Goal: Task Accomplishment & Management: Complete application form

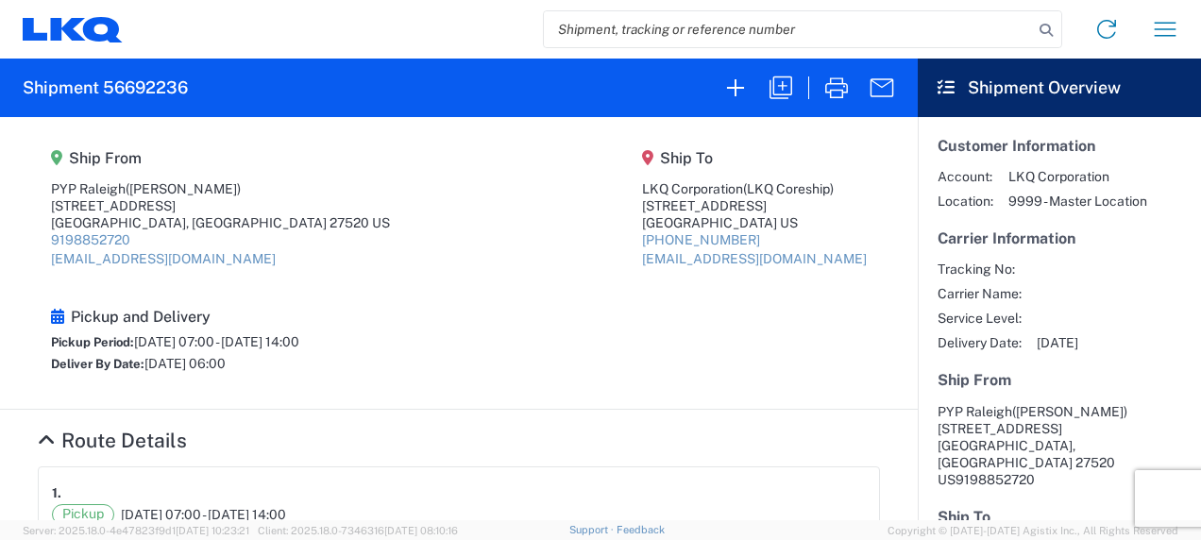
click at [72, 25] on icon at bounding box center [67, 28] width 35 height 23
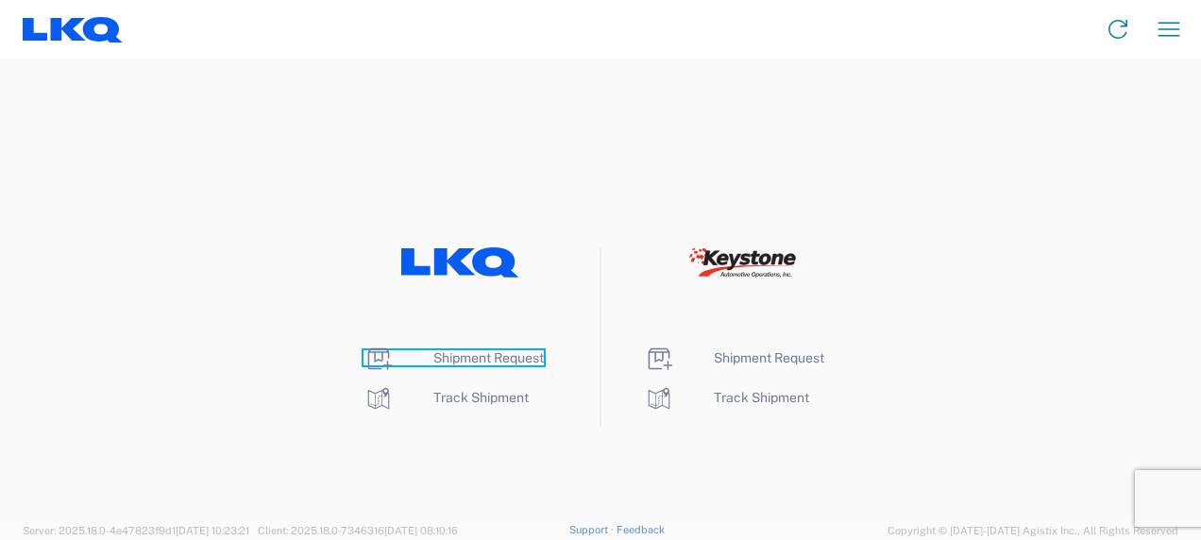
click at [500, 357] on span "Shipment Request" at bounding box center [488, 357] width 110 height 15
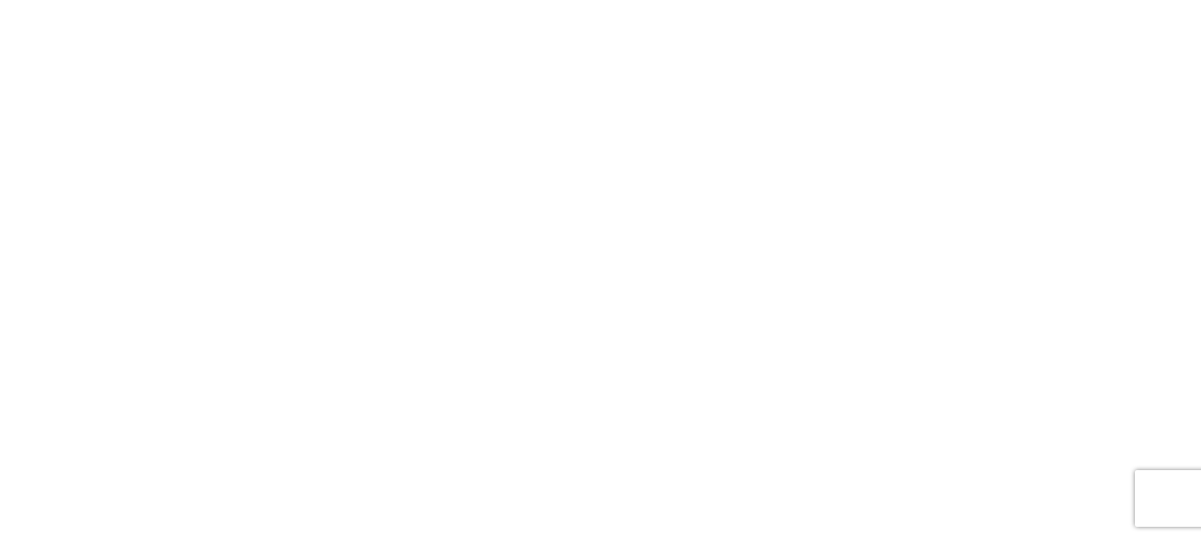
select select "FULL"
select select "LBS"
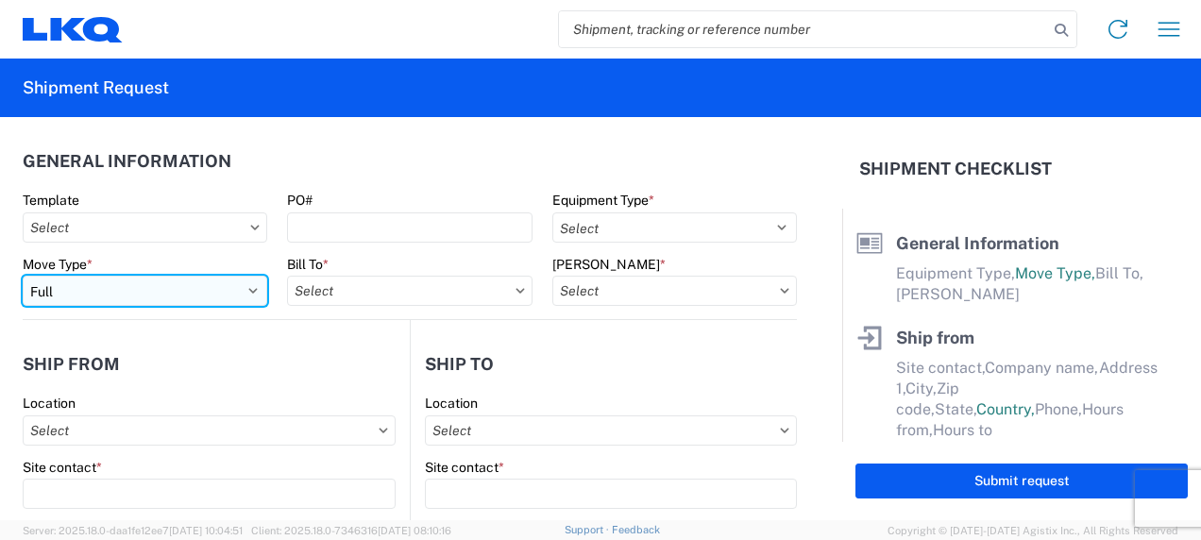
click at [238, 289] on select "Select Full Partial TL" at bounding box center [145, 291] width 245 height 30
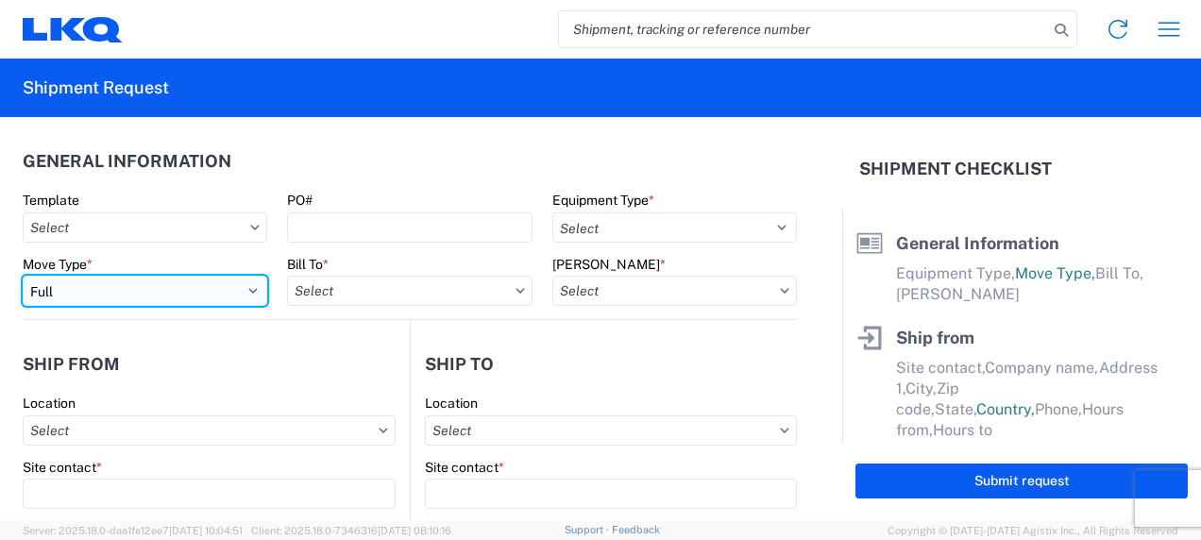
click at [204, 293] on select "Select Full Partial TL" at bounding box center [145, 291] width 245 height 30
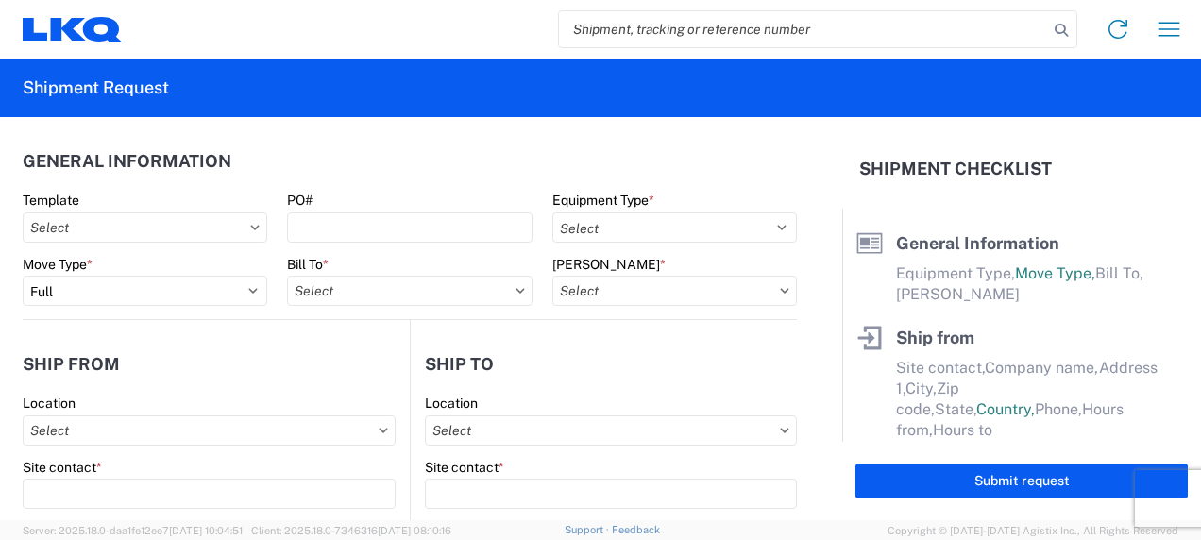
drag, startPoint x: 338, startPoint y: 179, endPoint x: 423, endPoint y: 164, distance: 86.3
click at [338, 179] on header "General Information" at bounding box center [410, 161] width 774 height 42
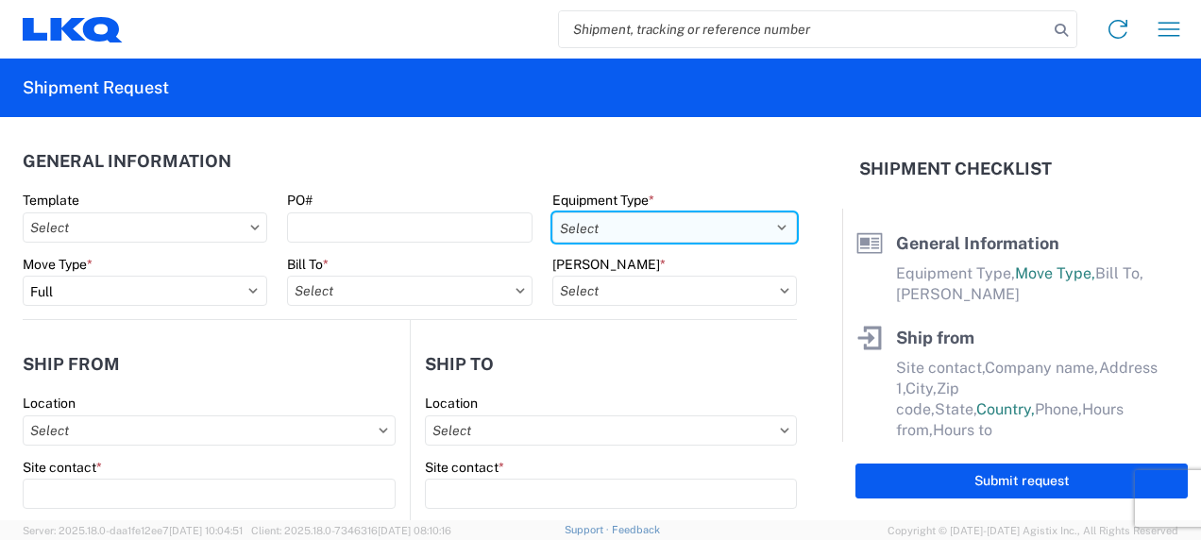
click at [618, 229] on select "Select 53’ Dry Van Flatbed Dropdeck (van) Lowboy (flatbed) Rail" at bounding box center [674, 227] width 245 height 30
select select "STDV"
click at [552, 212] on select "Select 53’ Dry Van Flatbed Dropdeck (van) Lowboy (flatbed) Rail" at bounding box center [674, 227] width 245 height 30
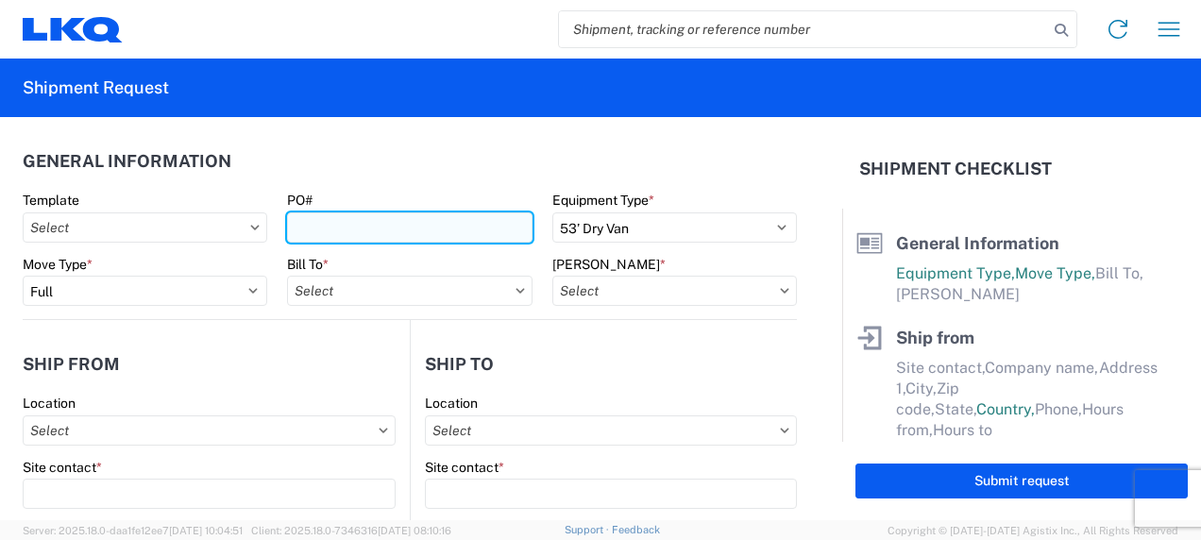
paste input "T31450"
type input "T31450"
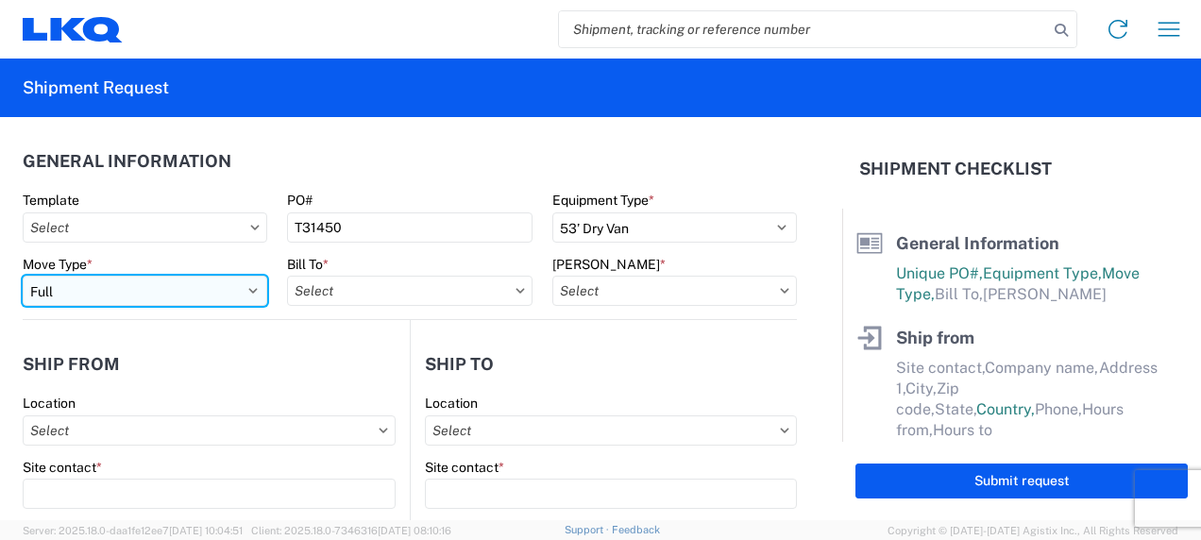
click at [236, 297] on select "Select Full Partial TL" at bounding box center [145, 291] width 245 height 30
click at [23, 276] on select "Select Full Partial TL" at bounding box center [145, 291] width 245 height 30
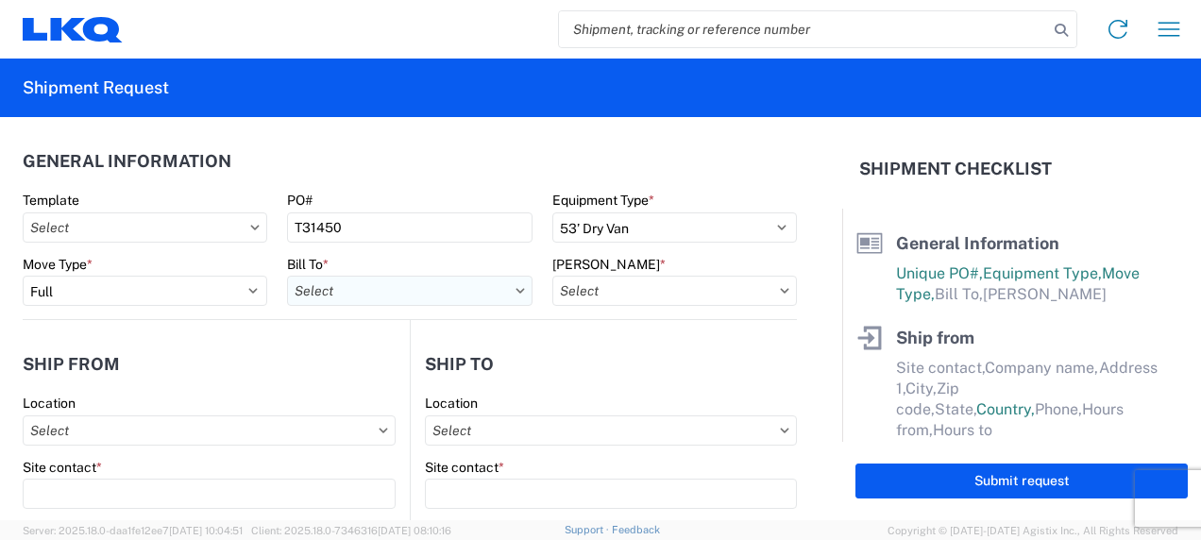
click at [393, 294] on input "Bill To *" at bounding box center [409, 291] width 245 height 30
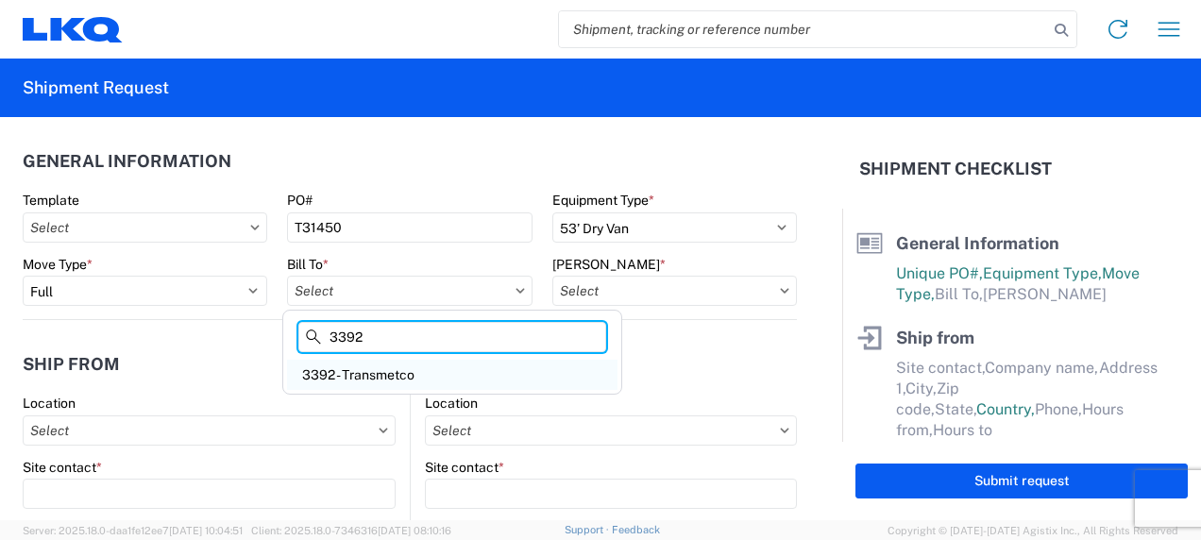
type input "3392"
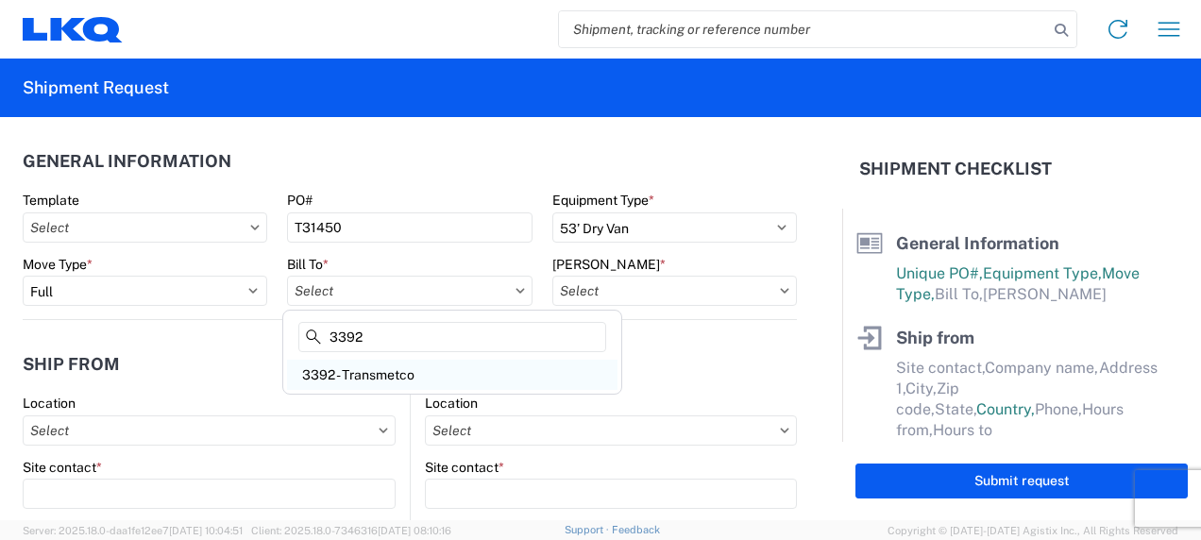
click at [424, 379] on div "3392 - Transmetco" at bounding box center [452, 375] width 331 height 30
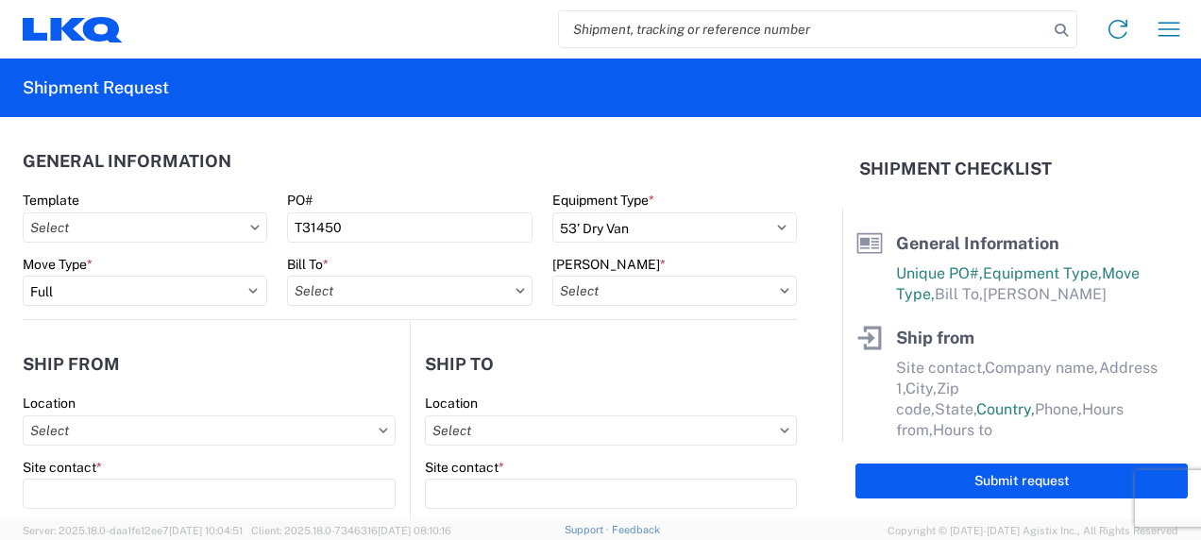
type input "3392 - Transmetco"
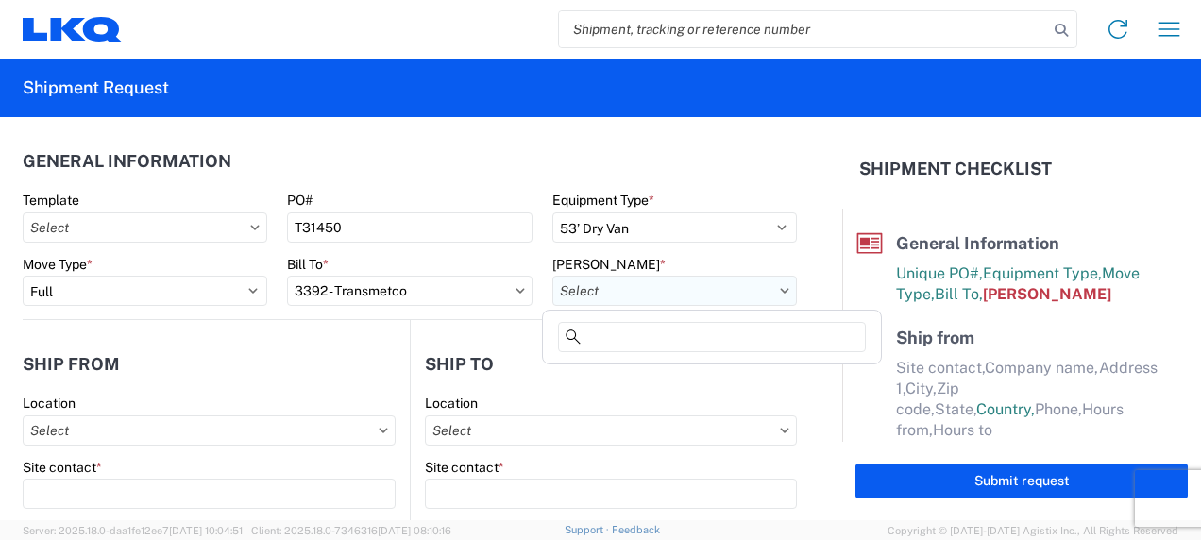
click at [619, 278] on input "[PERSON_NAME] *" at bounding box center [674, 291] width 245 height 30
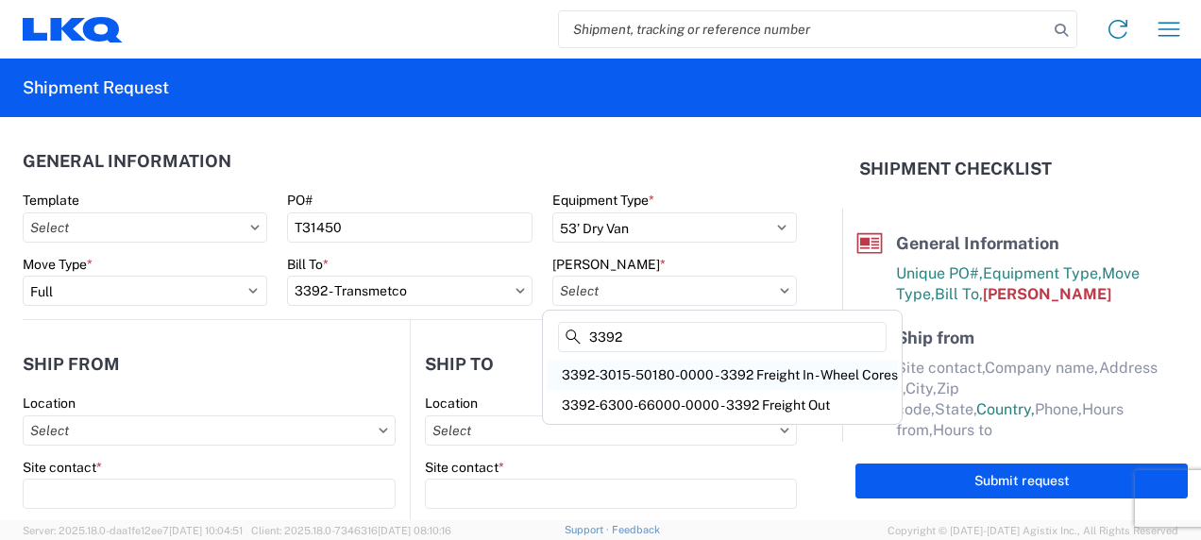
type input "3392"
click at [664, 368] on div "3392-3015-50180-0000 - 3392 Freight In - Wheel Cores" at bounding box center [722, 375] width 351 height 30
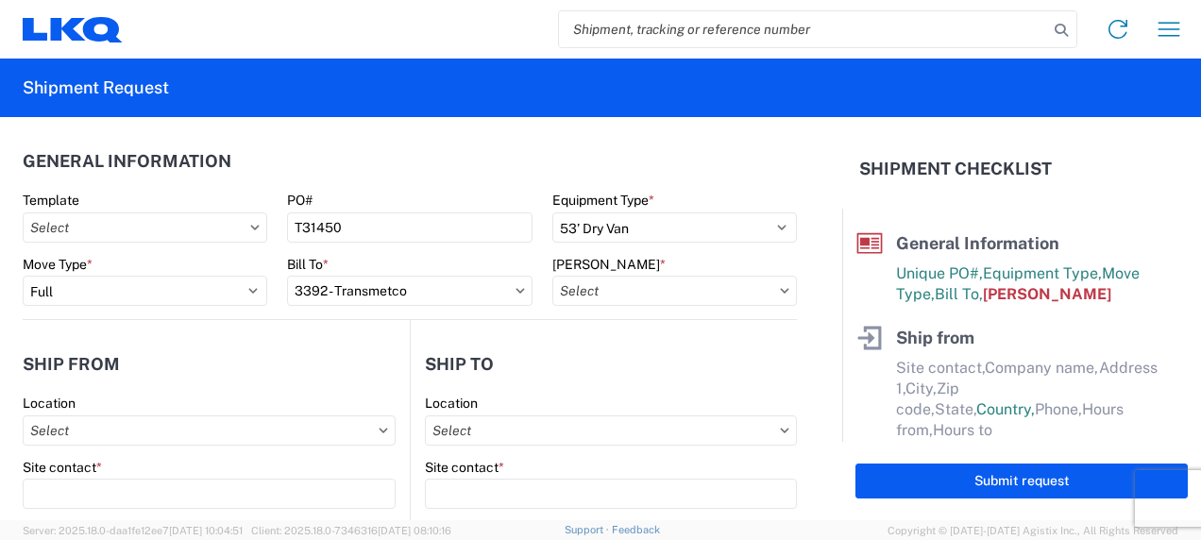
type input "3392-3015-50180-0000 - 3392 Freight In - Wheel Cores"
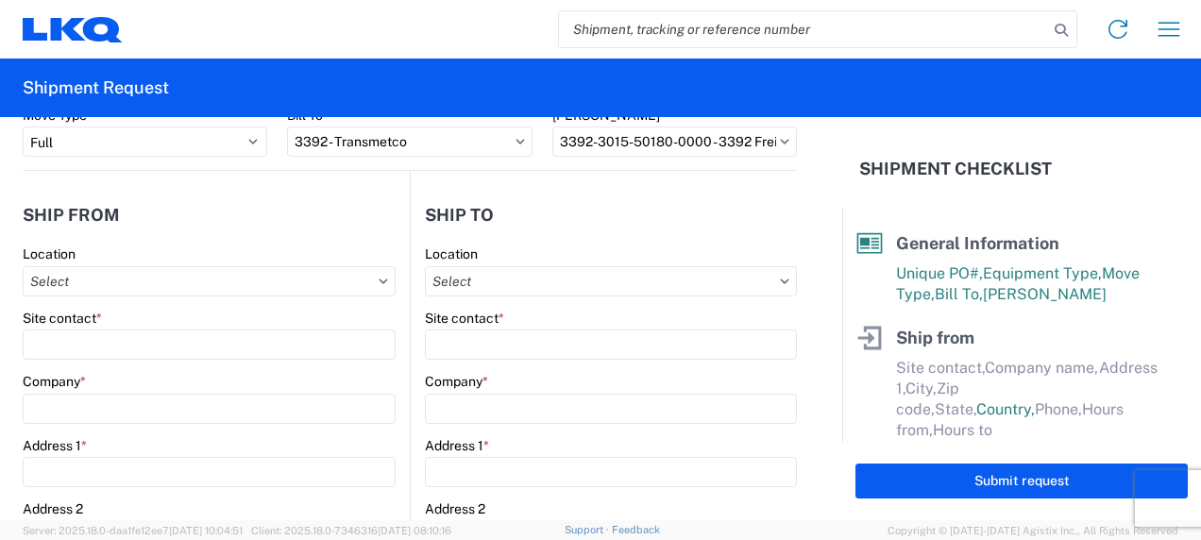
scroll to position [189, 0]
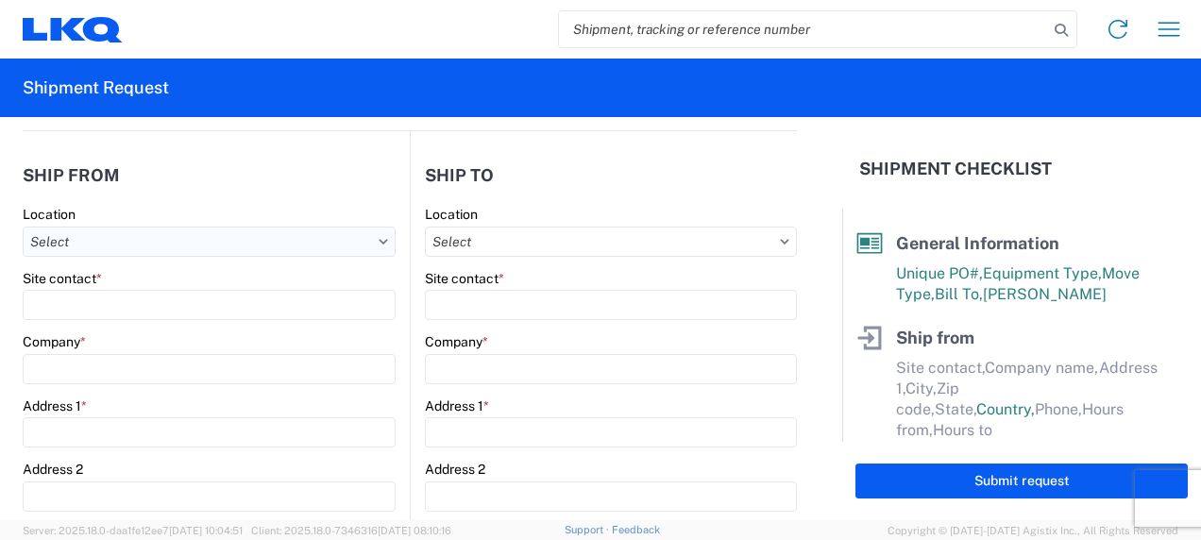
click at [236, 249] on input "Location" at bounding box center [209, 242] width 373 height 30
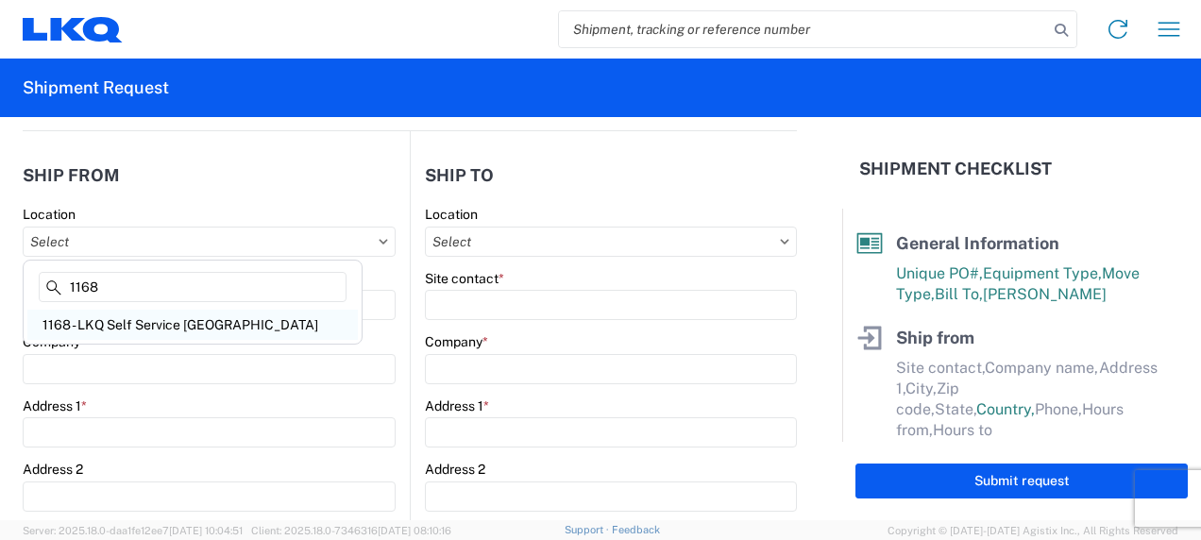
type input "1168"
click at [181, 327] on div "1168 - LKQ Self Service [GEOGRAPHIC_DATA]" at bounding box center [192, 325] width 331 height 30
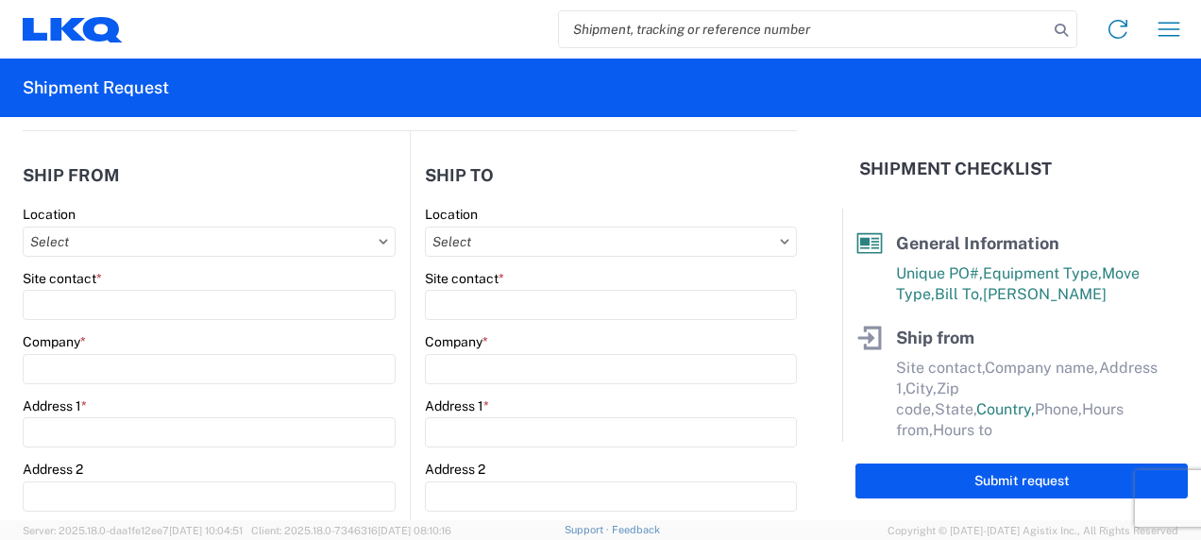
type input "1168 - LKQ Self Service [GEOGRAPHIC_DATA]"
type input "LKQ Corporation"
type input "[STREET_ADDRESS]"
type input "[PERSON_NAME]"
type input "27520"
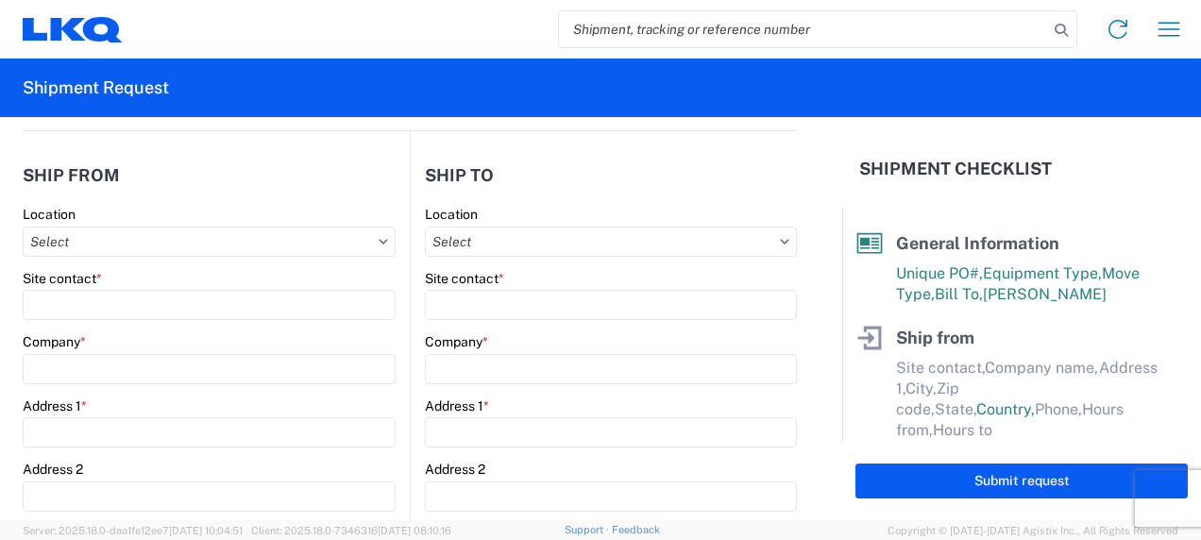
select select "NC"
select select "US"
type input "07:00"
type input "17:00"
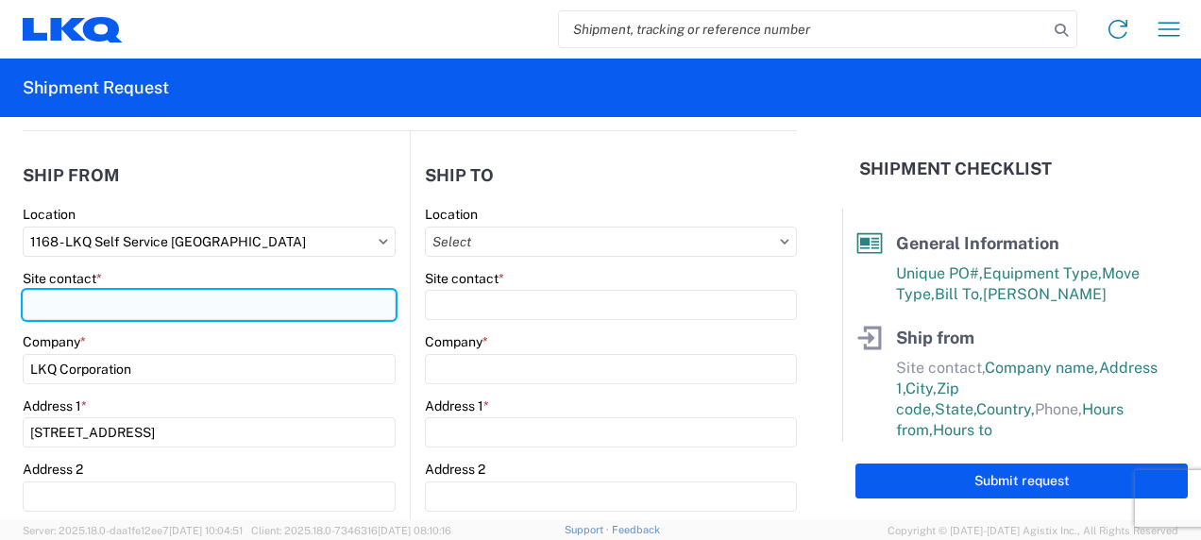
click at [244, 306] on input "Site contact *" at bounding box center [209, 305] width 373 height 30
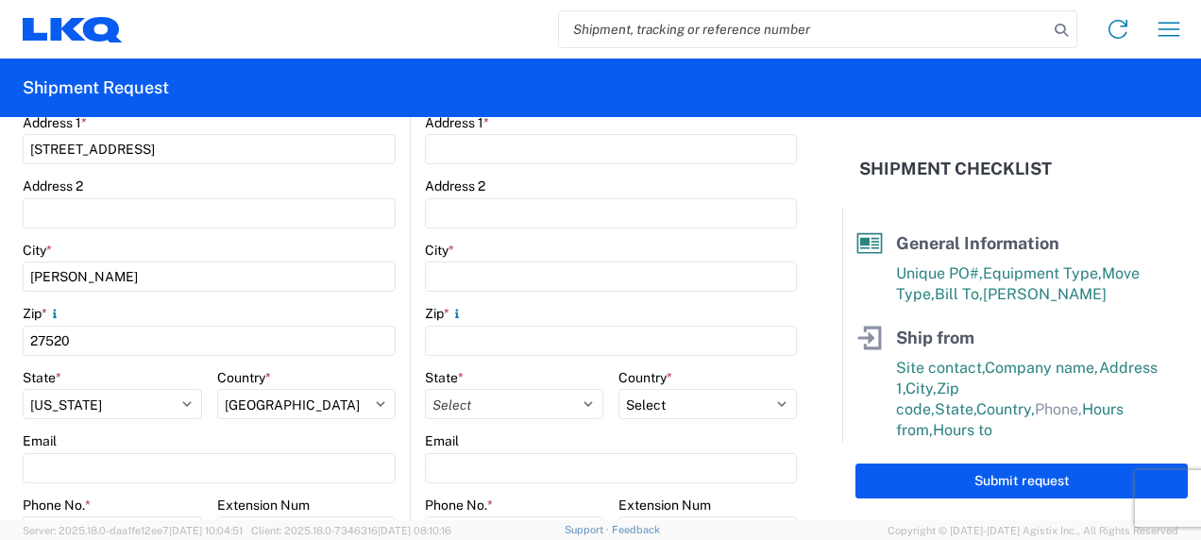
scroll to position [567, 0]
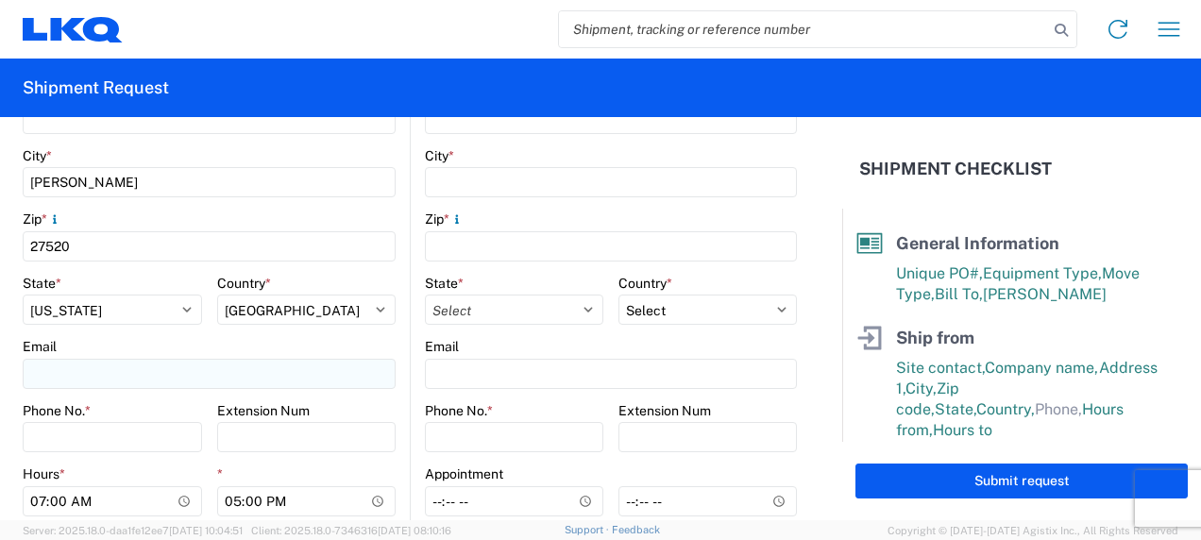
type input "[PERSON_NAME]"
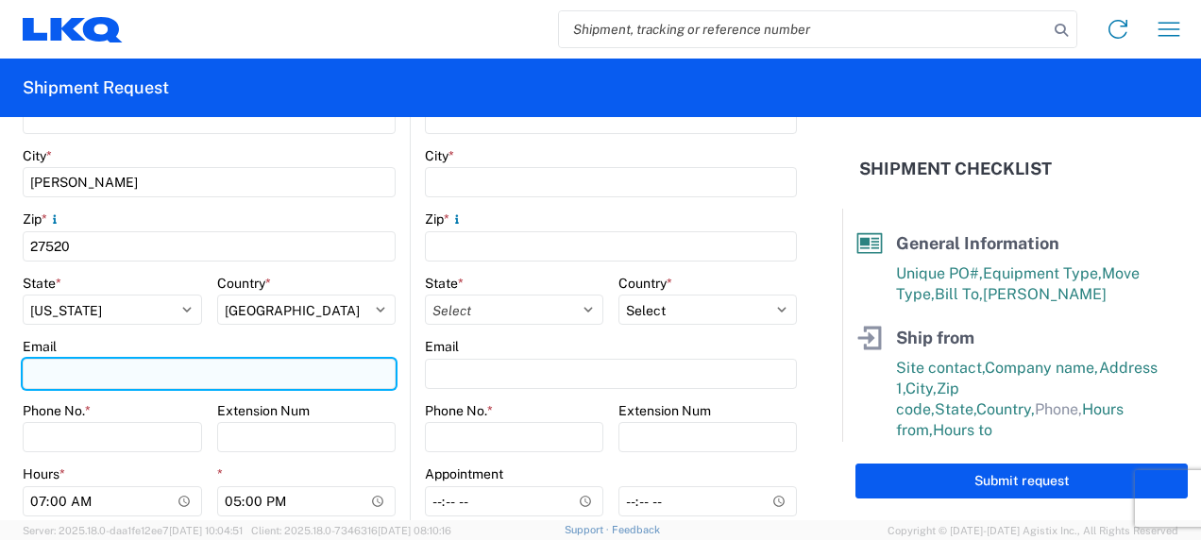
click at [140, 372] on input "Email" at bounding box center [209, 374] width 373 height 30
type input "[EMAIL_ADDRESS][DOMAIN_NAME]"
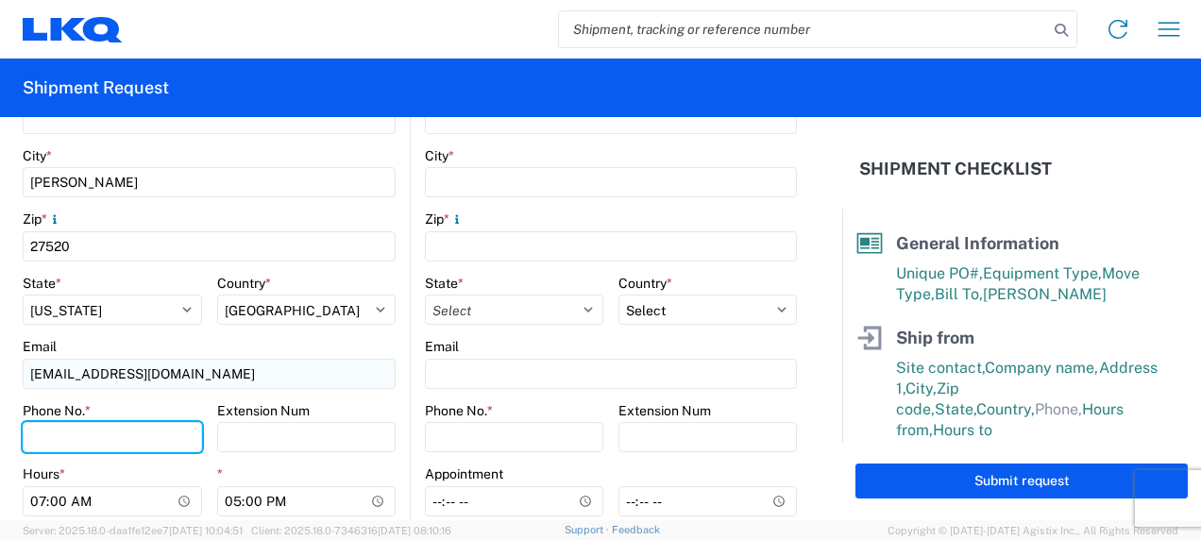
type input "9198852720"
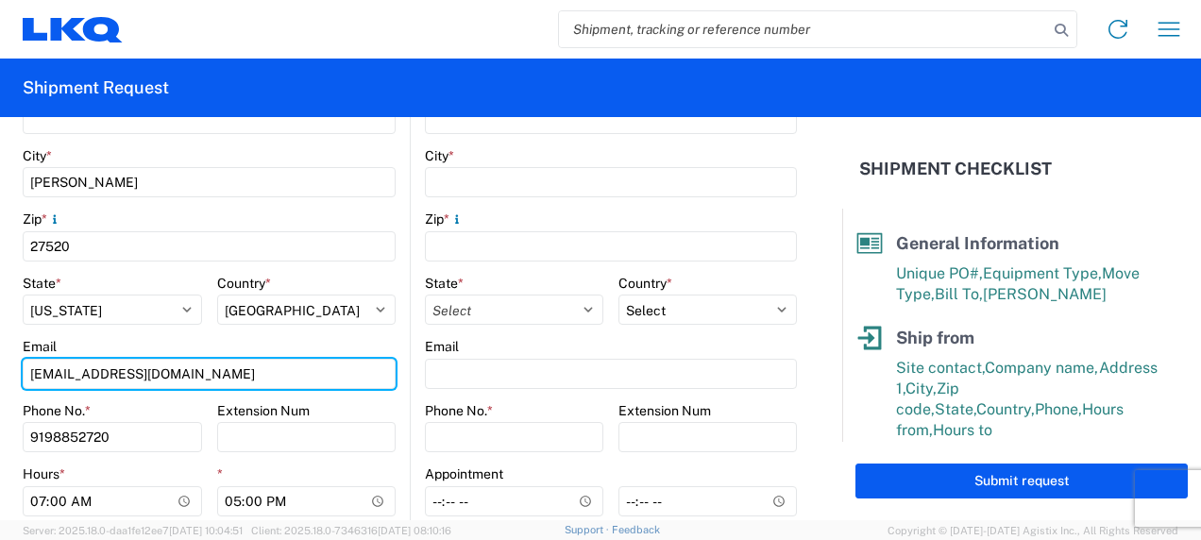
type input "[EMAIL_ADDRESS][DOMAIN_NAME]"
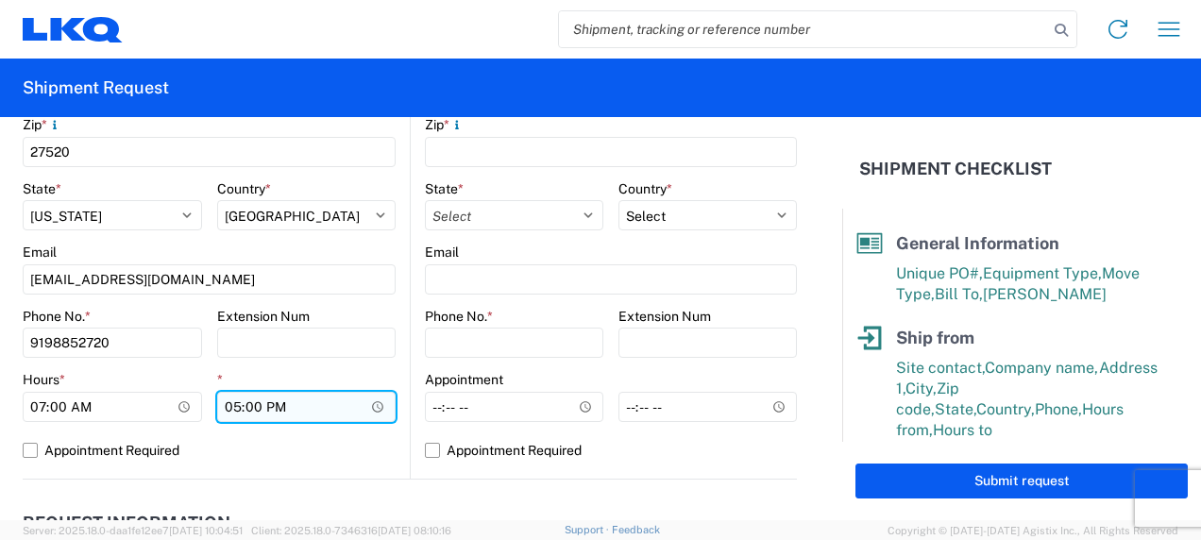
click at [374, 406] on input "17:00" at bounding box center [306, 407] width 179 height 30
type input "11:00"
click at [306, 437] on label "Appointment Required" at bounding box center [209, 450] width 373 height 30
click at [0, 0] on input "Appointment Required" at bounding box center [0, 0] width 0 height 0
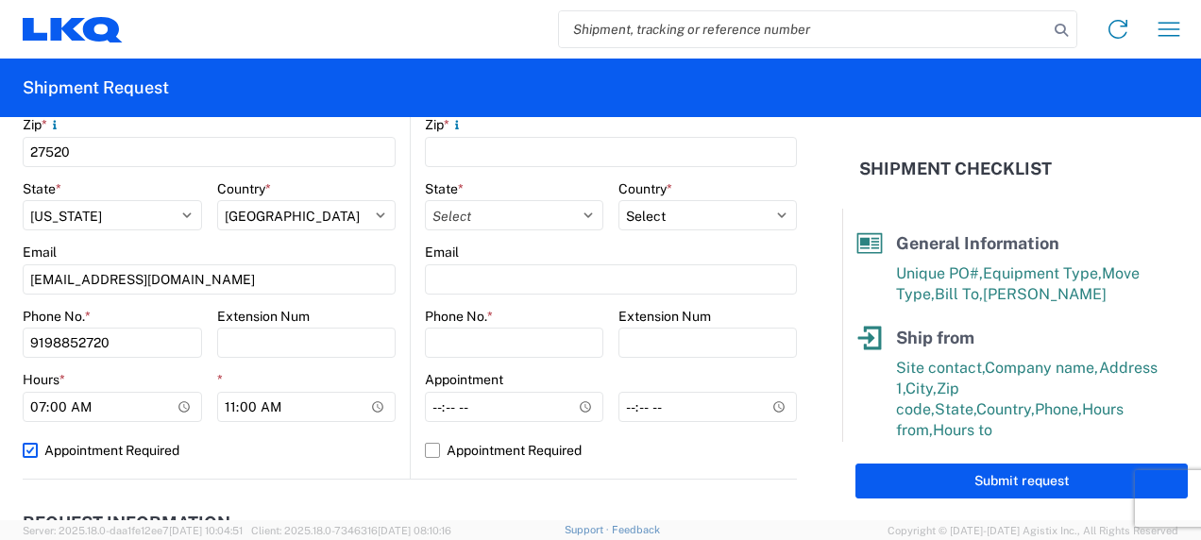
select select "US"
click at [32, 453] on label "Appointment Required" at bounding box center [209, 450] width 373 height 30
click at [26, 449] on label "Appointment Required" at bounding box center [209, 450] width 373 height 30
click at [0, 0] on input "Appointment Required" at bounding box center [0, 0] width 0 height 0
select select "US"
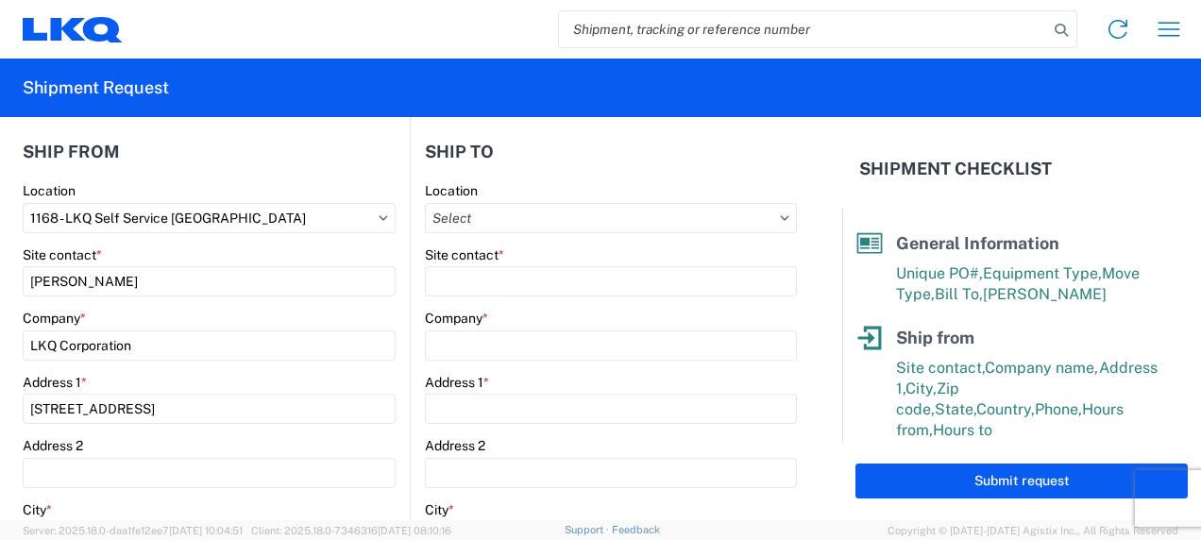
scroll to position [189, 0]
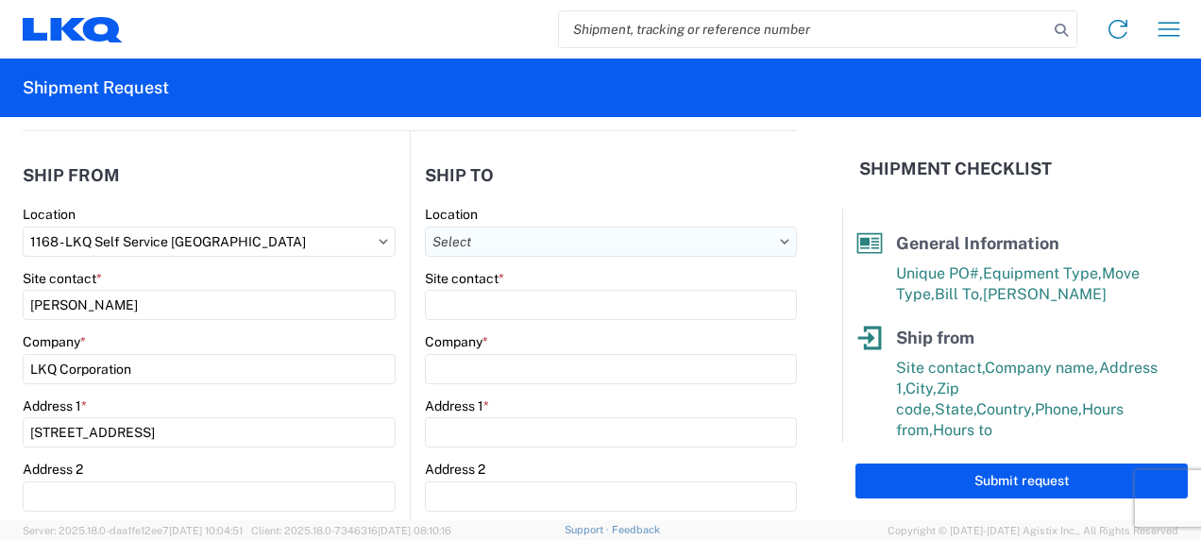
click at [623, 251] on input "Location" at bounding box center [611, 242] width 372 height 30
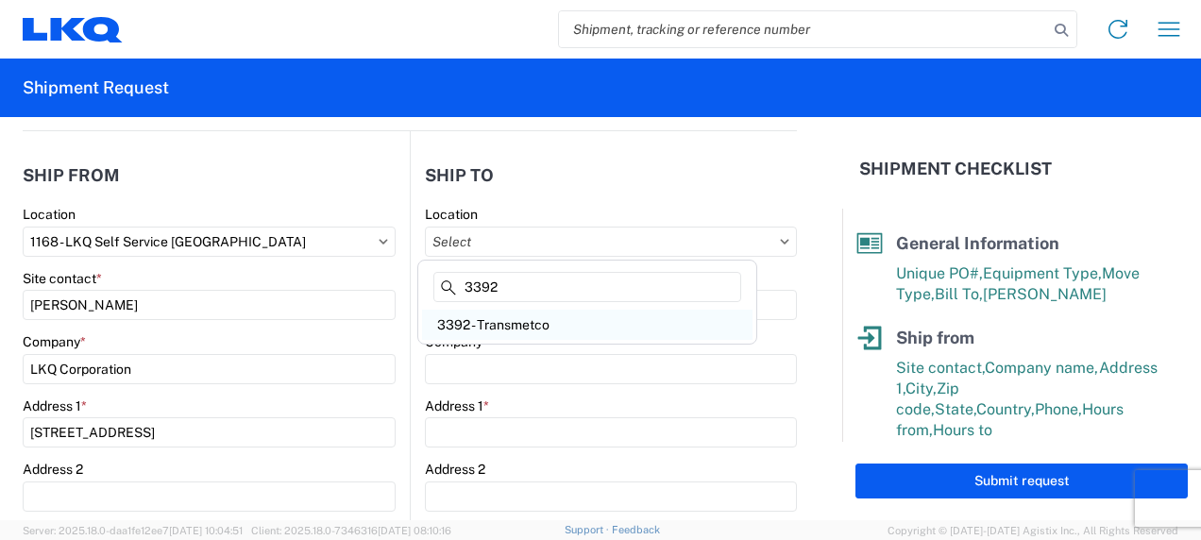
type input "3392"
click at [548, 316] on div "3392 - Transmetco" at bounding box center [587, 325] width 331 height 30
type input "3392 - Transmetco"
type input "LKQ Corporation"
type input "[STREET_ADDRESS]"
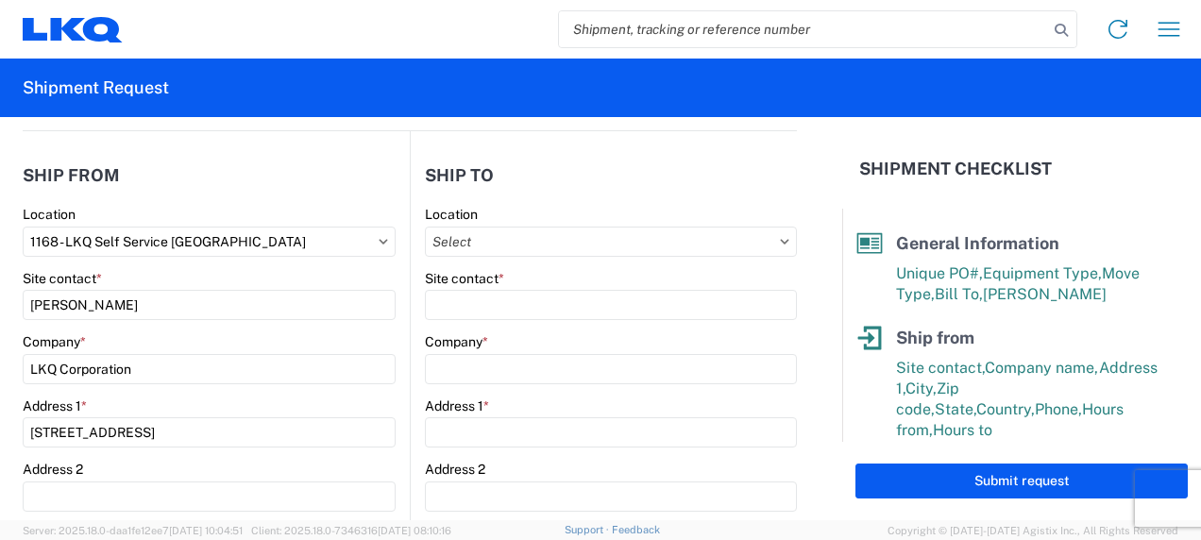
type input "Huntington"
type input "46750"
select select "US"
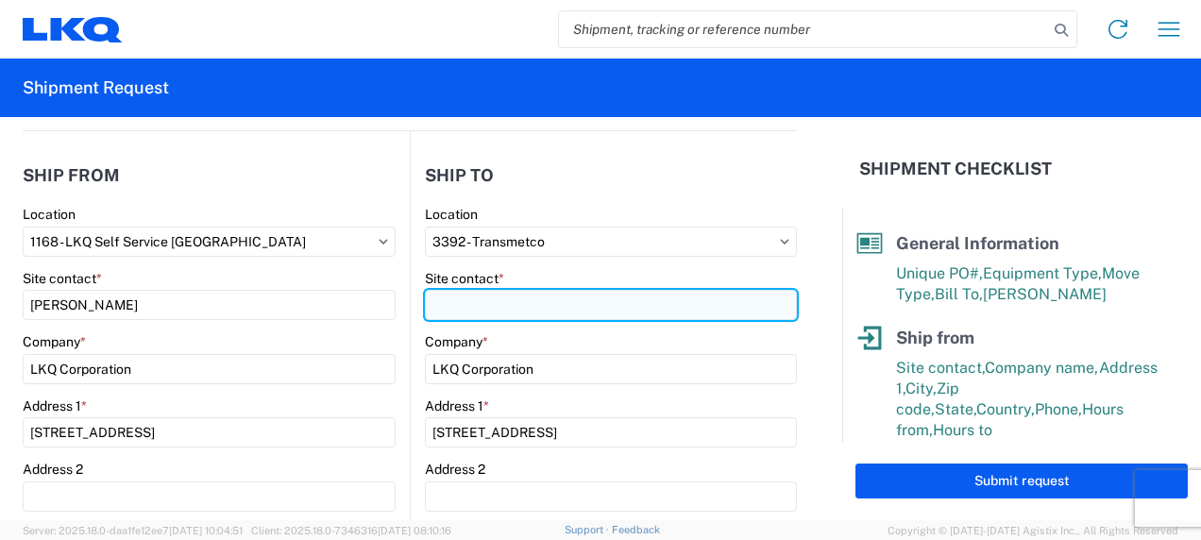
click at [573, 302] on input "Site contact *" at bounding box center [611, 305] width 372 height 30
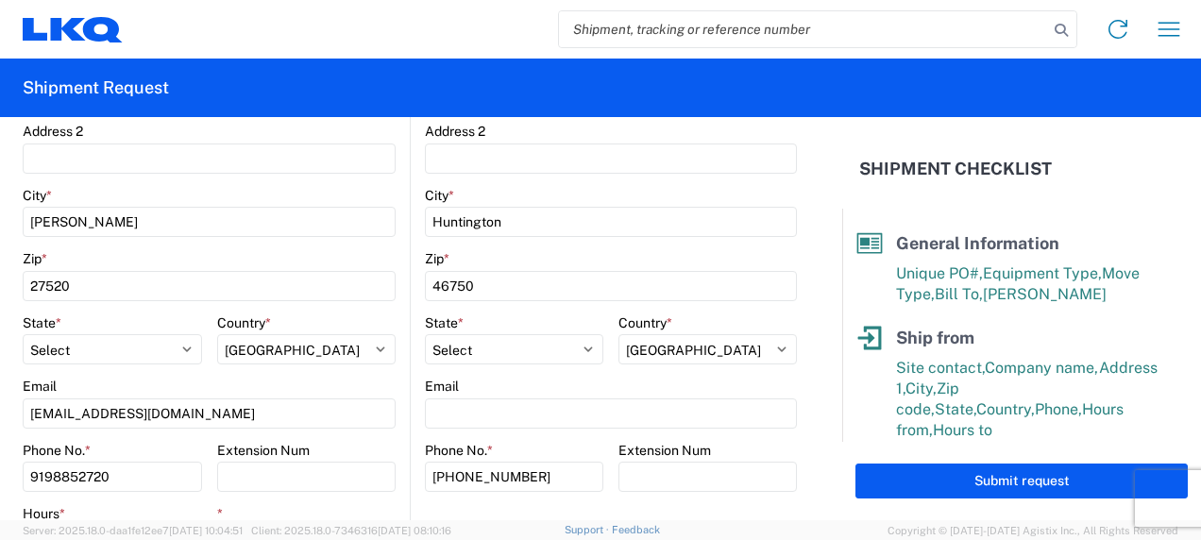
scroll to position [567, 0]
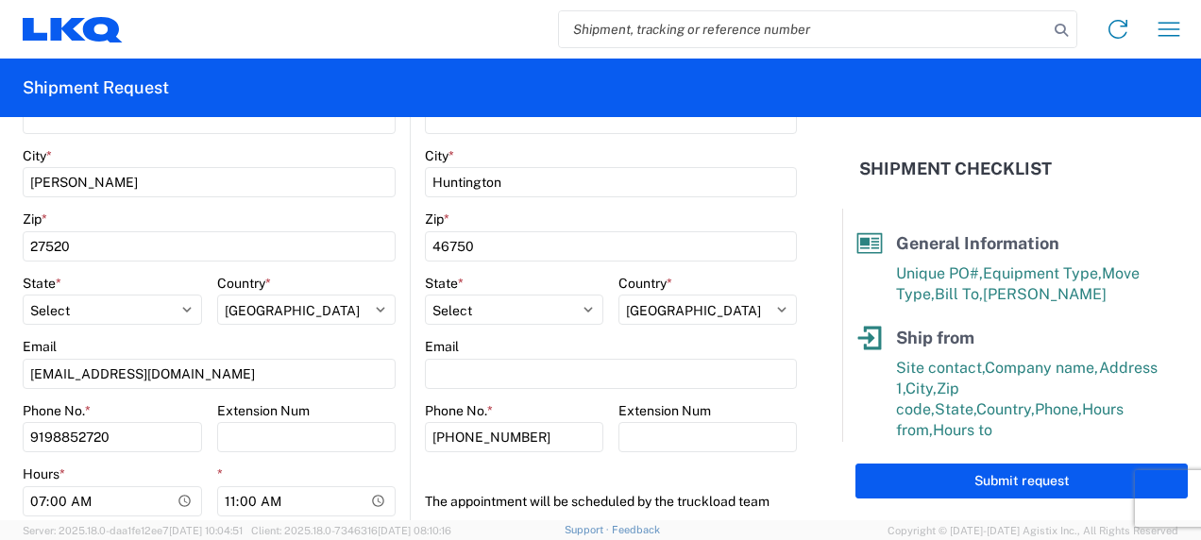
type input "[PERSON_NAME]"
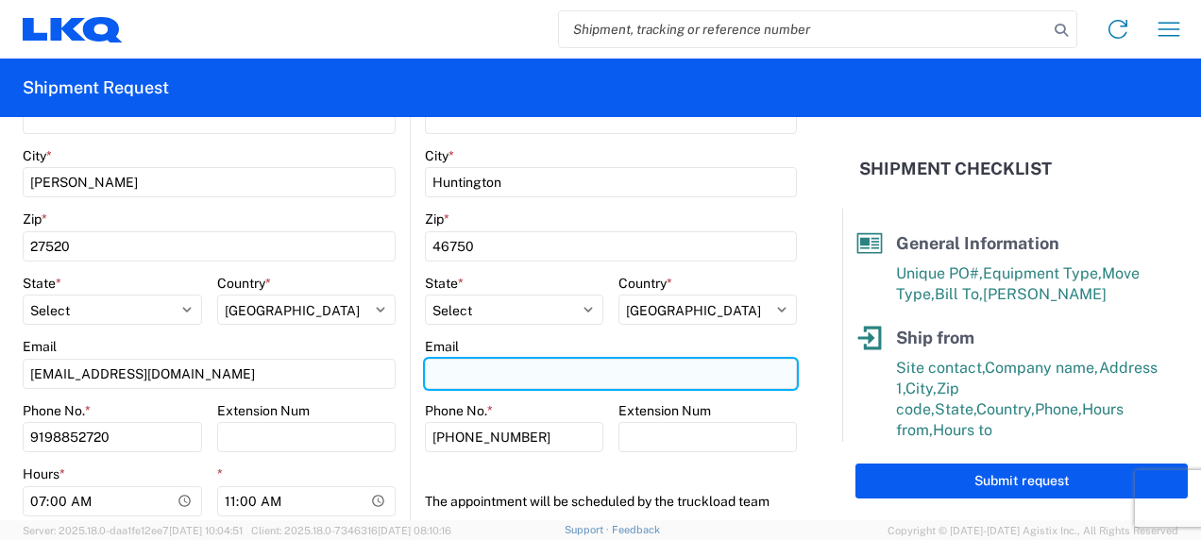
paste input "[EMAIL_ADDRESS][DOMAIN_NAME]"
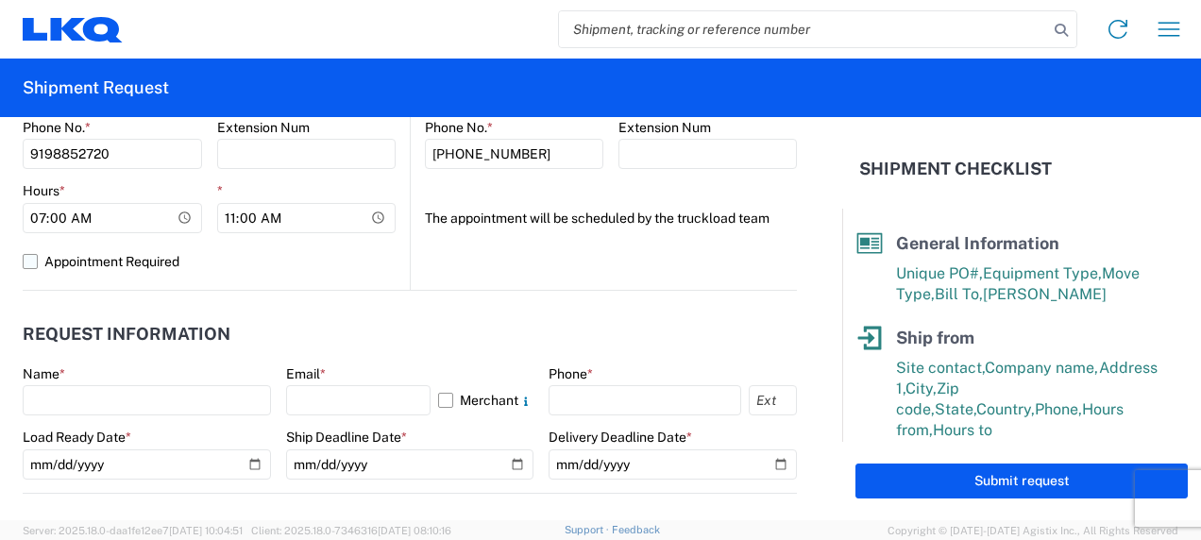
scroll to position [944, 0]
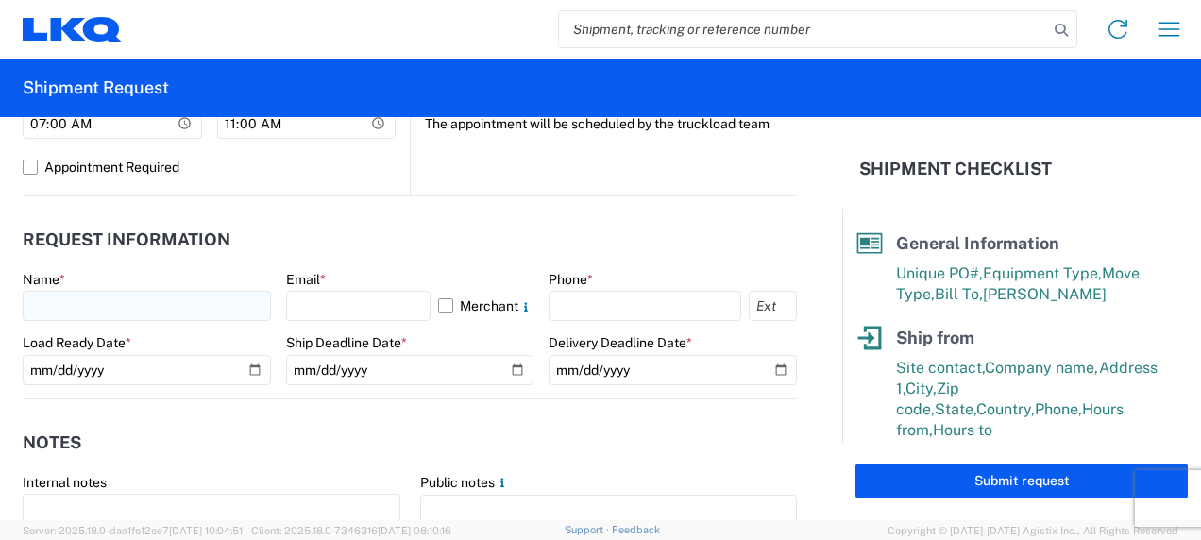
type input "[EMAIL_ADDRESS][DOMAIN_NAME]"
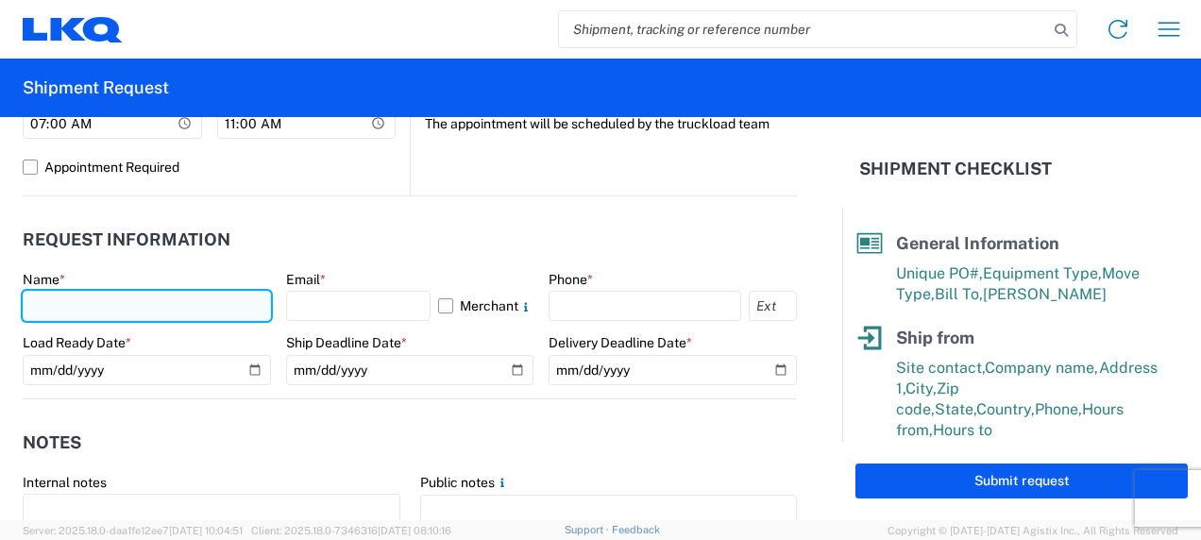
click at [114, 309] on input "text" at bounding box center [147, 306] width 248 height 30
type input "[PERSON_NAME]"
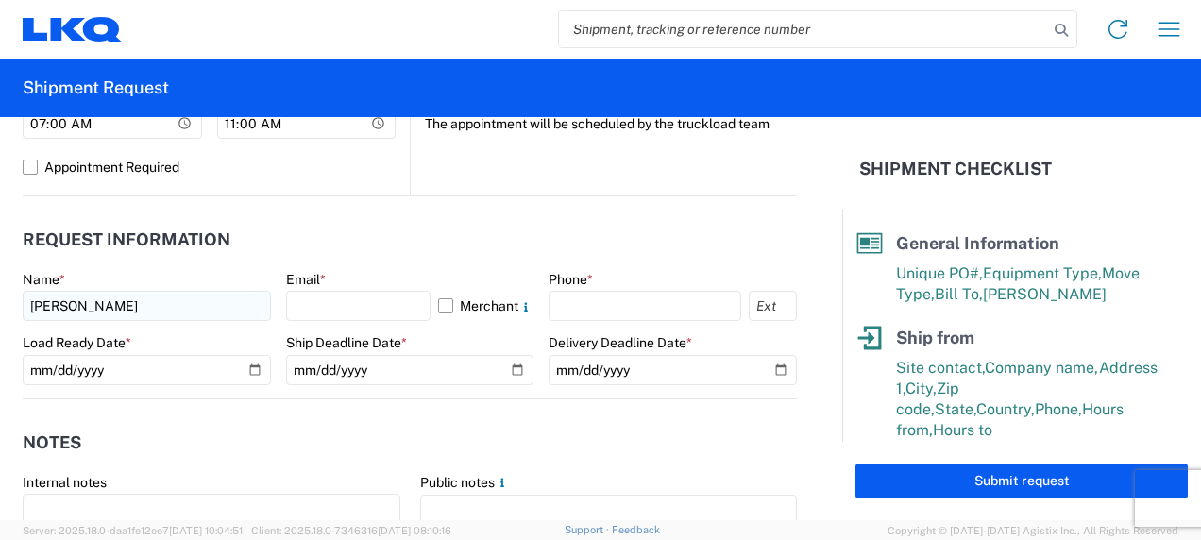
select select "[GEOGRAPHIC_DATA]"
click at [312, 310] on input "text" at bounding box center [358, 306] width 145 height 30
type input "[EMAIL_ADDRESS][DOMAIN_NAME]"
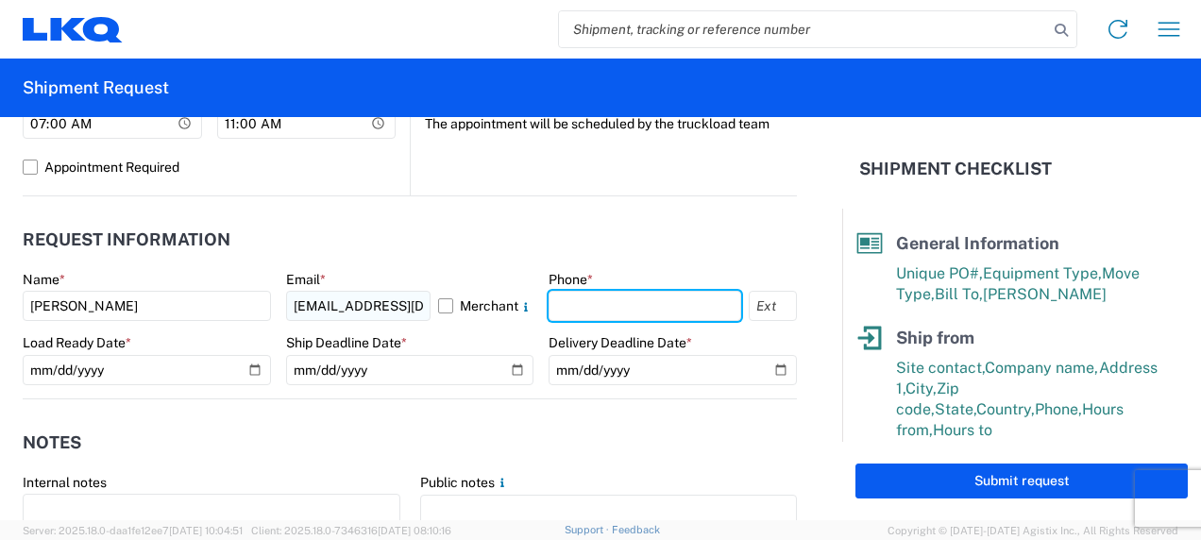
type input "9198852720"
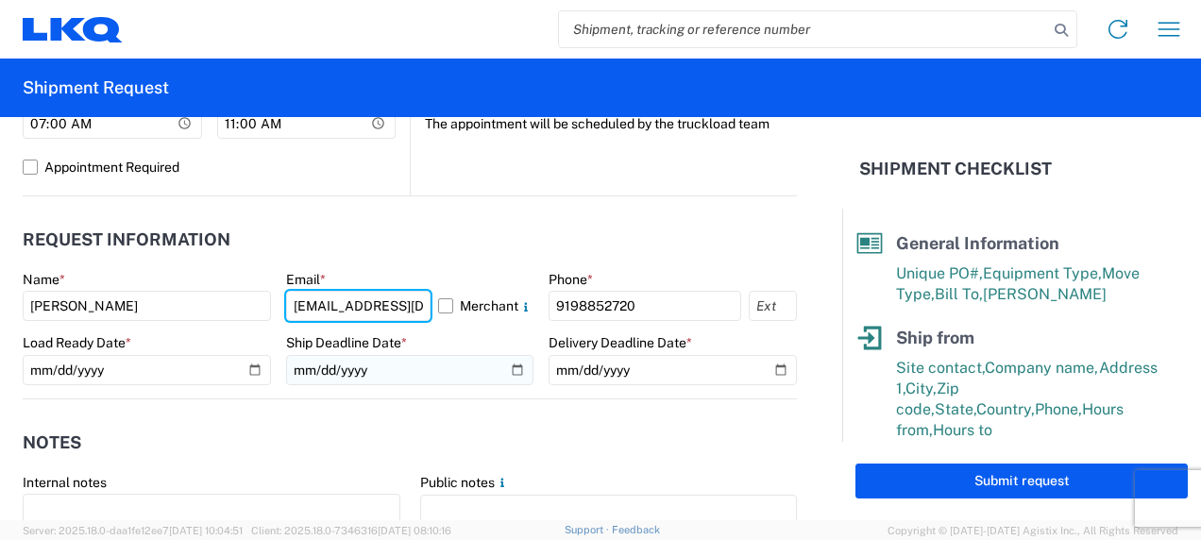
type input "[EMAIL_ADDRESS][DOMAIN_NAME]"
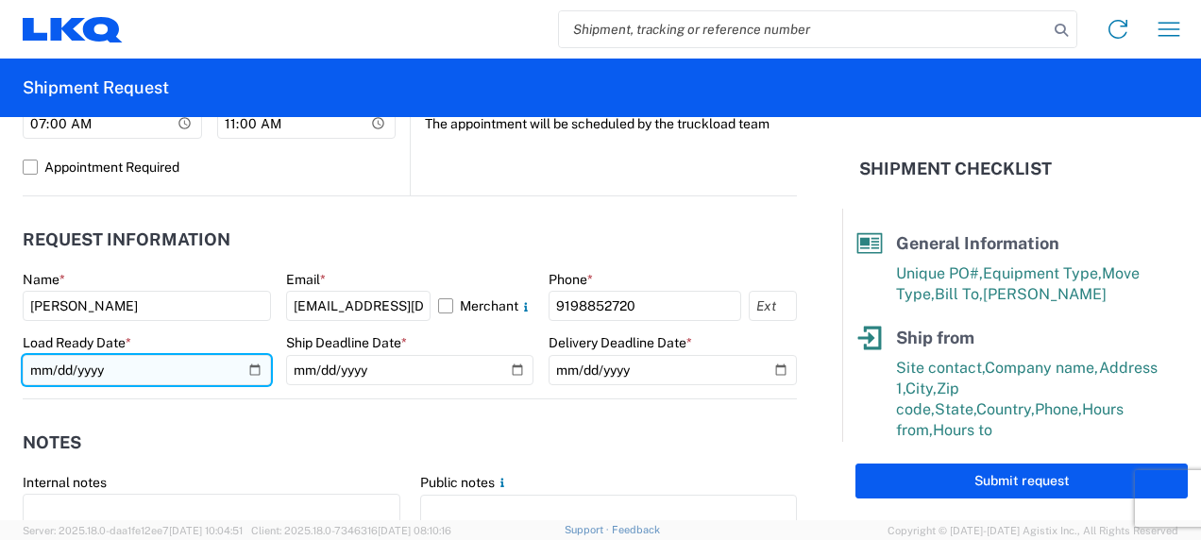
click at [259, 372] on input "date" at bounding box center [147, 370] width 248 height 30
click at [242, 372] on input "date" at bounding box center [147, 370] width 248 height 30
type input "[DATE]"
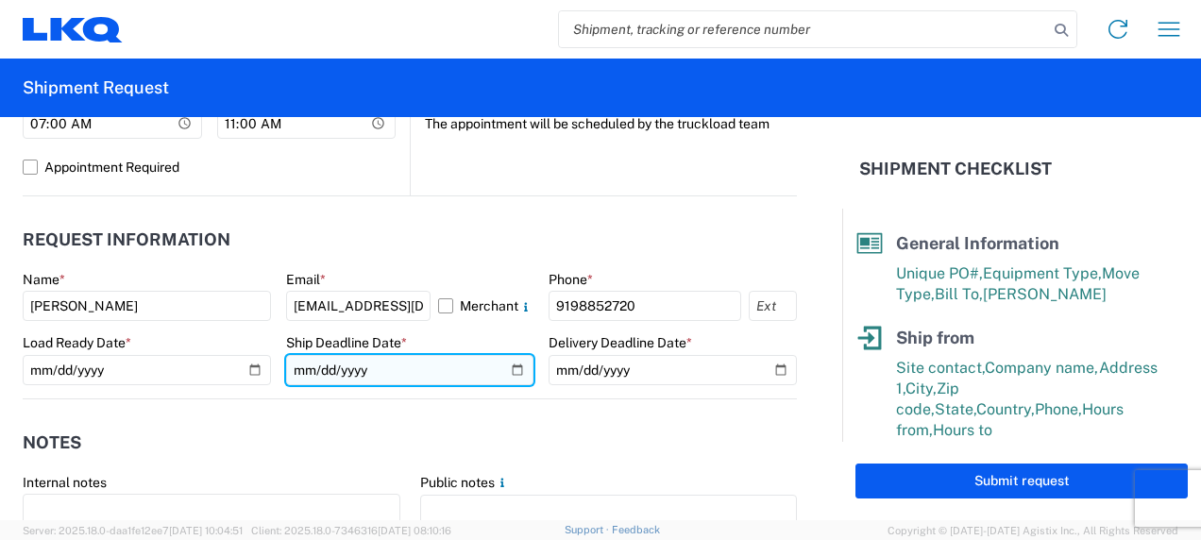
click at [515, 373] on input "date" at bounding box center [410, 370] width 248 height 30
click at [506, 368] on input "[DATE]" at bounding box center [410, 370] width 248 height 30
type input "[DATE]"
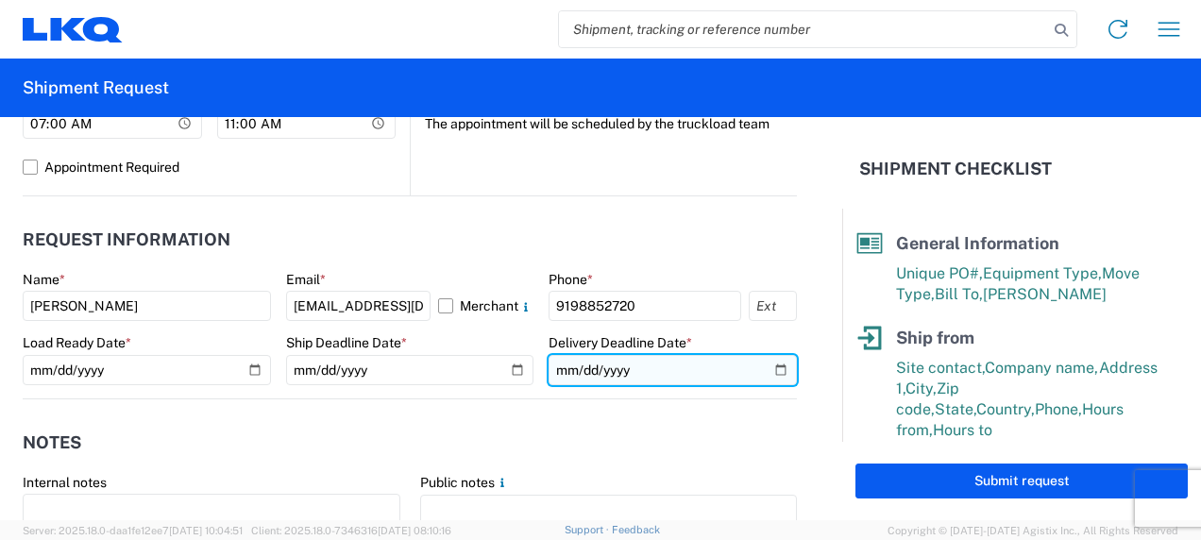
click at [772, 376] on input "date" at bounding box center [673, 370] width 248 height 30
type input "[DATE]"
click at [767, 370] on input "[DATE]" at bounding box center [673, 370] width 248 height 30
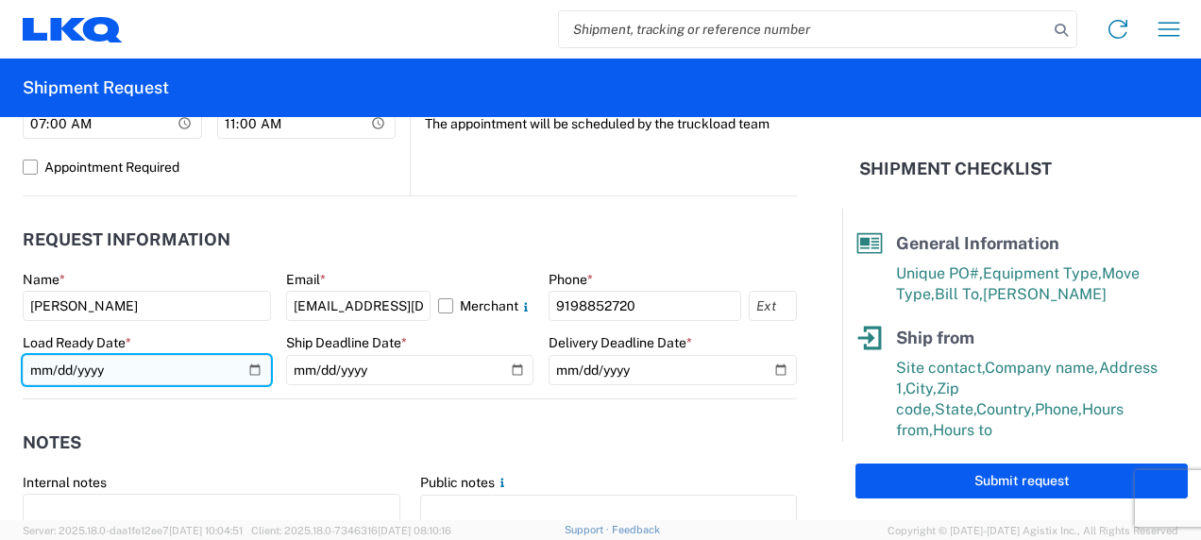
click at [246, 365] on input "[DATE]" at bounding box center [147, 370] width 248 height 30
type input "[DATE]"
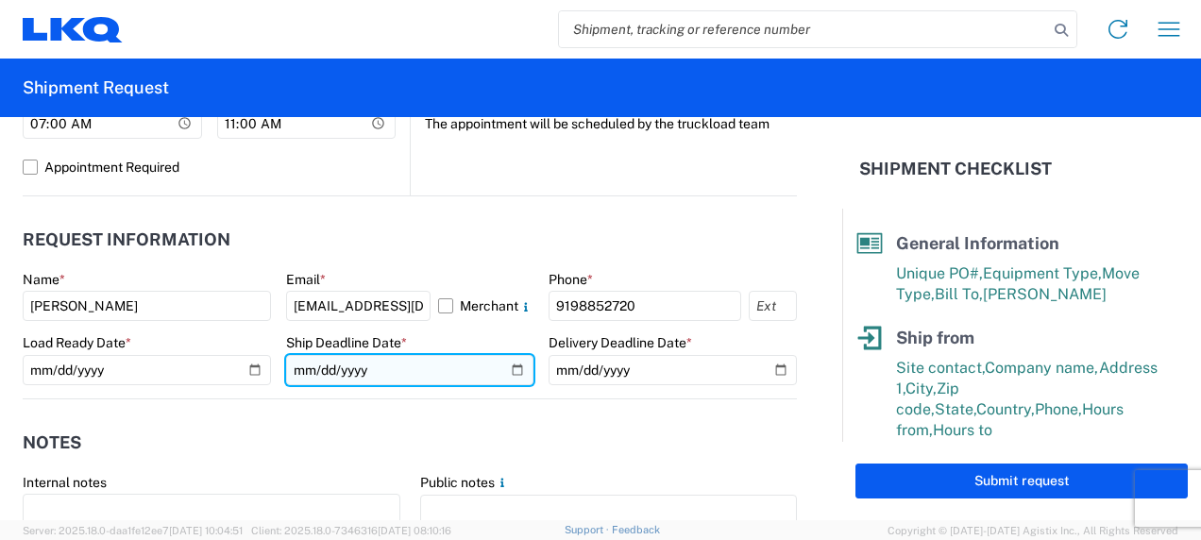
click at [502, 366] on input "[DATE]" at bounding box center [410, 370] width 248 height 30
type input "[DATE]"
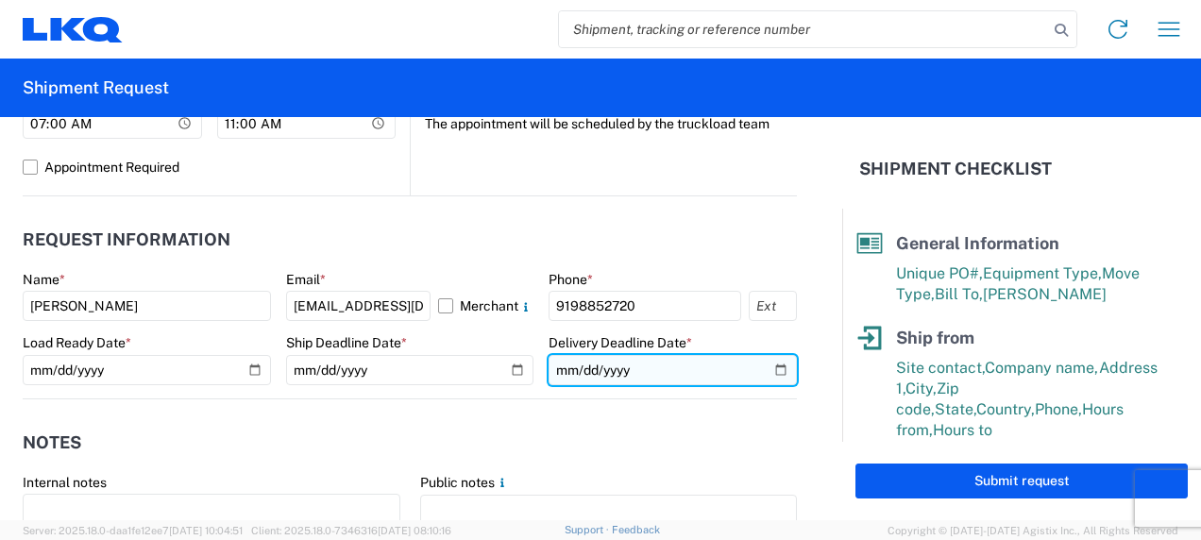
click at [764, 370] on input "[DATE]" at bounding box center [673, 370] width 248 height 30
type input "[DATE]"
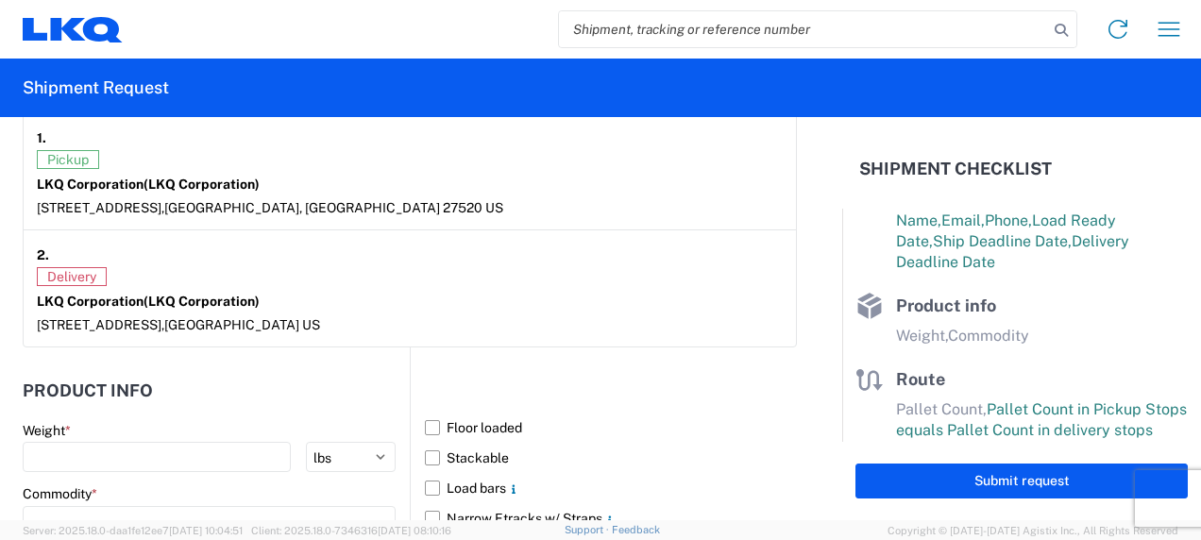
scroll to position [1416, 0]
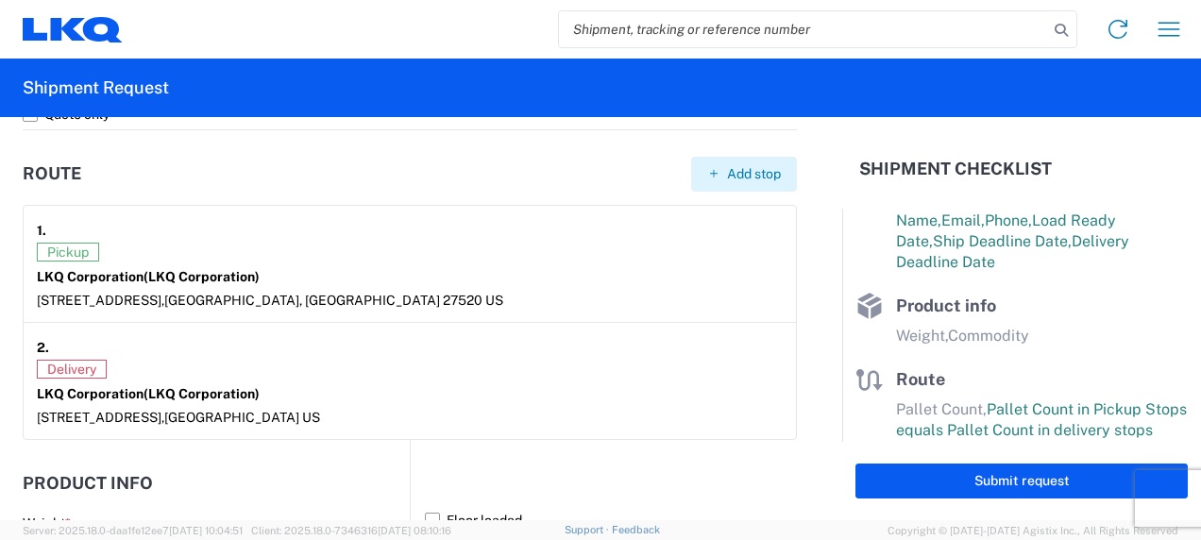
click at [731, 177] on span "Add stop" at bounding box center [754, 174] width 54 height 18
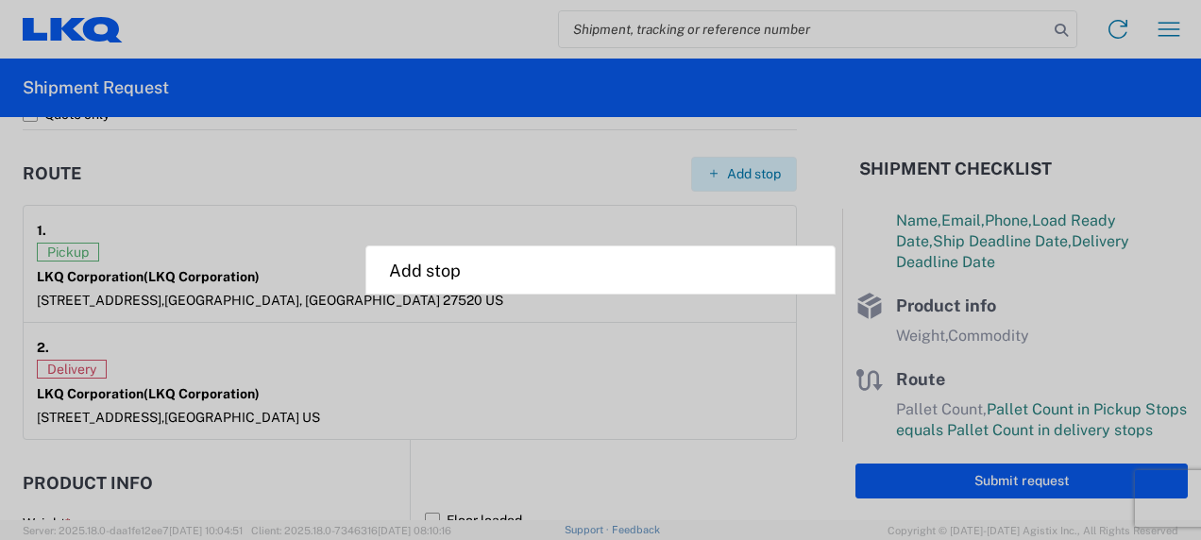
select select "US"
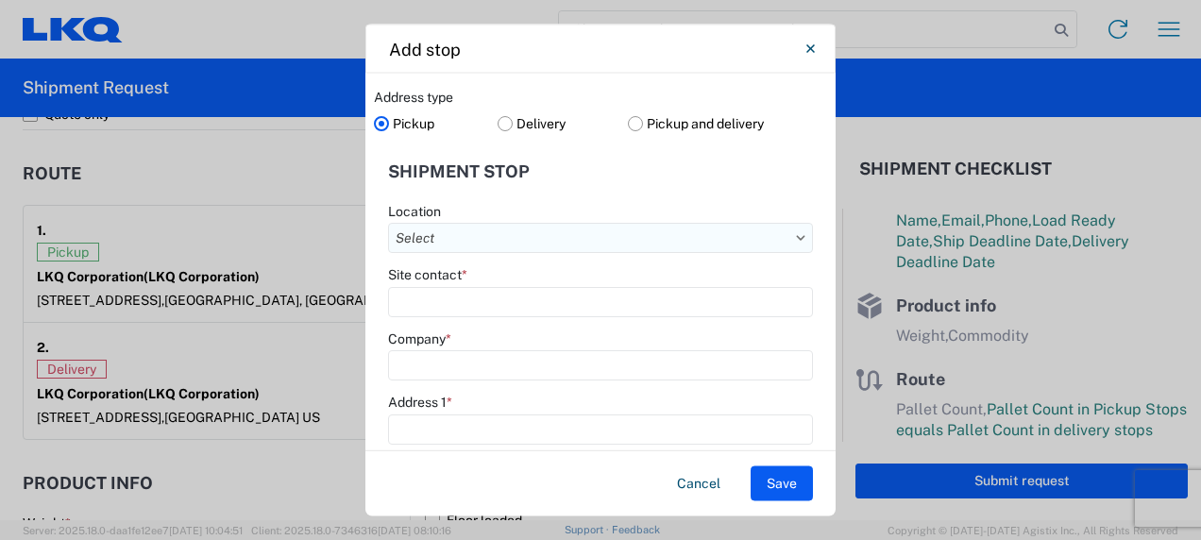
click at [495, 245] on input "Location" at bounding box center [600, 238] width 425 height 30
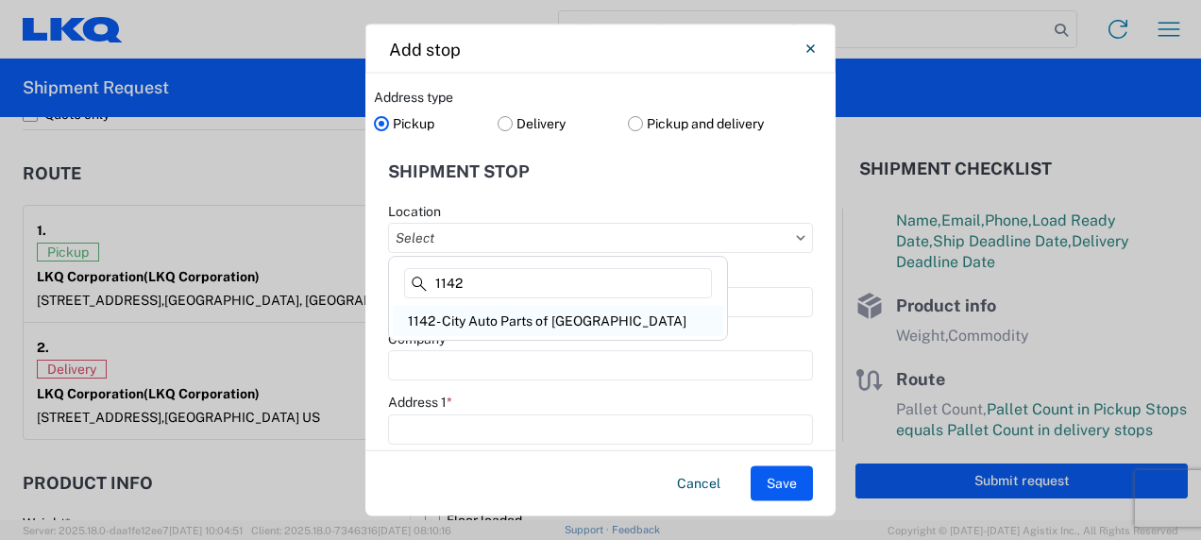
type input "1142"
click at [471, 323] on div "1142 - City Auto Parts of [GEOGRAPHIC_DATA]" at bounding box center [558, 321] width 331 height 30
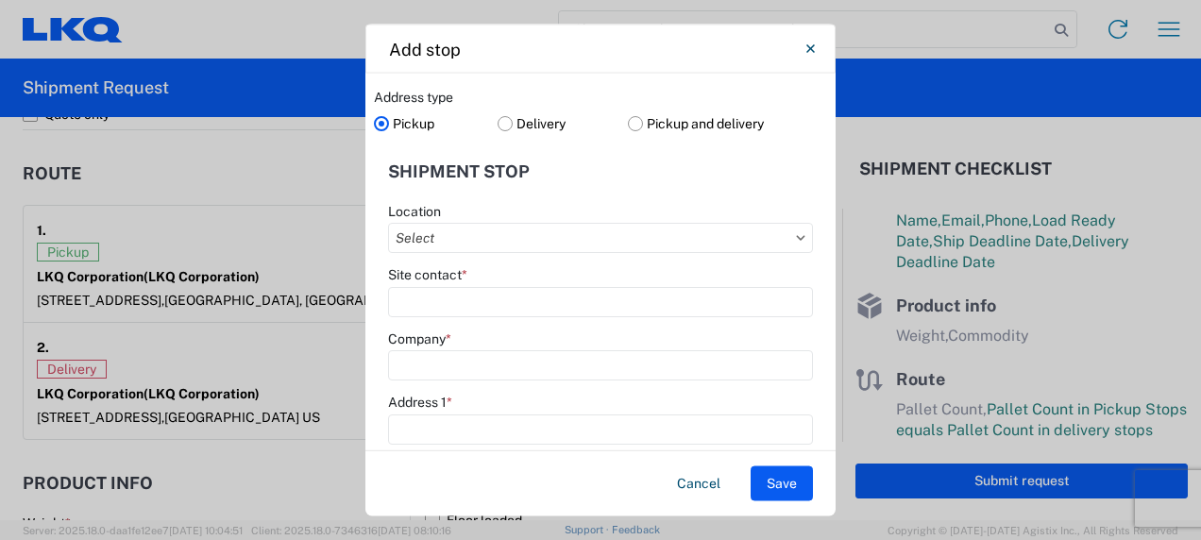
type input "1142 - City Auto Parts of [GEOGRAPHIC_DATA]"
type input "LKQ Corporation"
type input "[STREET_ADDRESS]"
type input "[GEOGRAPHIC_DATA]"
type input "27703"
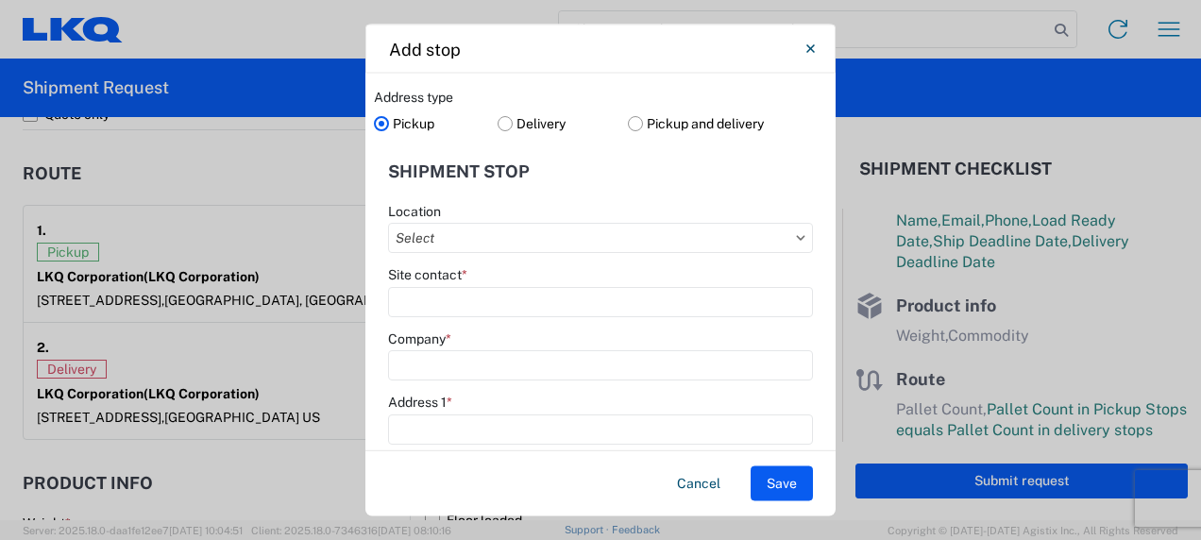
select select "NC"
type input "[PHONE_NUMBER]"
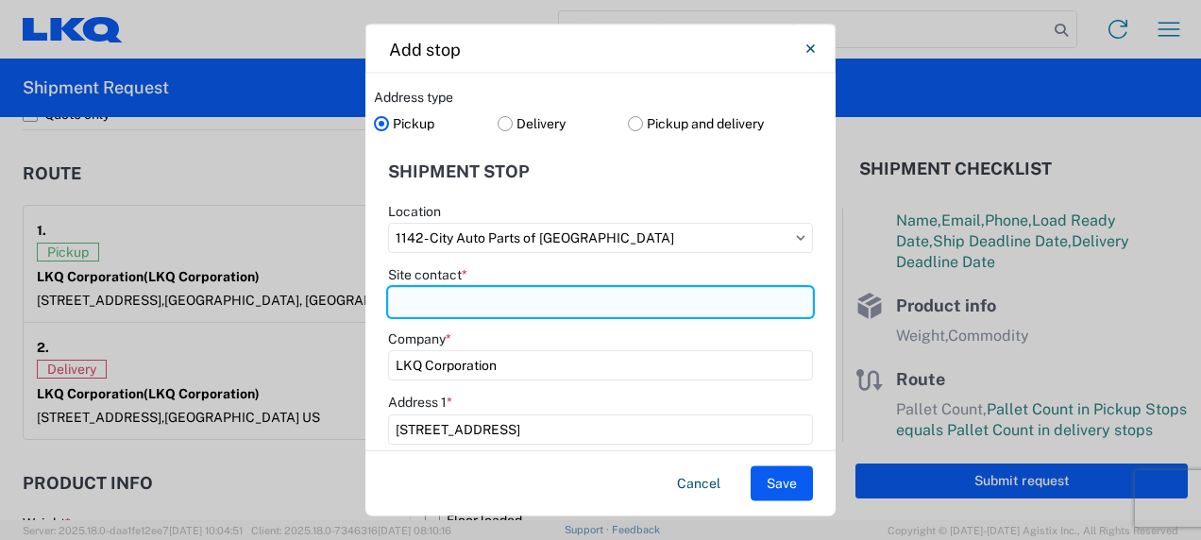
click at [525, 302] on input "Site contact *" at bounding box center [600, 301] width 425 height 30
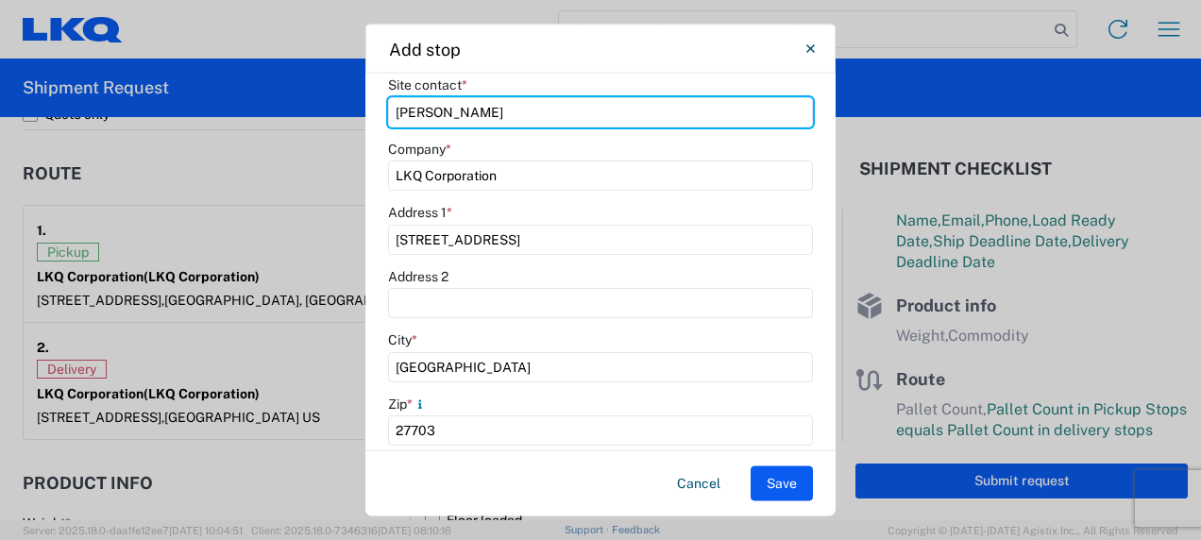
scroll to position [94, 0]
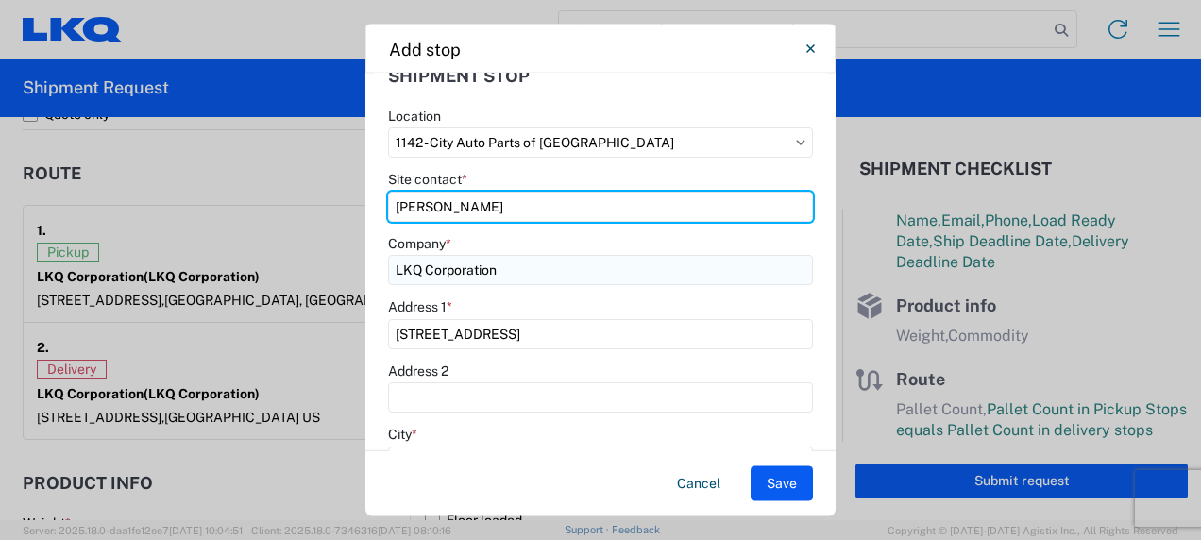
type input "[PERSON_NAME]"
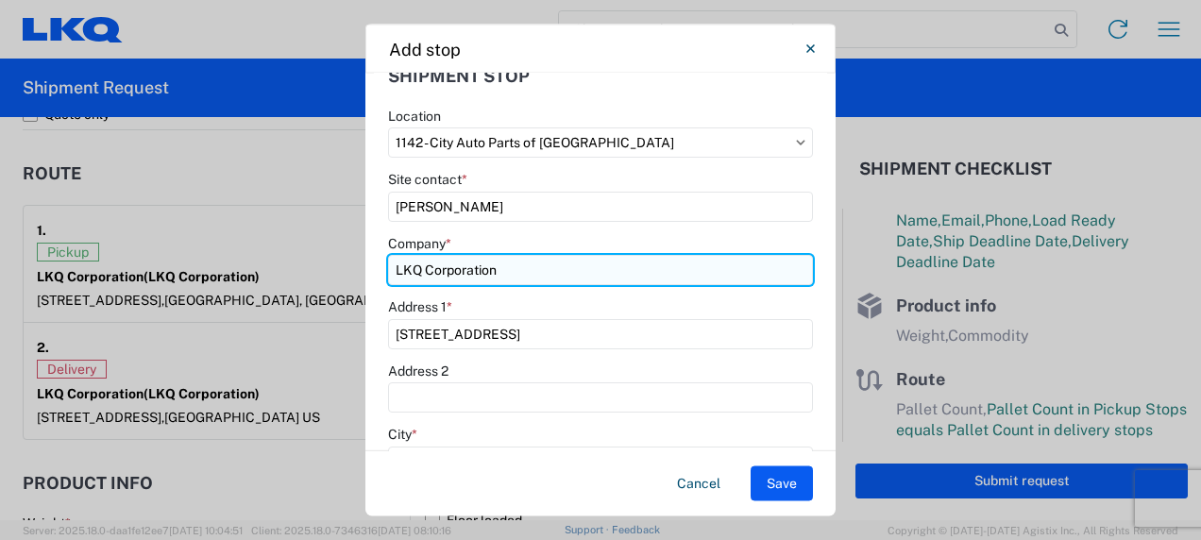
click at [519, 270] on input "LKQ Corporation" at bounding box center [600, 271] width 425 height 30
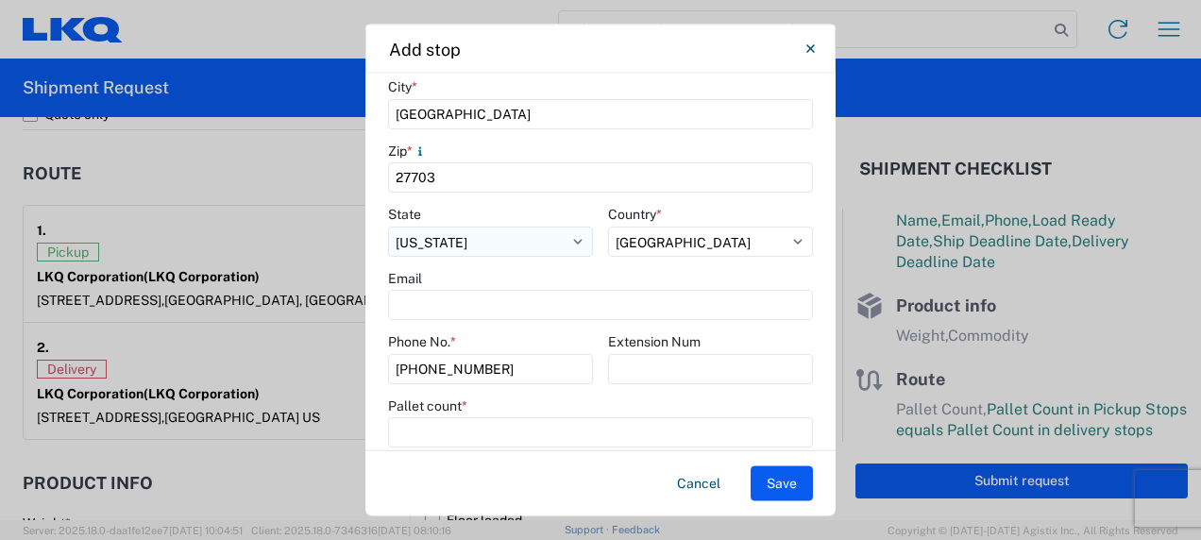
scroll to position [472, 0]
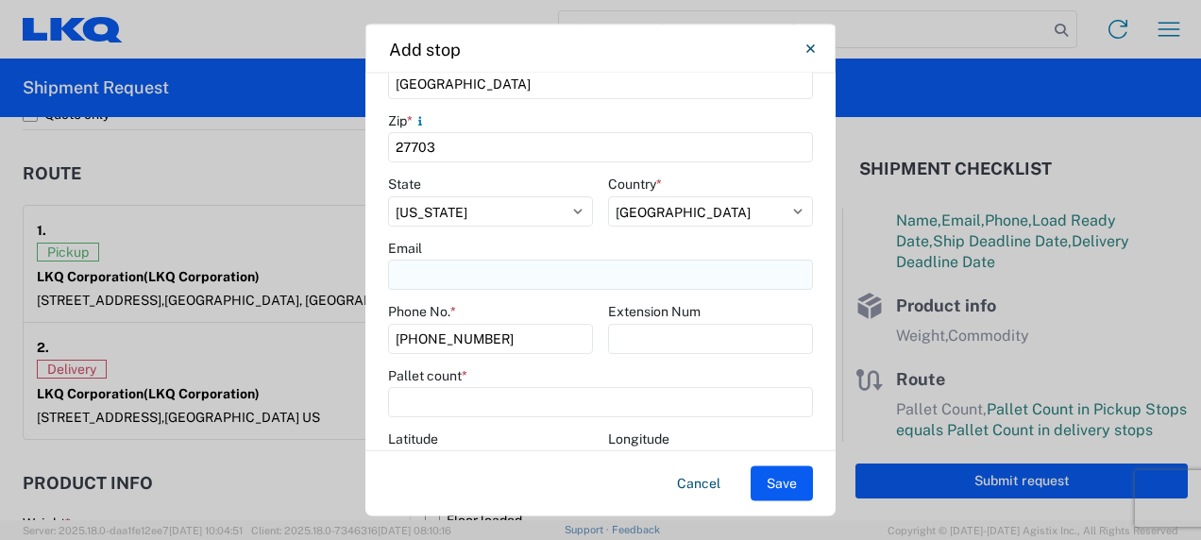
type input "PYP Durham"
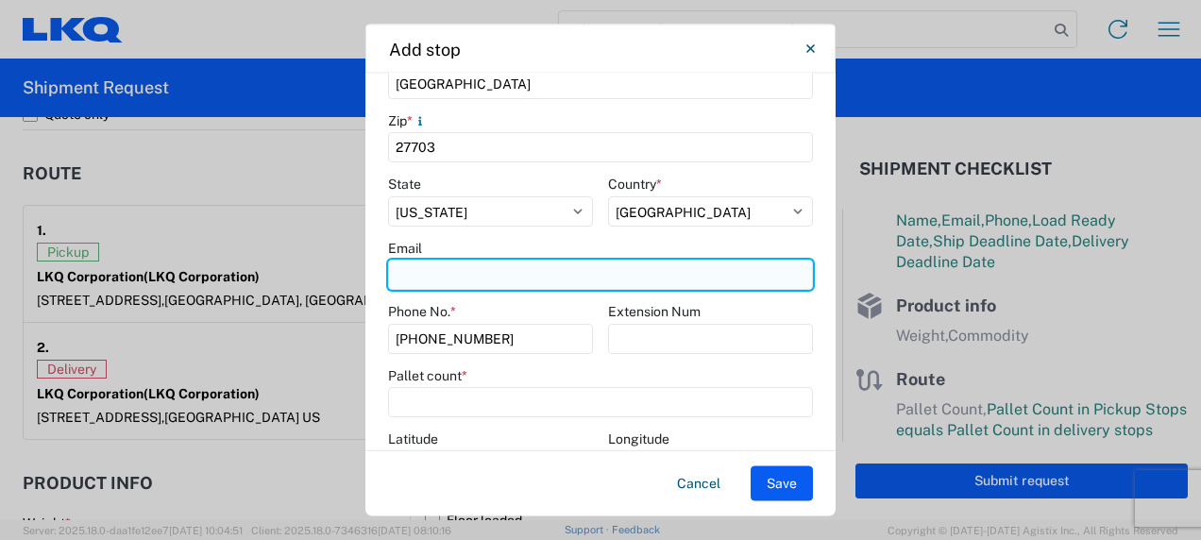
click at [508, 284] on input "Email" at bounding box center [600, 276] width 425 height 30
paste input "[EMAIL_ADDRESS][DOMAIN_NAME]"
type input "[EMAIL_ADDRESS][DOMAIN_NAME]"
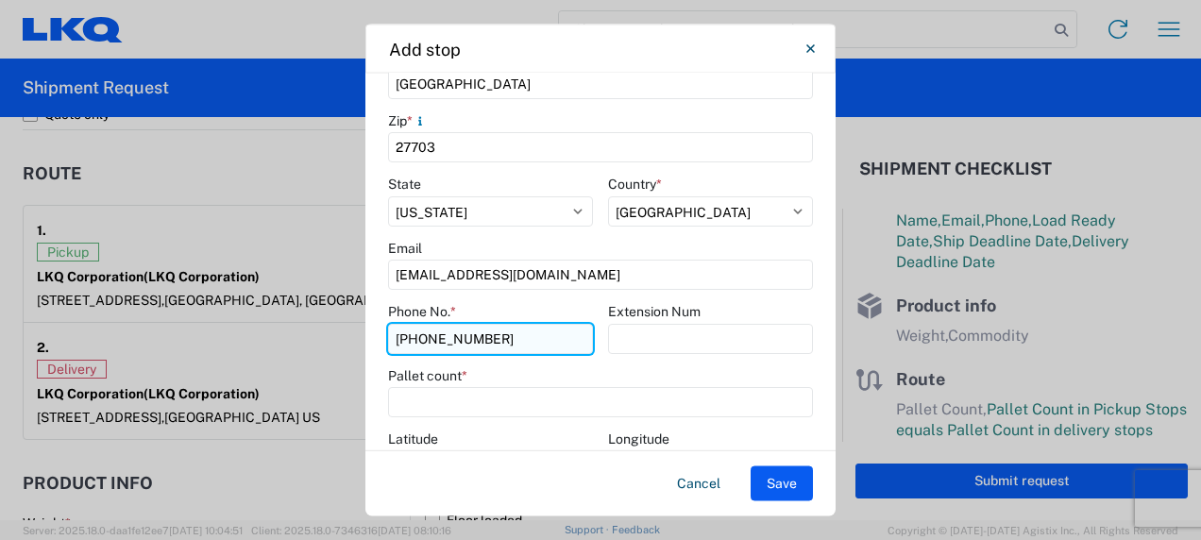
click at [522, 343] on input "[PHONE_NUMBER]" at bounding box center [490, 339] width 205 height 30
type input "9"
paste input "[PHONE_NUMBER]"
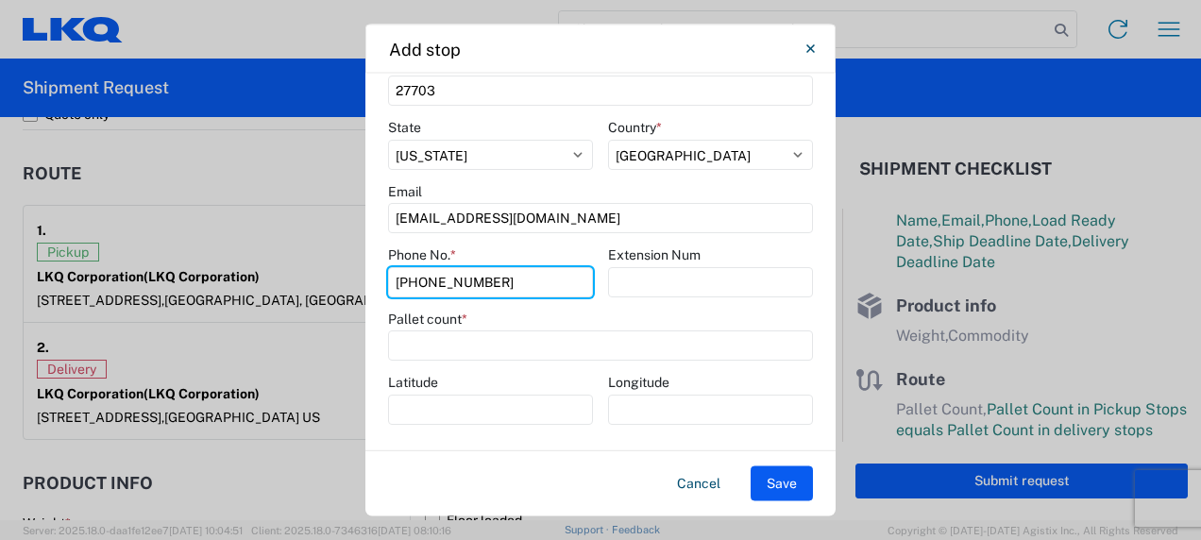
scroll to position [530, 0]
type input "[PHONE_NUMBER]"
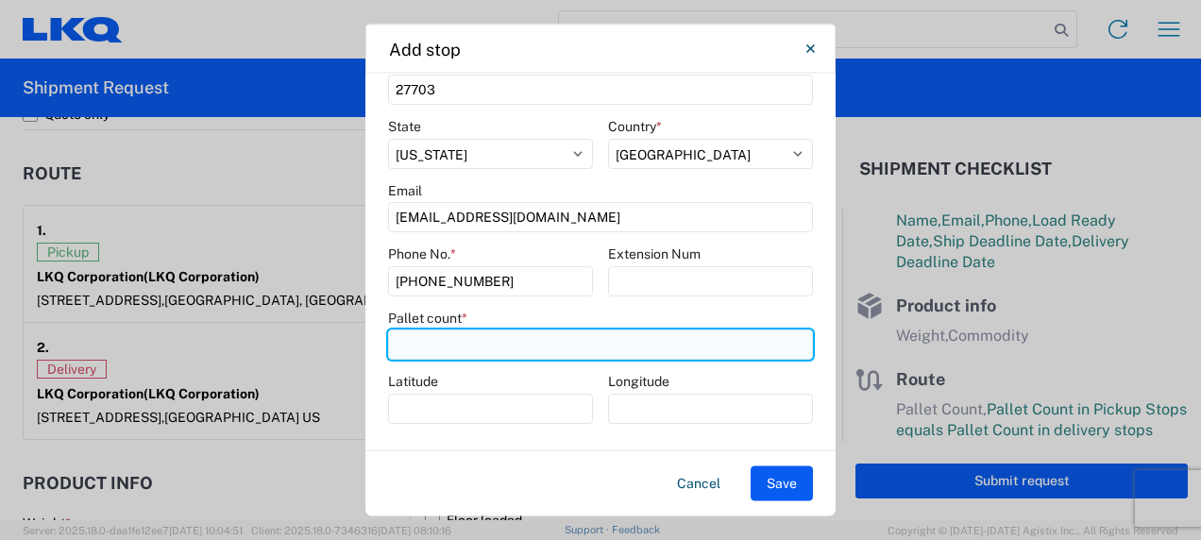
click at [525, 355] on input "number" at bounding box center [600, 346] width 425 height 30
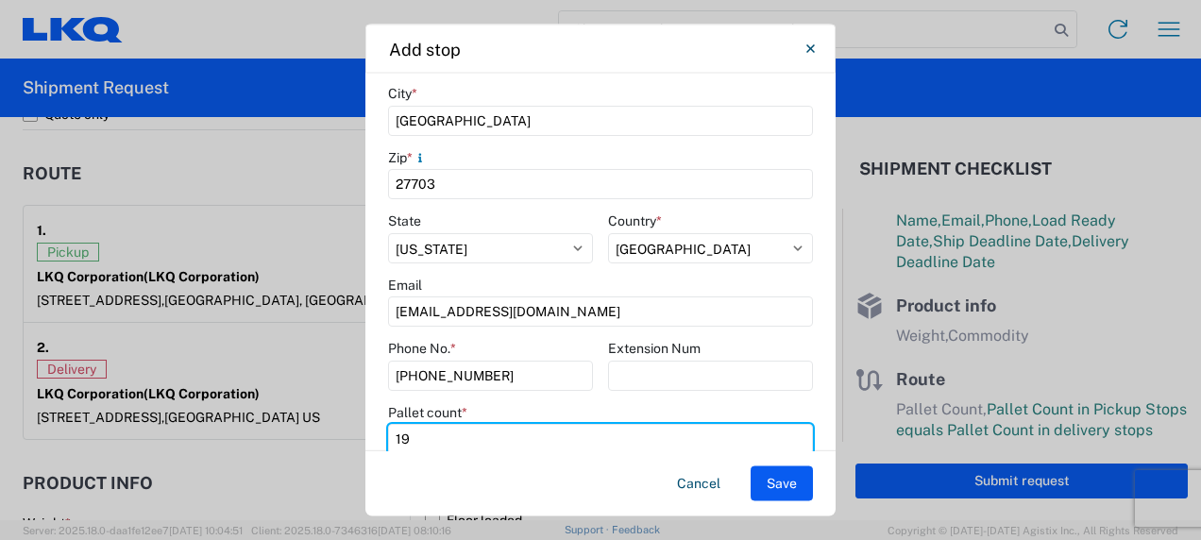
type input "1"
type input "20"
click at [649, 398] on agx-form-control-wrapper-v2 "Extension Num" at bounding box center [710, 373] width 205 height 64
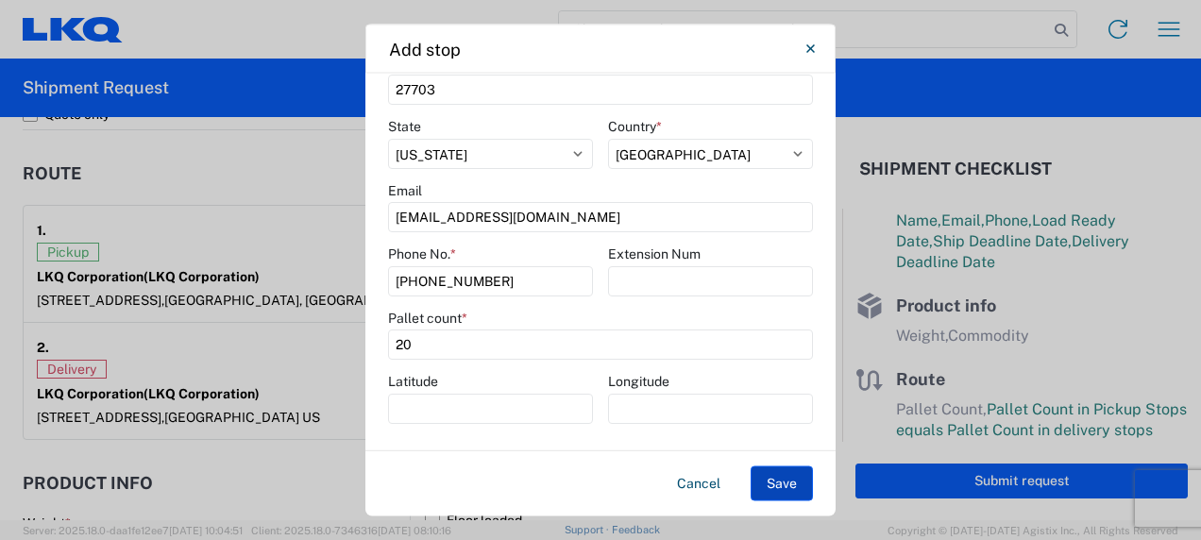
click at [785, 475] on button "Save" at bounding box center [782, 483] width 62 height 35
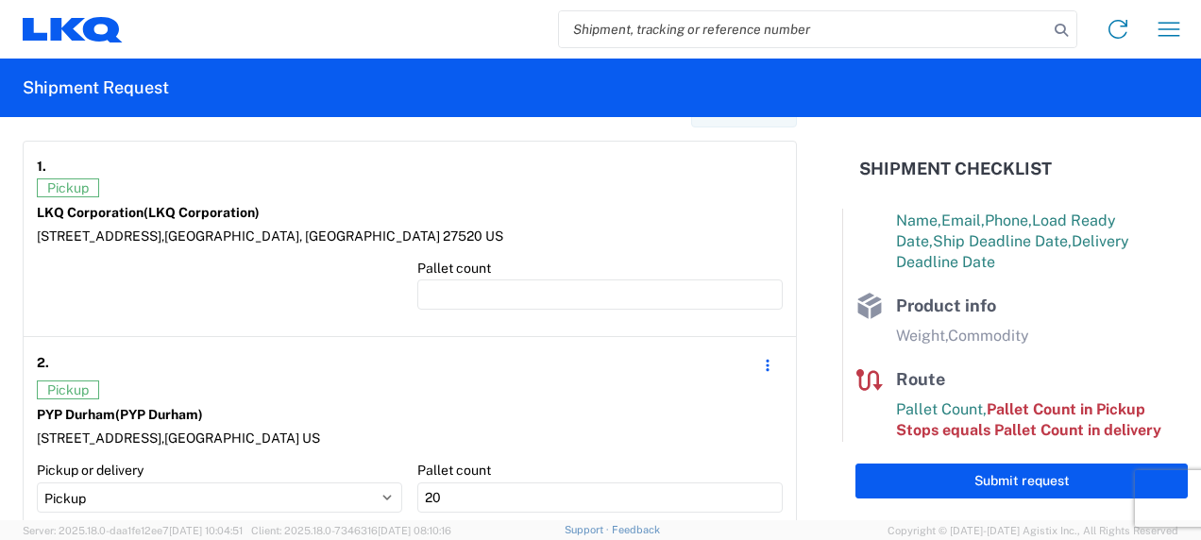
scroll to position [1511, 0]
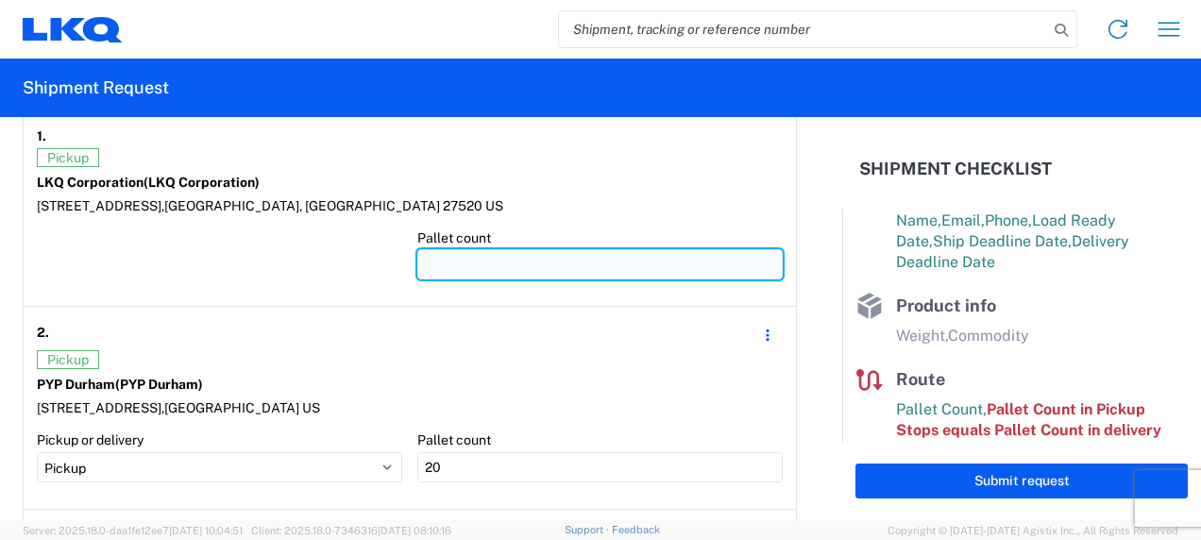
click at [488, 263] on input "number" at bounding box center [599, 264] width 365 height 30
type input "22"
type input "20"
type input "40"
type input "20"
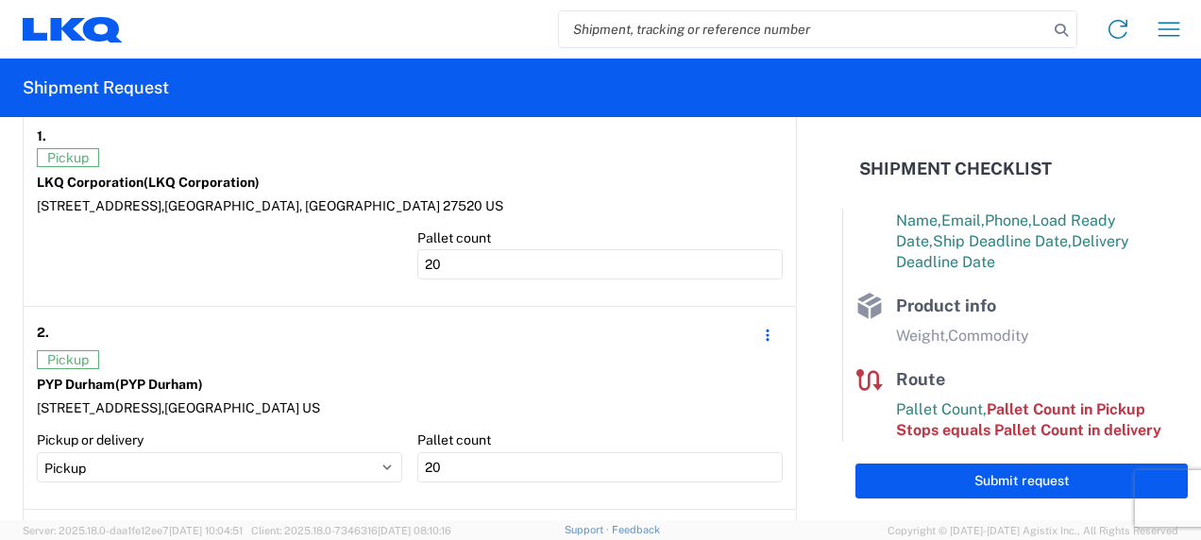
click at [820, 287] on form "General Information Template PO# T31450 Equipment Type * Select 53’ Dry Van Fla…" at bounding box center [421, 318] width 842 height 403
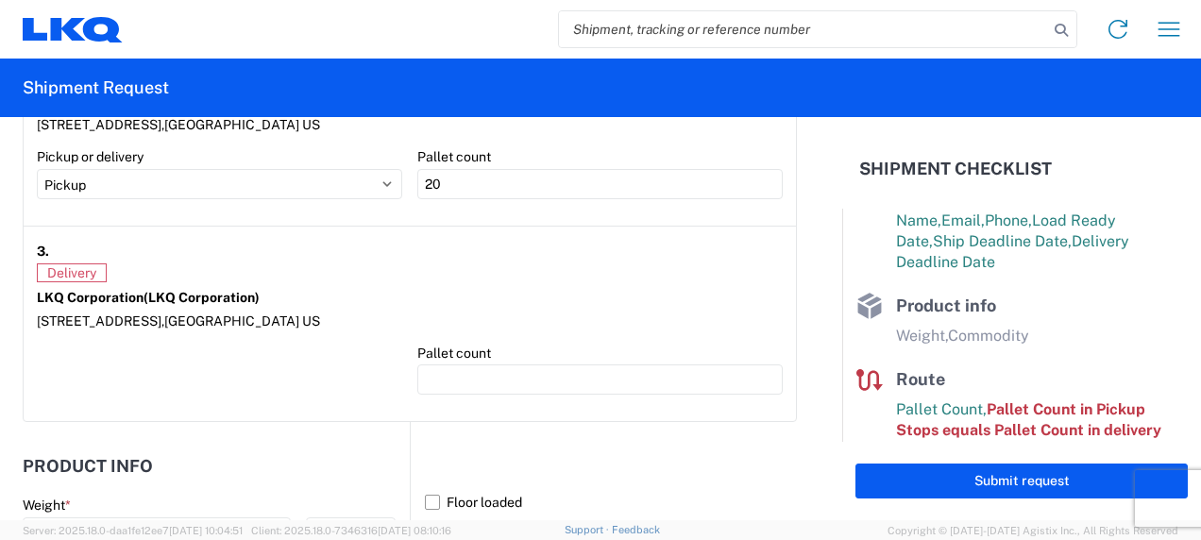
scroll to position [1889, 0]
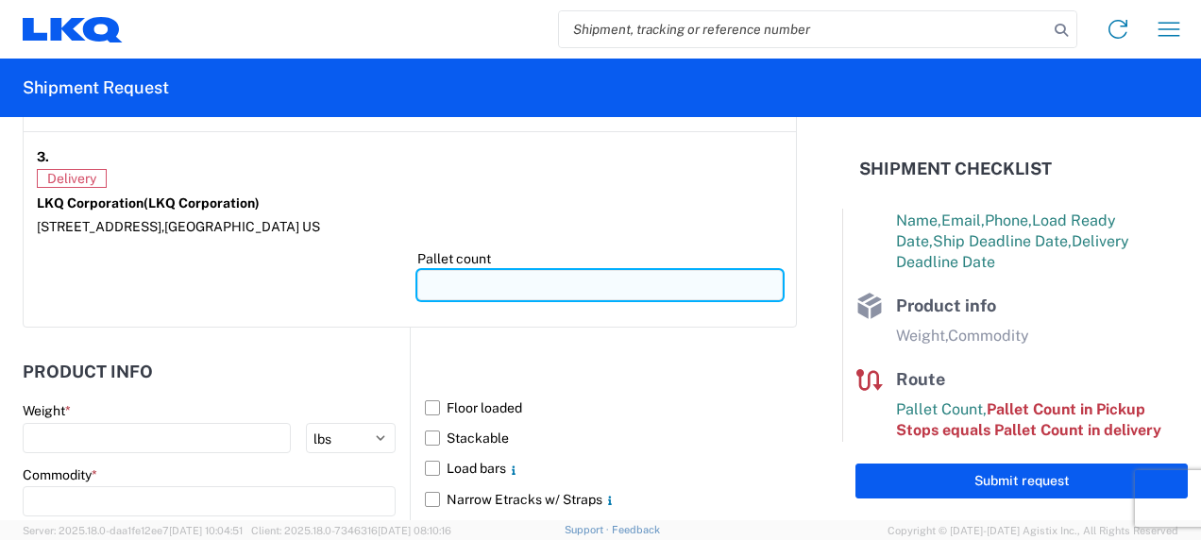
click at [466, 278] on input "number" at bounding box center [599, 285] width 365 height 30
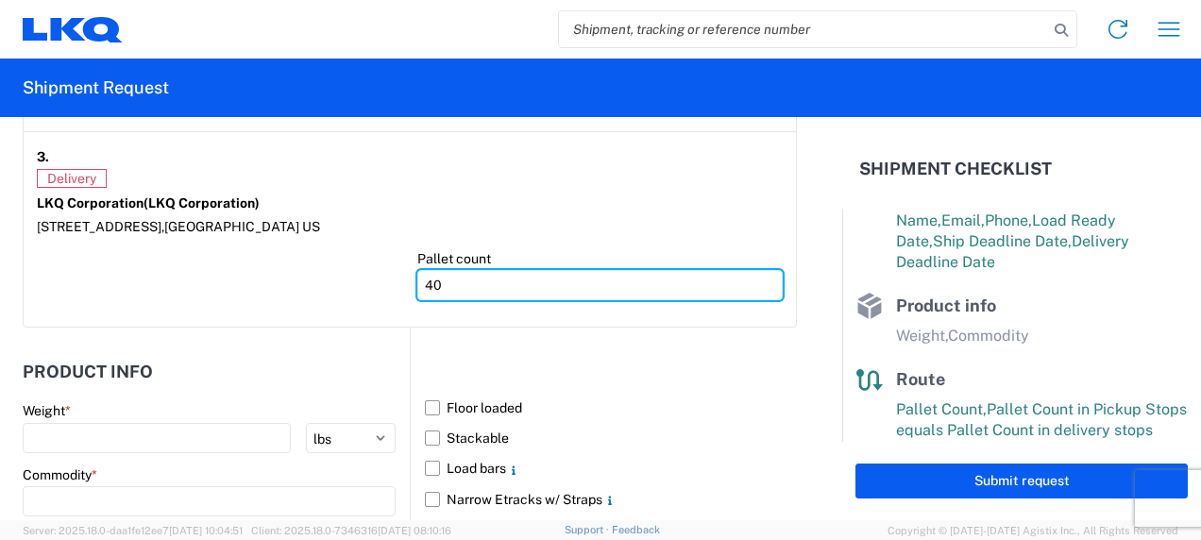
type input "40"
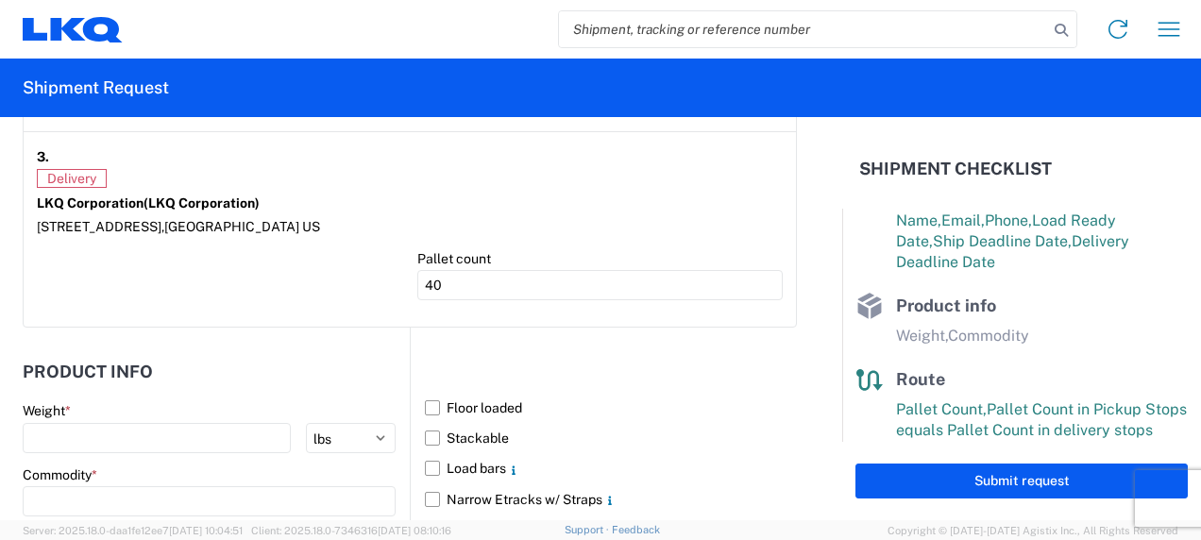
click at [799, 346] on form "General Information Template PO# T31450 Equipment Type * Select 53’ Dry Van Fla…" at bounding box center [421, 318] width 842 height 403
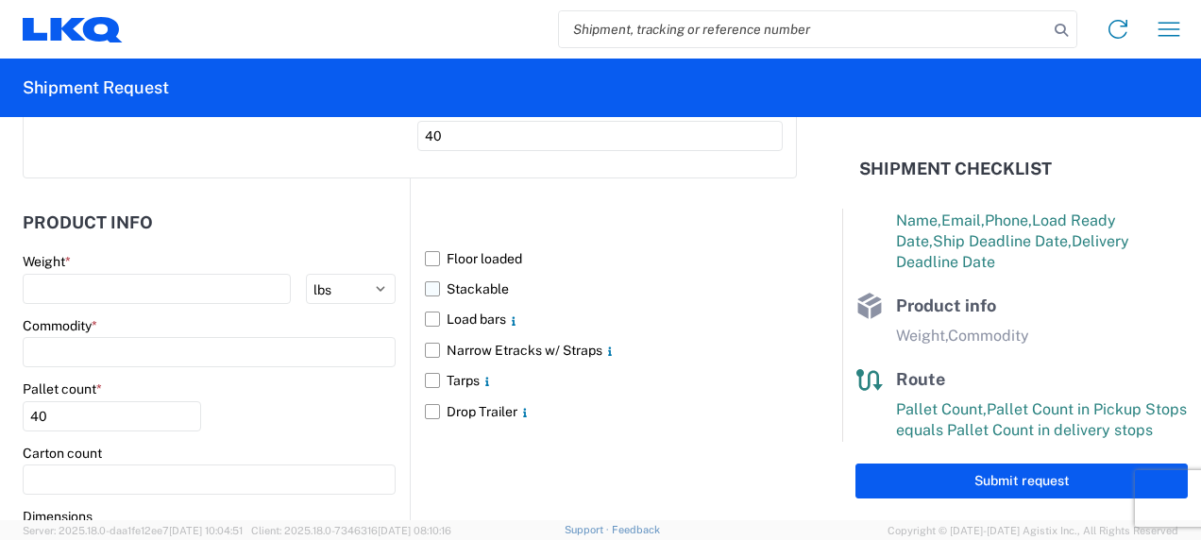
scroll to position [2077, 0]
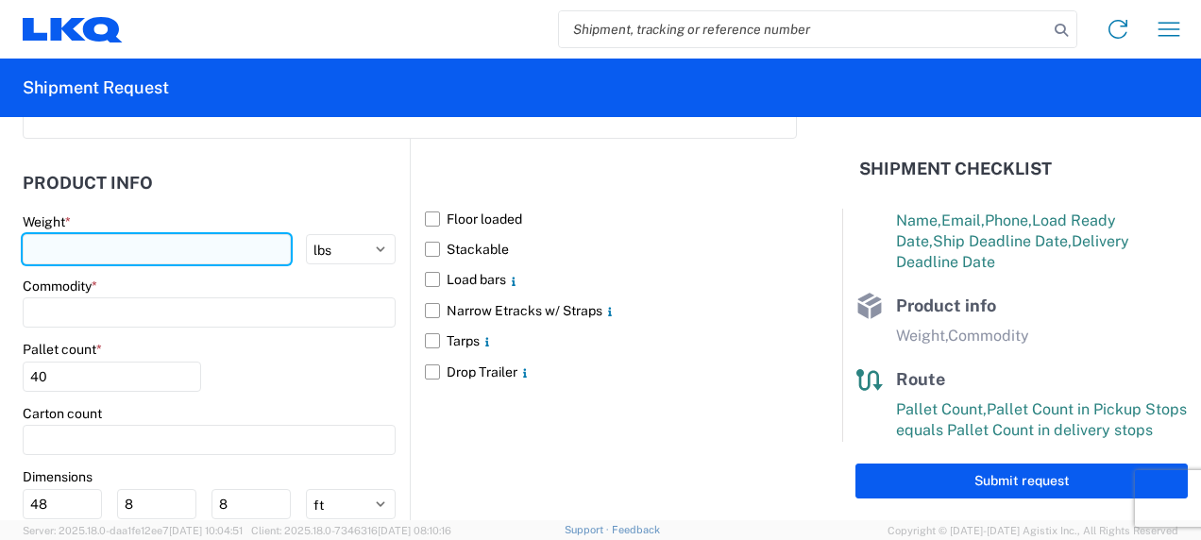
click at [128, 246] on input "number" at bounding box center [157, 249] width 268 height 30
type input "40000"
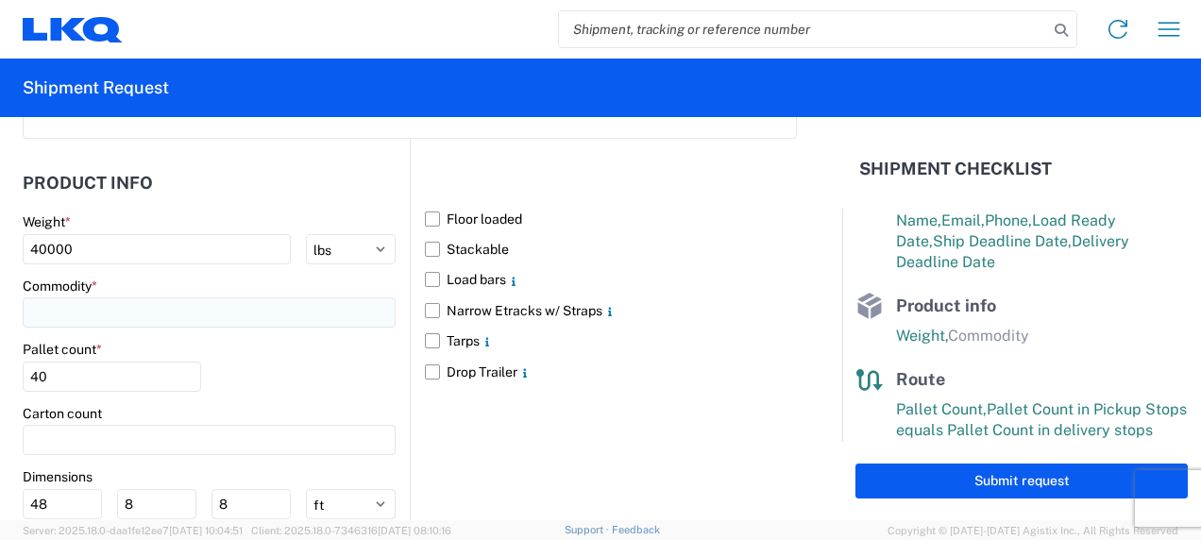
click at [110, 319] on input at bounding box center [209, 312] width 373 height 30
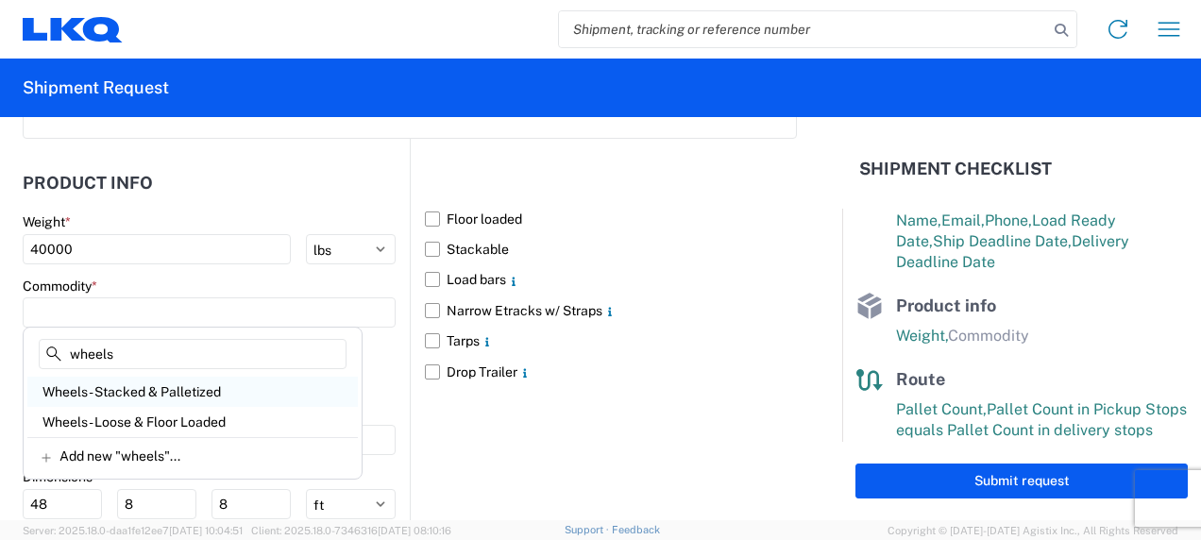
type input "wheels"
click at [176, 389] on div "Wheels - Stacked & Palletized" at bounding box center [192, 392] width 331 height 30
type input "Wheels - Stacked & Palletized"
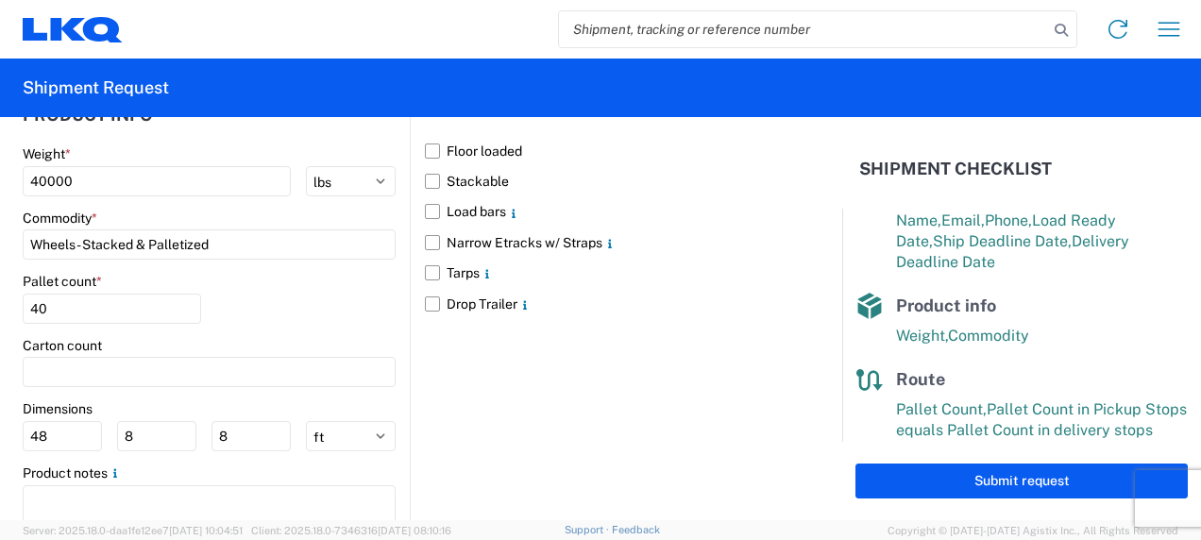
scroll to position [2172, 0]
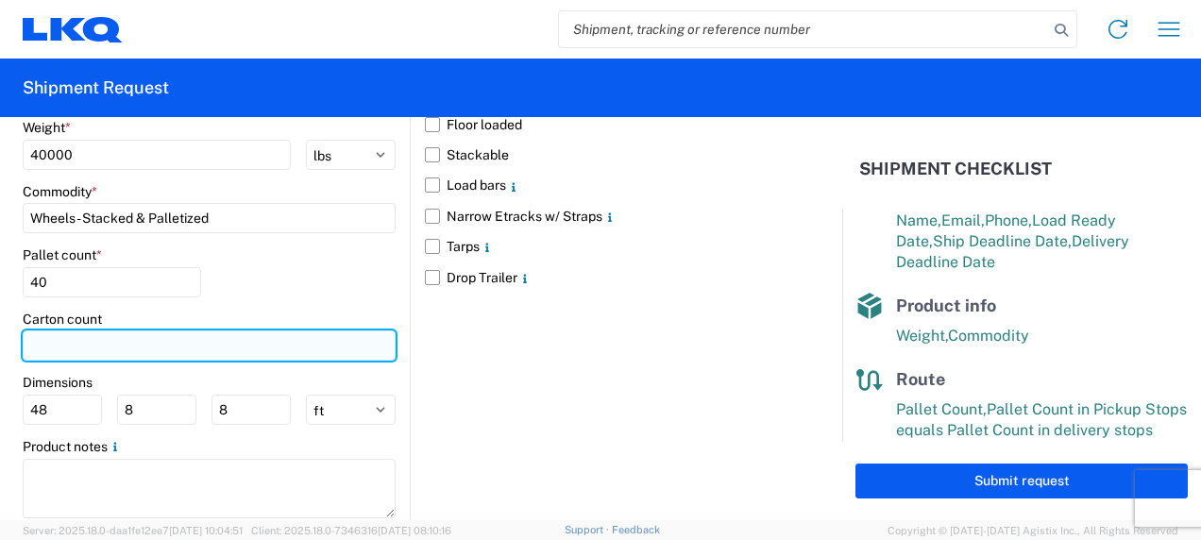
click at [164, 346] on input "number" at bounding box center [209, 346] width 373 height 30
type input "40"
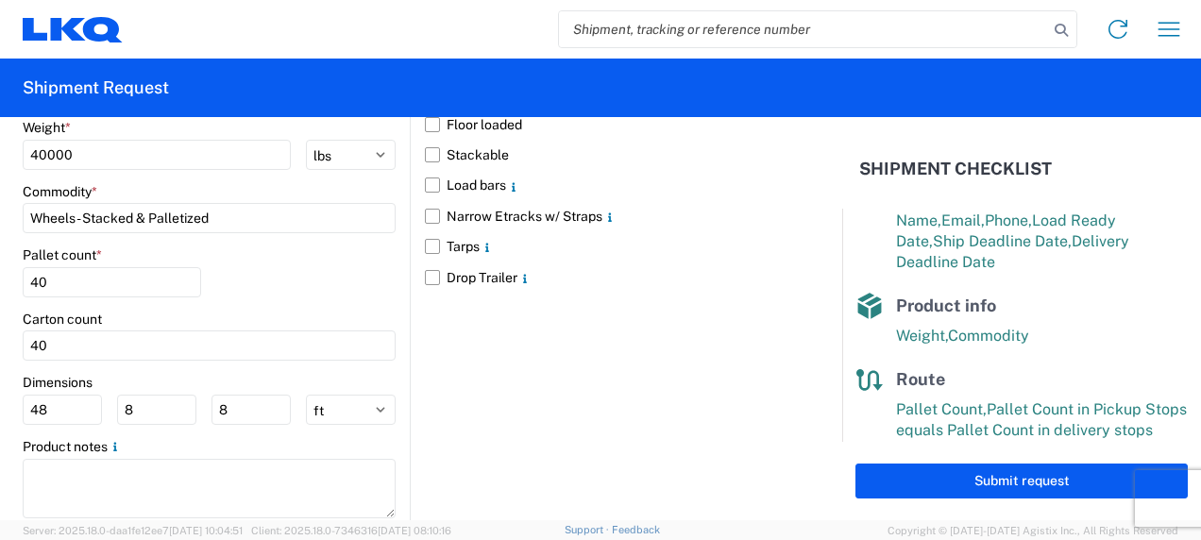
click at [444, 381] on div "Floor loaded Stackable Load bars Narrow Etracks w/ Straps Tarps Drop Trailer" at bounding box center [603, 289] width 387 height 490
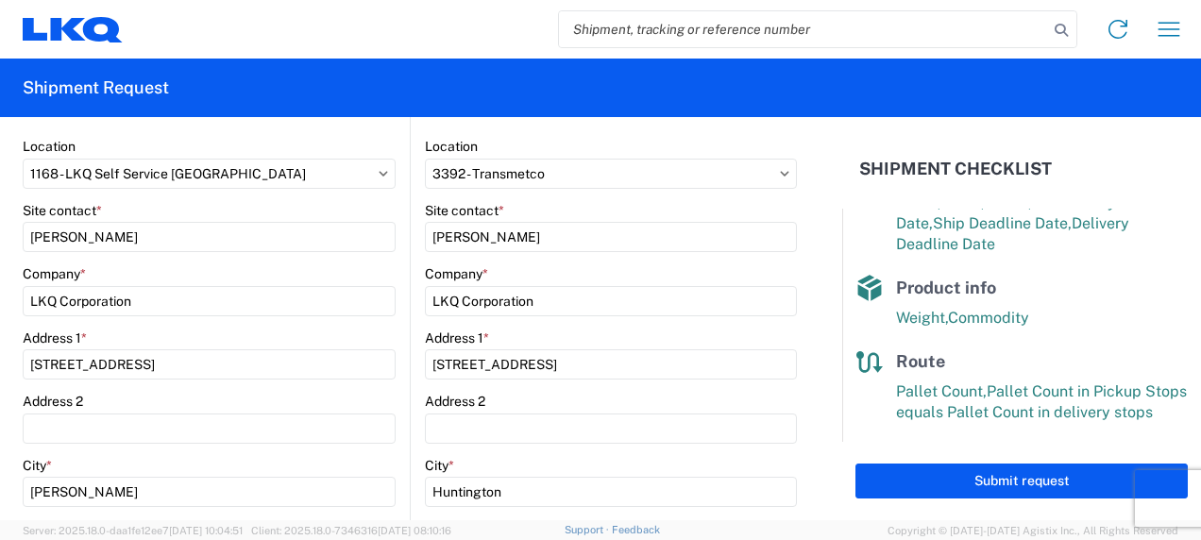
scroll to position [231, 0]
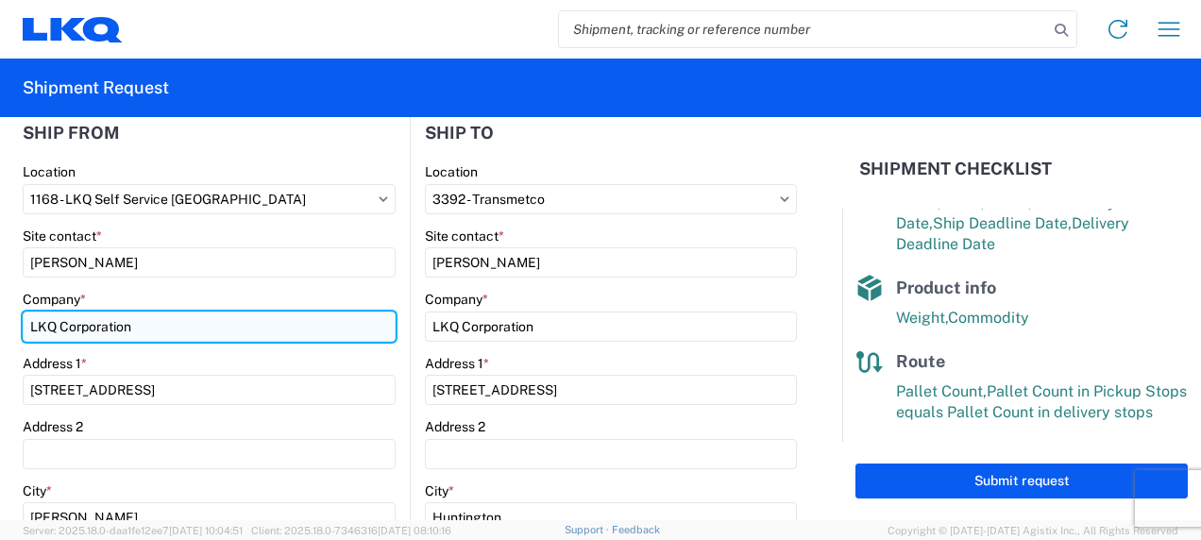
click at [181, 325] on input "LKQ Corporation" at bounding box center [209, 327] width 373 height 30
type input "PYP Raleigh"
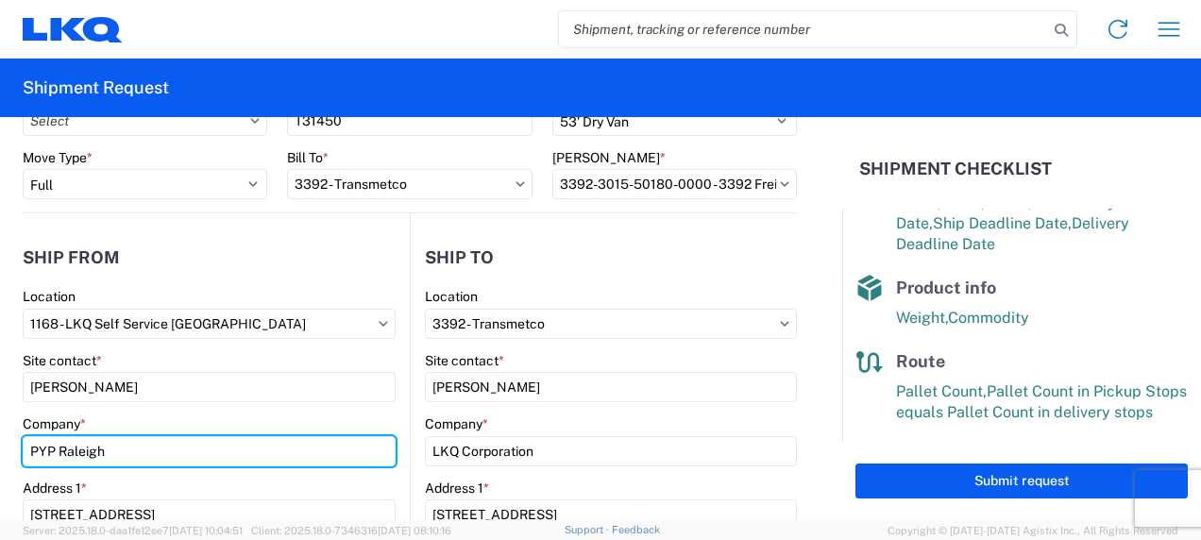
scroll to position [137, 0]
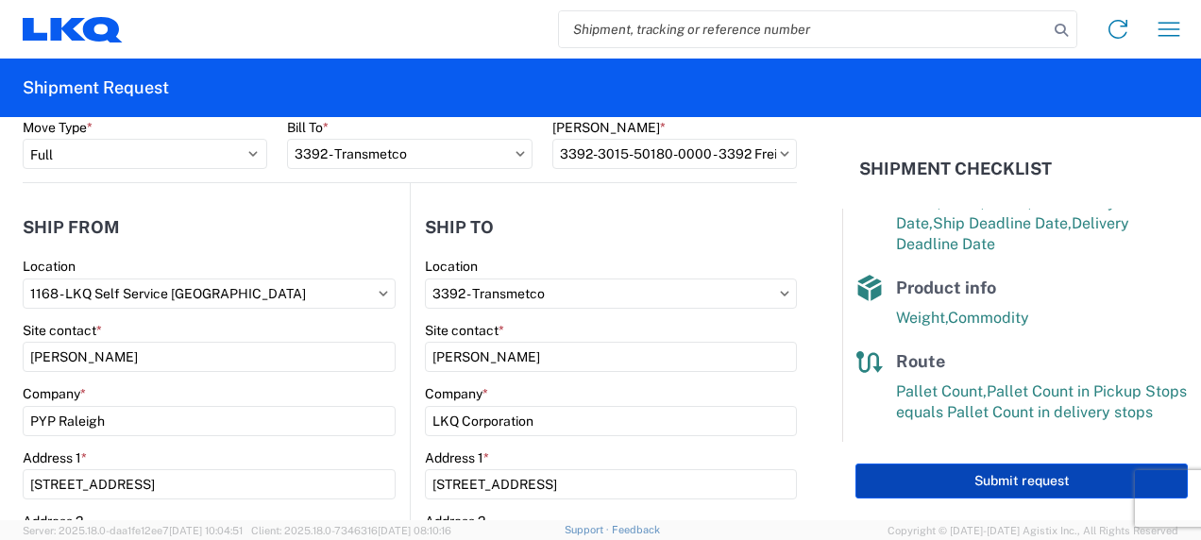
click at [1026, 486] on button "Submit request" at bounding box center [1022, 481] width 332 height 35
select select "US"
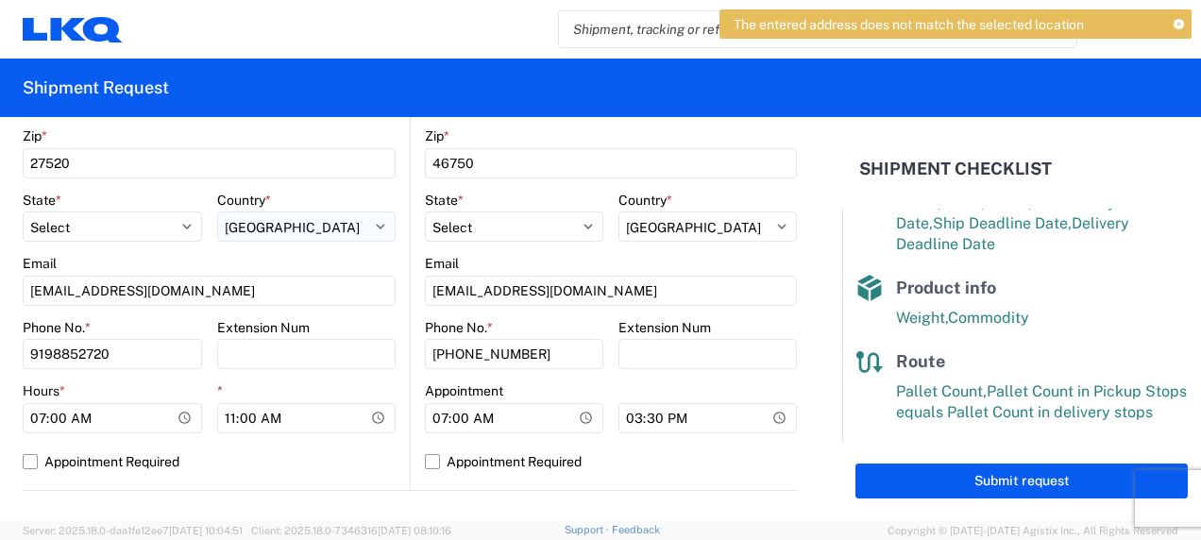
scroll to position [609, 0]
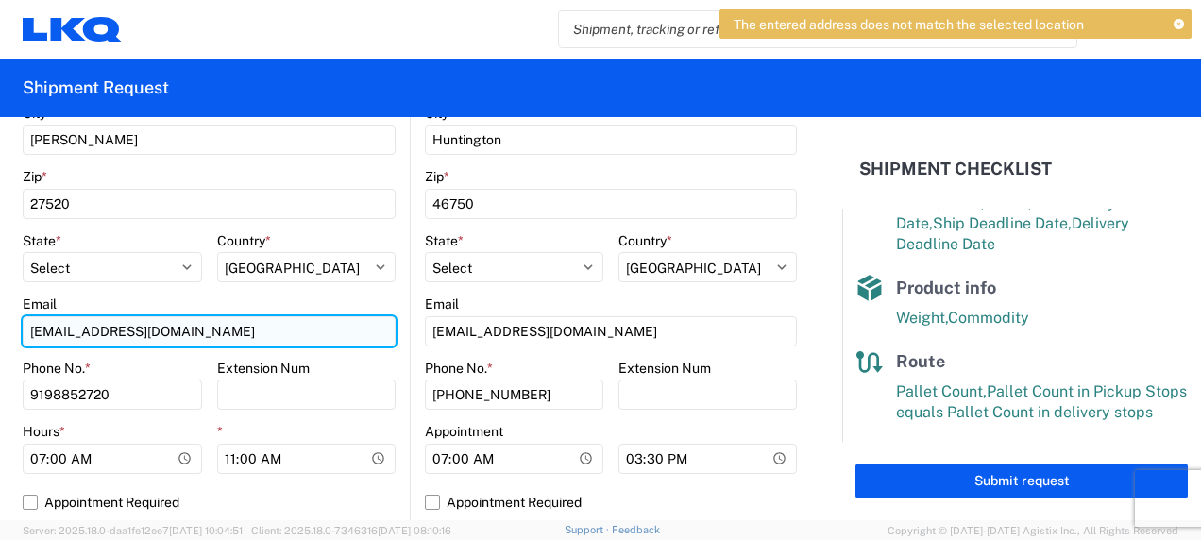
click at [214, 336] on input "[EMAIL_ADDRESS][DOMAIN_NAME]" at bounding box center [209, 331] width 373 height 30
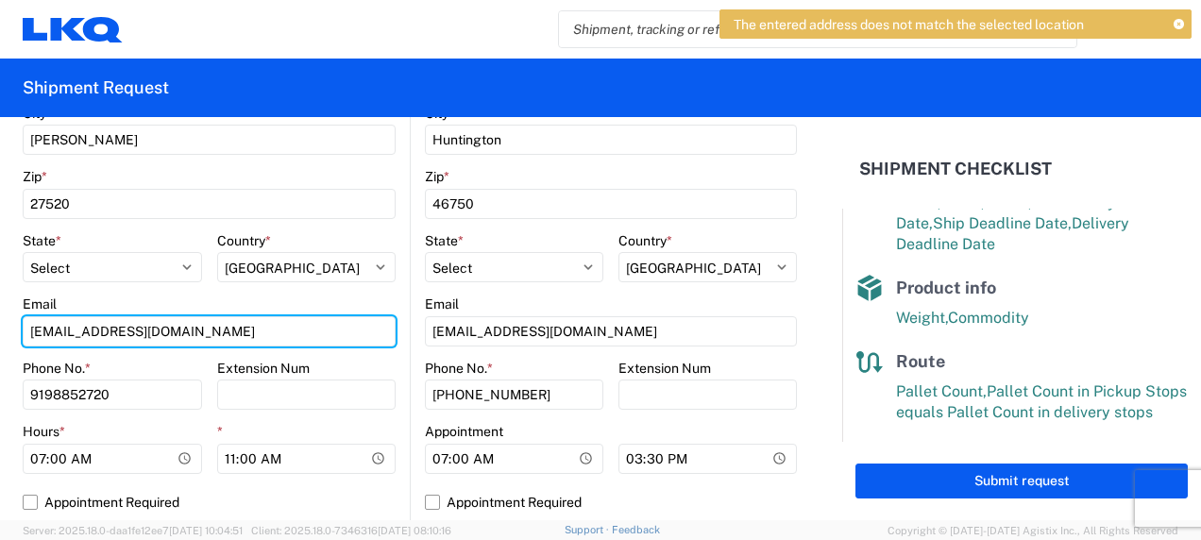
type input "[EMAIL_ADDRESS][DOMAIN_NAME]"
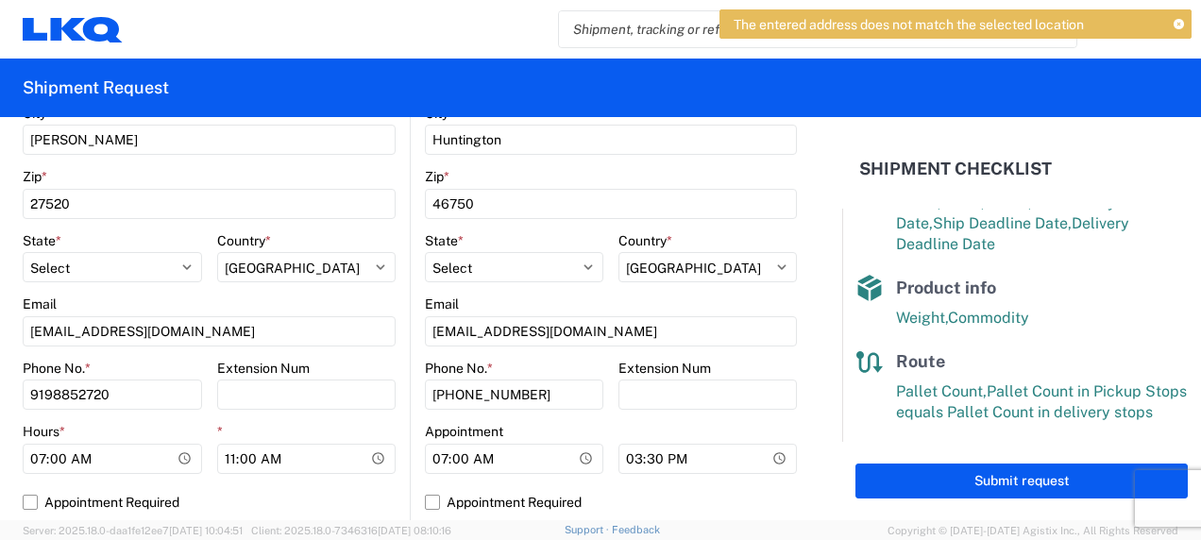
click at [198, 368] on div "Phone No. * [PHONE_NUMBER] Extension Num" at bounding box center [209, 392] width 373 height 64
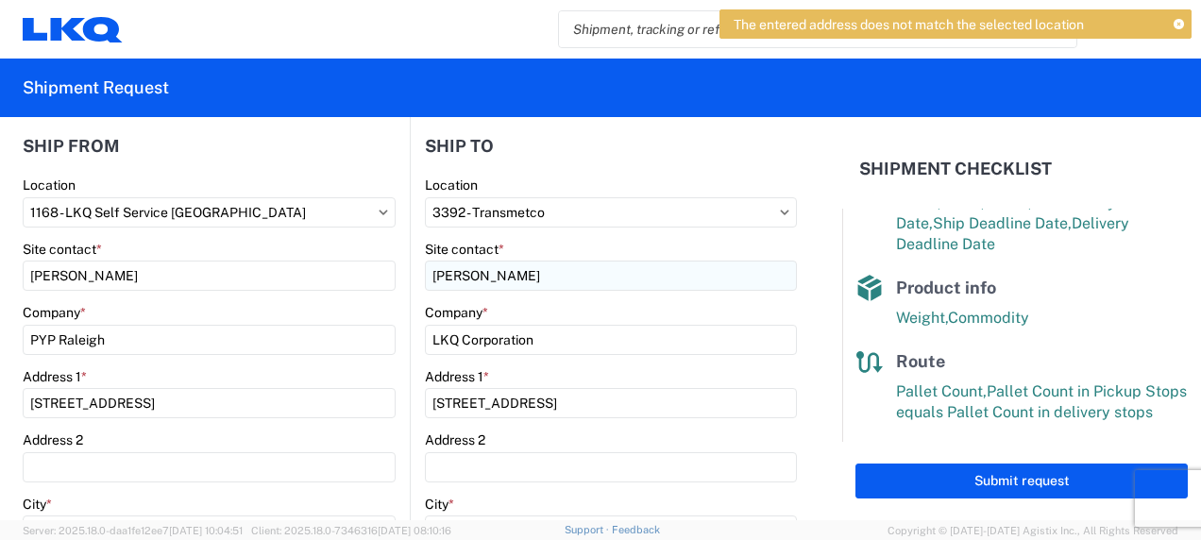
scroll to position [189, 0]
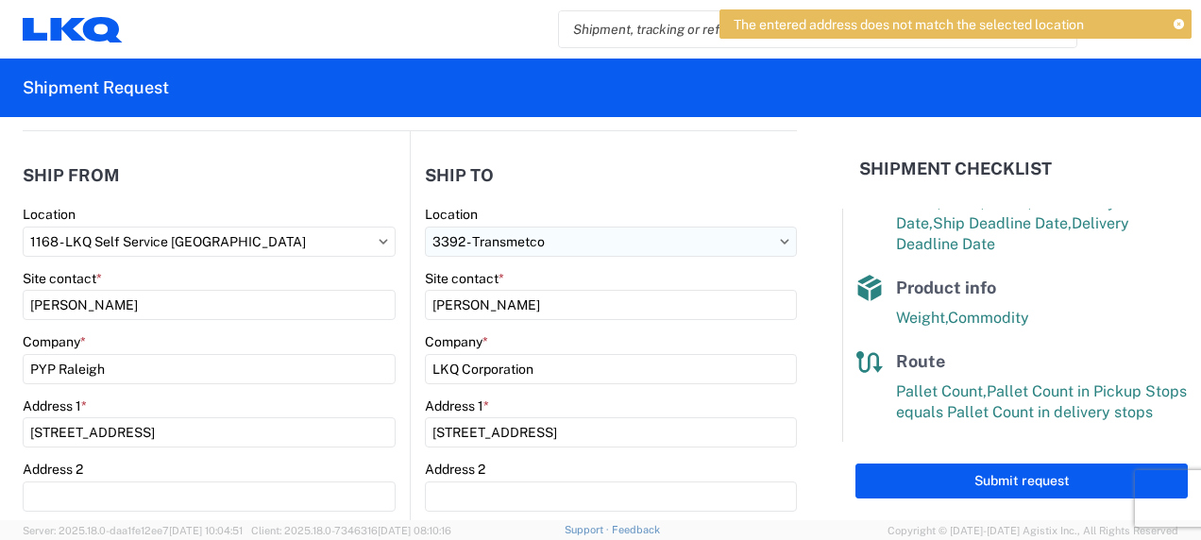
click at [396, 251] on input "3392 - Transmetco" at bounding box center [209, 242] width 373 height 30
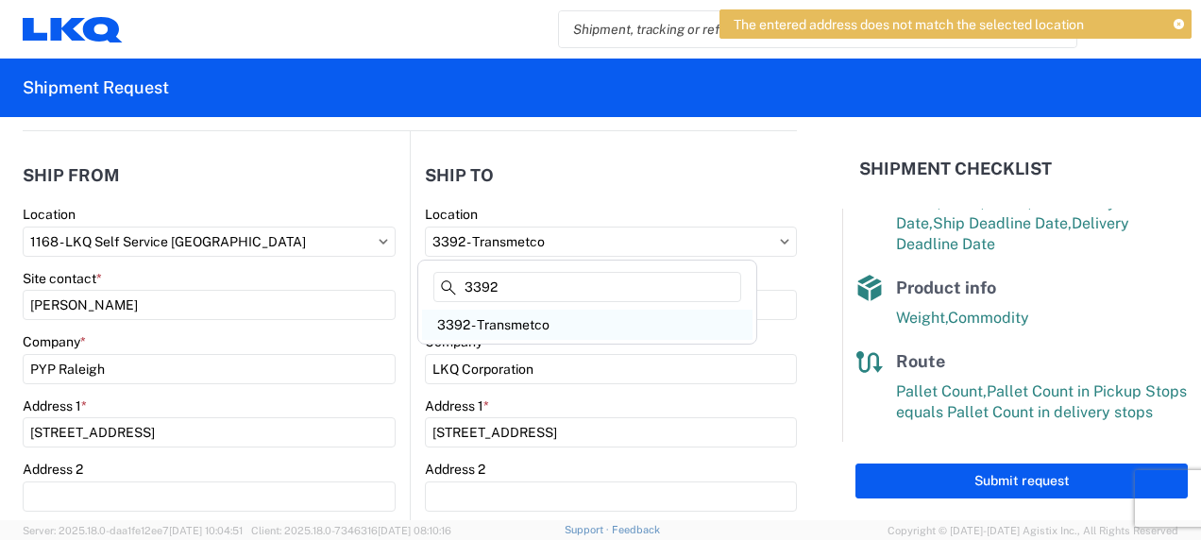
type input "3392"
click at [527, 316] on div "3392 - Transmetco" at bounding box center [587, 325] width 331 height 30
select select "US"
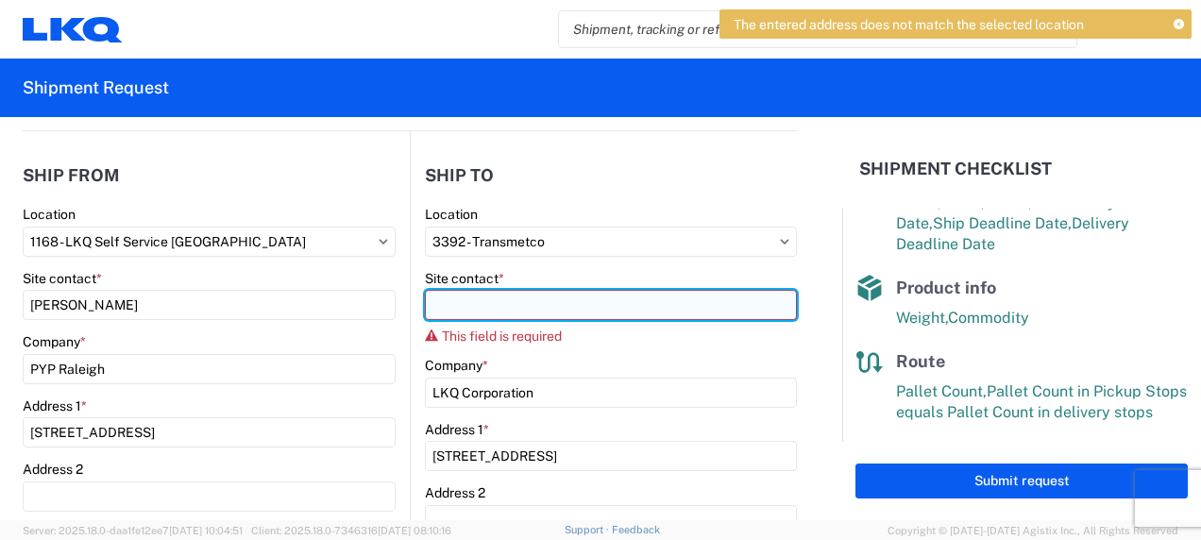
click at [565, 306] on input "Site contact *" at bounding box center [611, 305] width 372 height 30
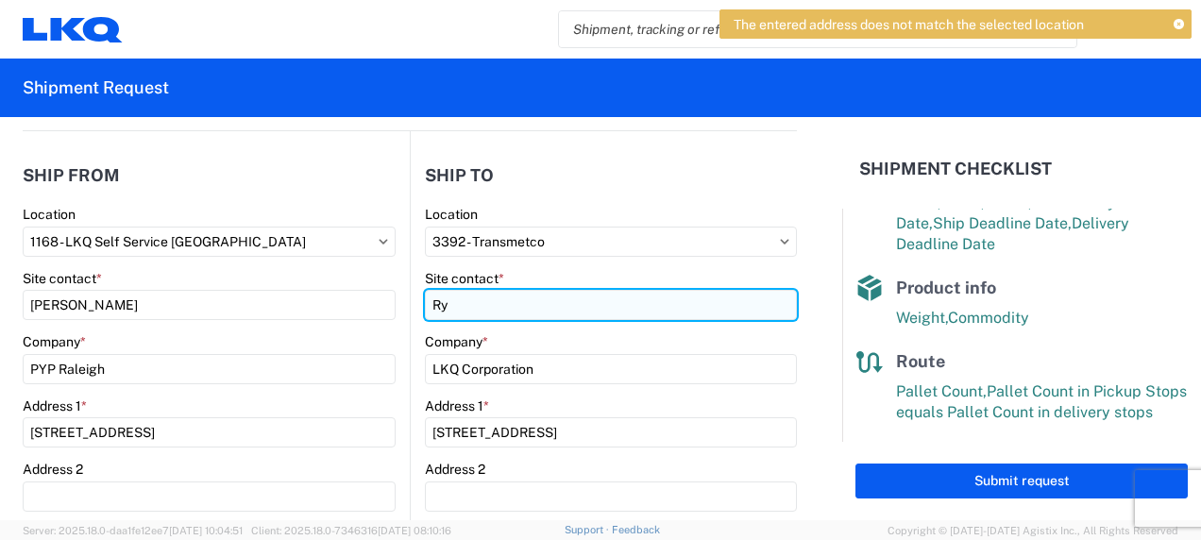
type input "R"
type input "Transmetco"
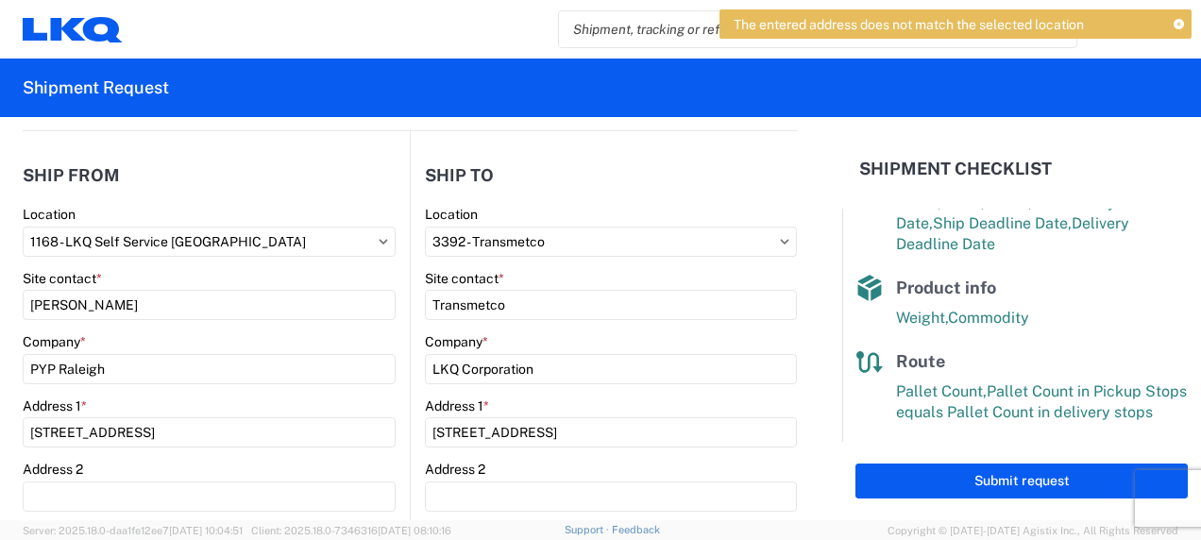
click at [806, 331] on form "General Information Template PO# T31450 Equipment Type * Select 53’ Dry Van Fla…" at bounding box center [421, 318] width 842 height 403
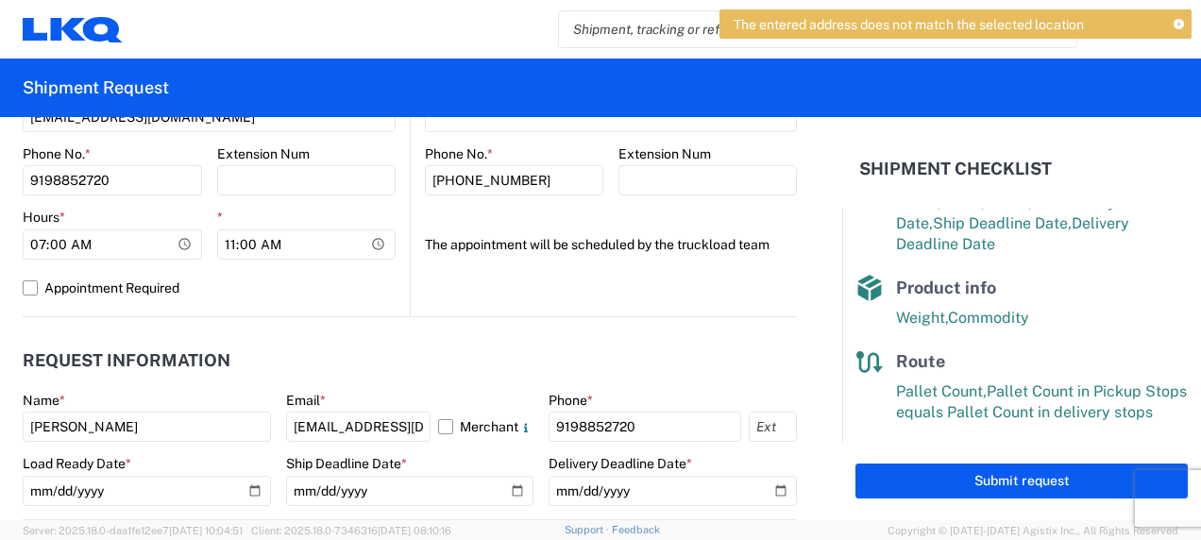
scroll to position [850, 0]
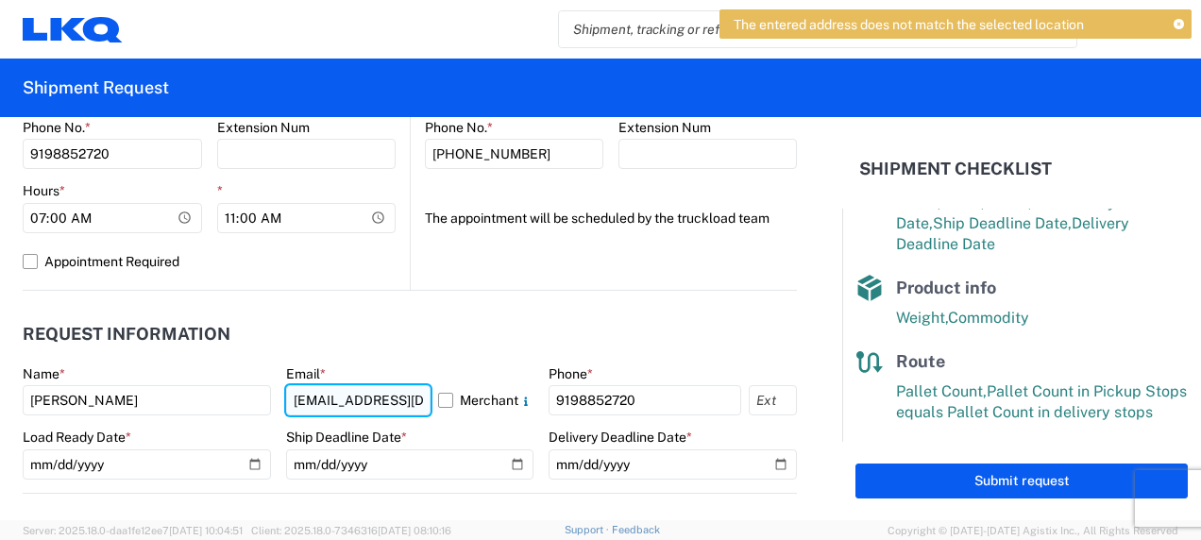
click at [381, 393] on input "[EMAIL_ADDRESS][DOMAIN_NAME]" at bounding box center [358, 400] width 145 height 30
click at [382, 394] on input "[EMAIL_ADDRESS][DOMAIN_NAME]" at bounding box center [358, 400] width 145 height 30
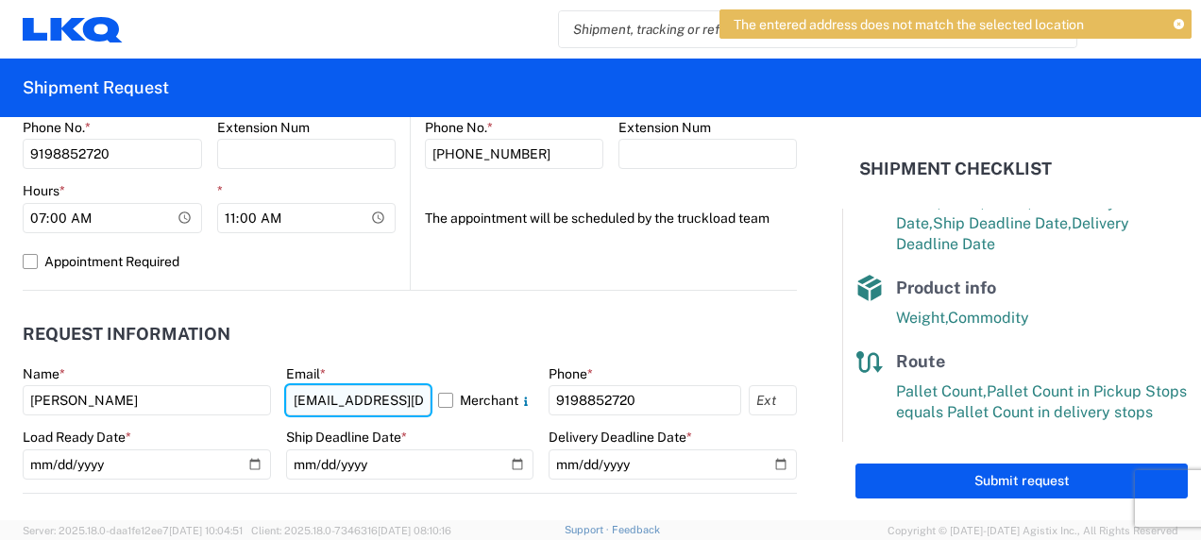
click at [382, 394] on input "[EMAIL_ADDRESS][DOMAIN_NAME]" at bounding box center [358, 400] width 145 height 30
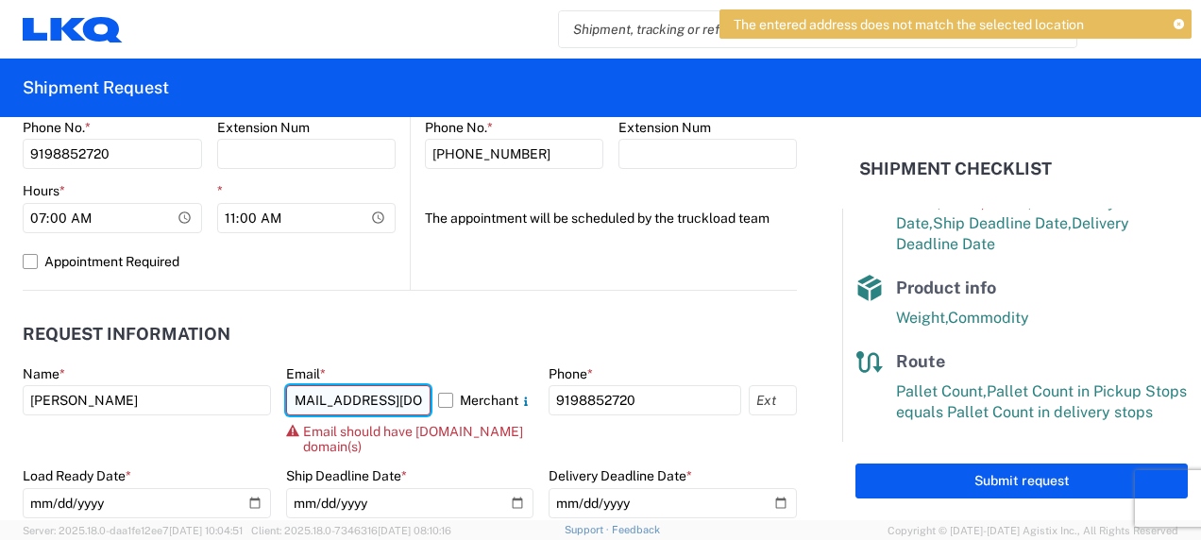
scroll to position [0, 23]
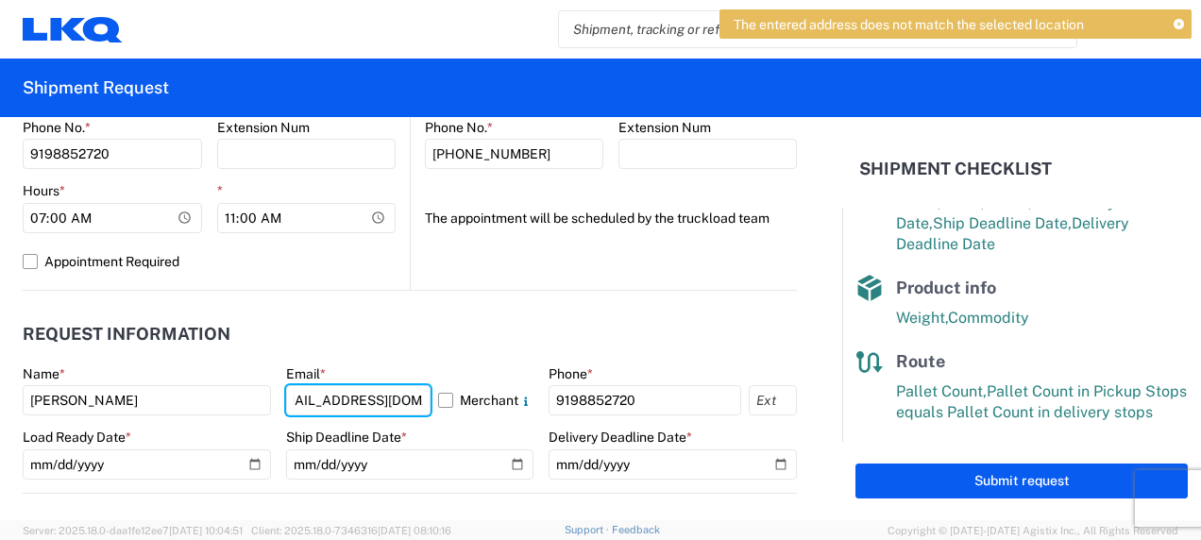
type input "[EMAIL_ADDRESS][DOMAIN_NAME]"
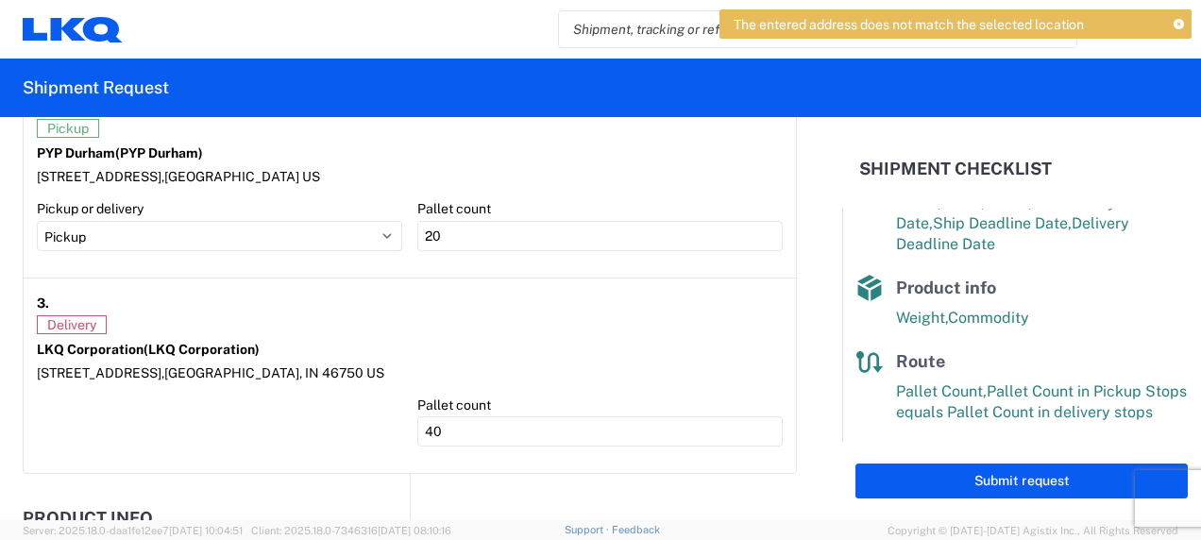
scroll to position [1648, 0]
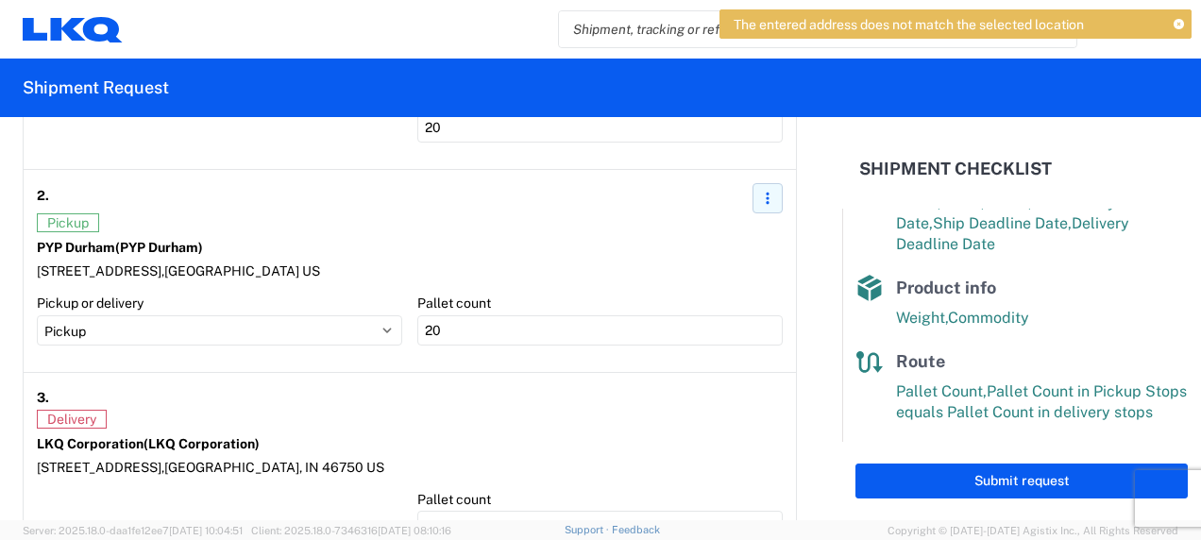
click at [753, 187] on button "button" at bounding box center [768, 198] width 30 height 30
click at [770, 236] on link "Edit" at bounding box center [775, 238] width 71 height 34
select select "NC"
select select "US"
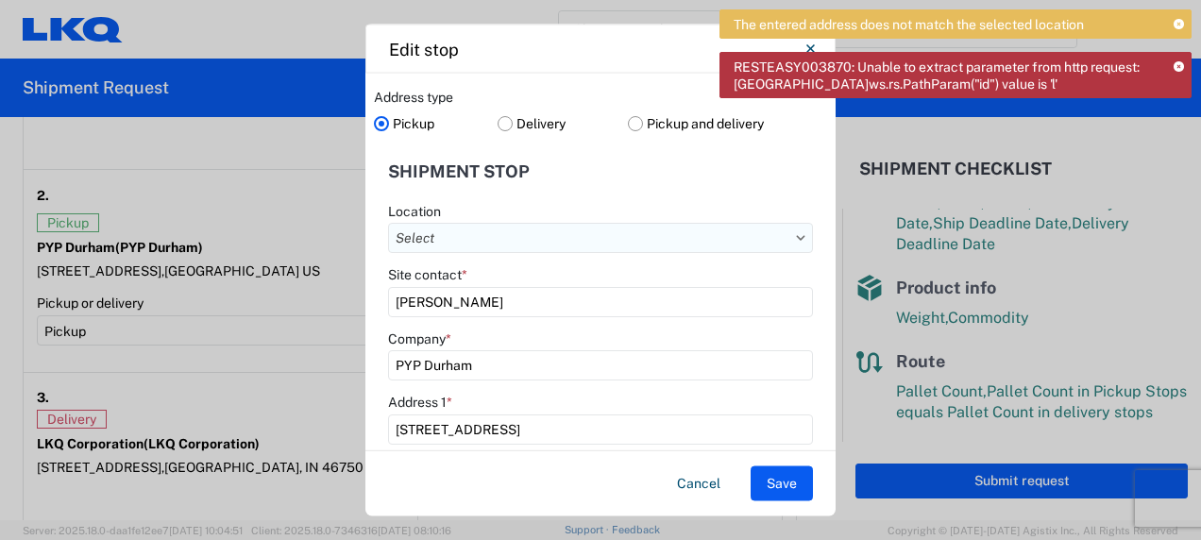
click at [475, 239] on input "Location" at bounding box center [600, 238] width 425 height 30
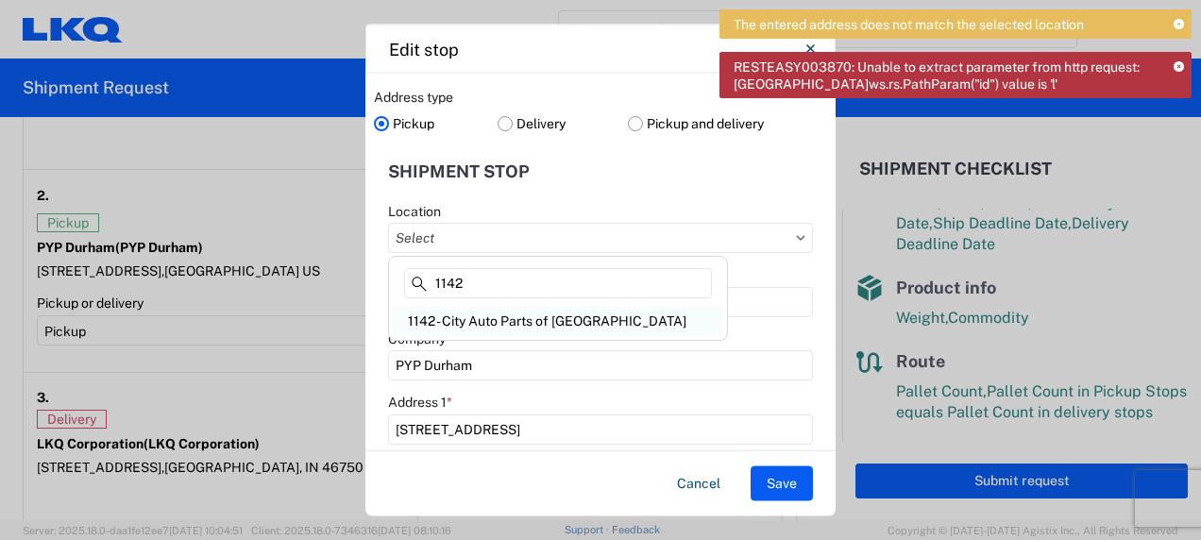
type input "1142"
click at [479, 315] on div "1142 - City Auto Parts of [GEOGRAPHIC_DATA]" at bounding box center [558, 321] width 331 height 30
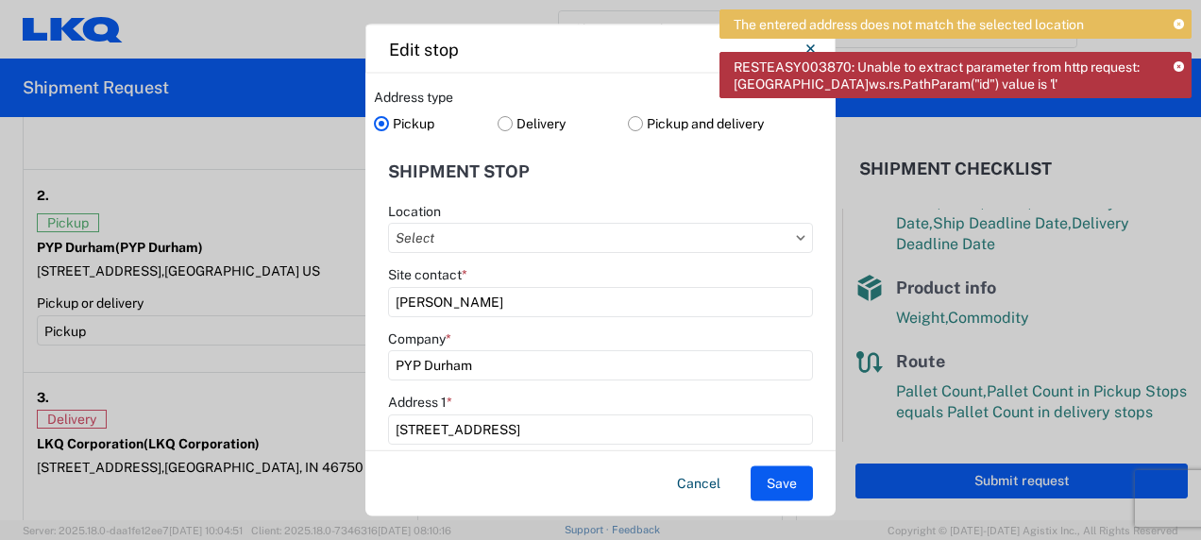
type input "1142 - City Auto Parts of [GEOGRAPHIC_DATA]"
type input "LKQ Corporation"
type input "[PHONE_NUMBER]"
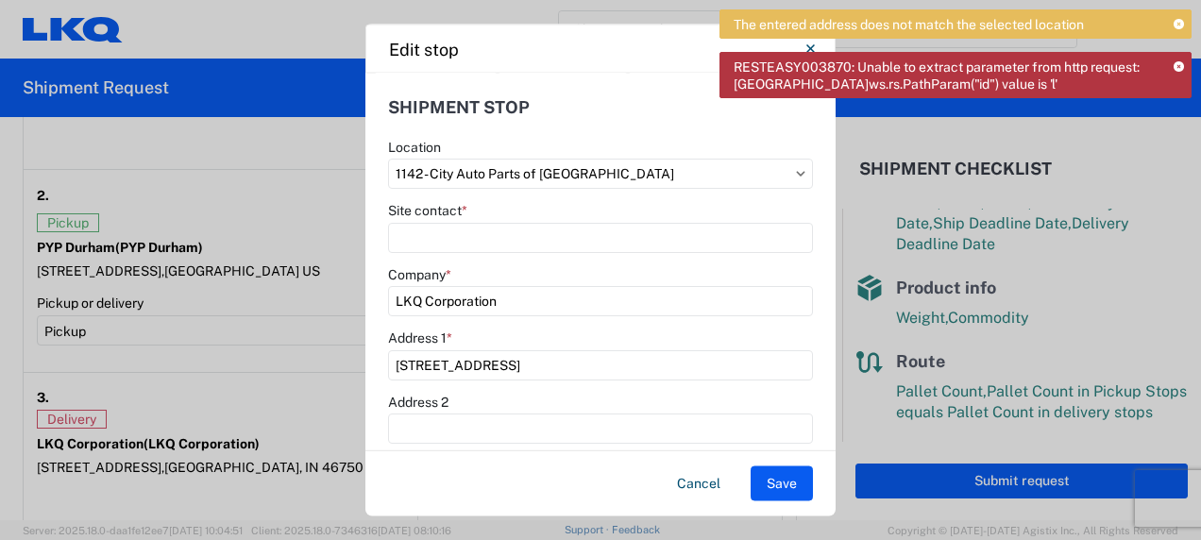
scroll to position [94, 0]
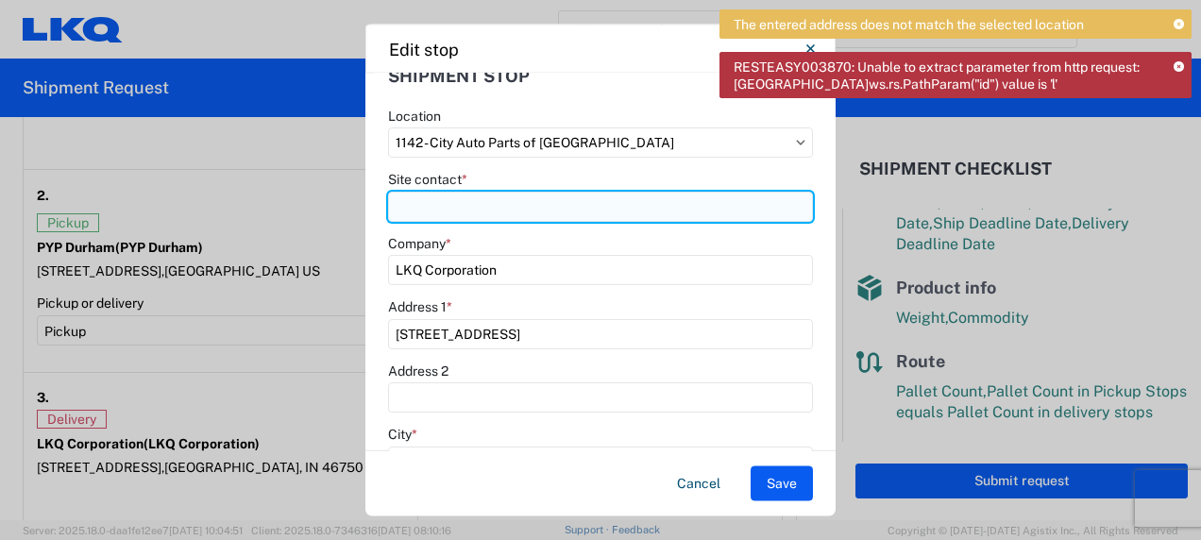
click at [507, 216] on input "Site contact *" at bounding box center [600, 207] width 425 height 30
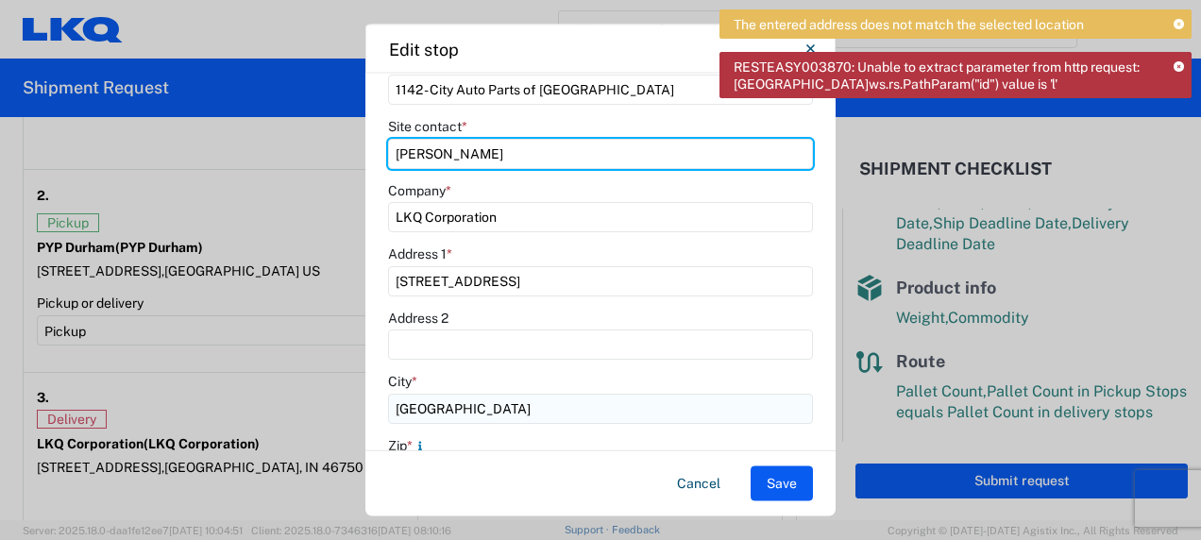
scroll to position [189, 0]
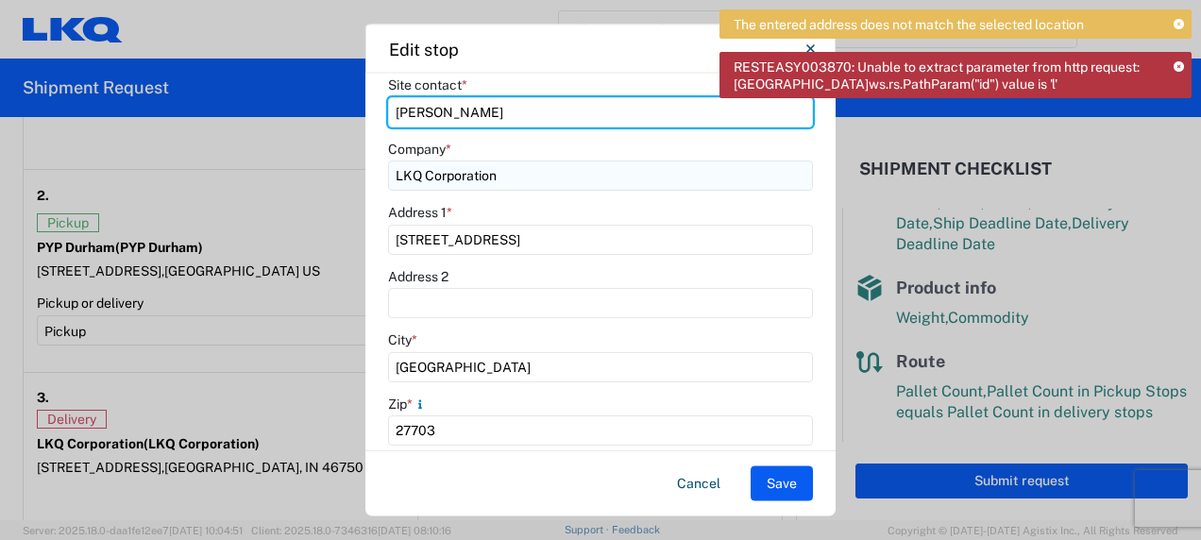
type input "[PERSON_NAME]"
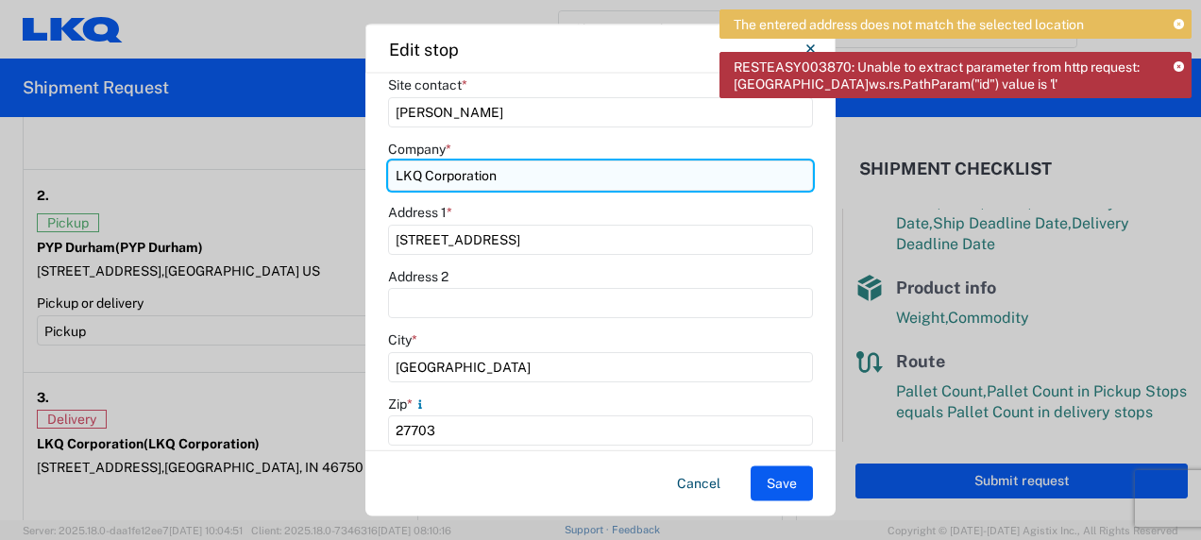
click at [532, 167] on input "LKQ Corporation" at bounding box center [600, 176] width 425 height 30
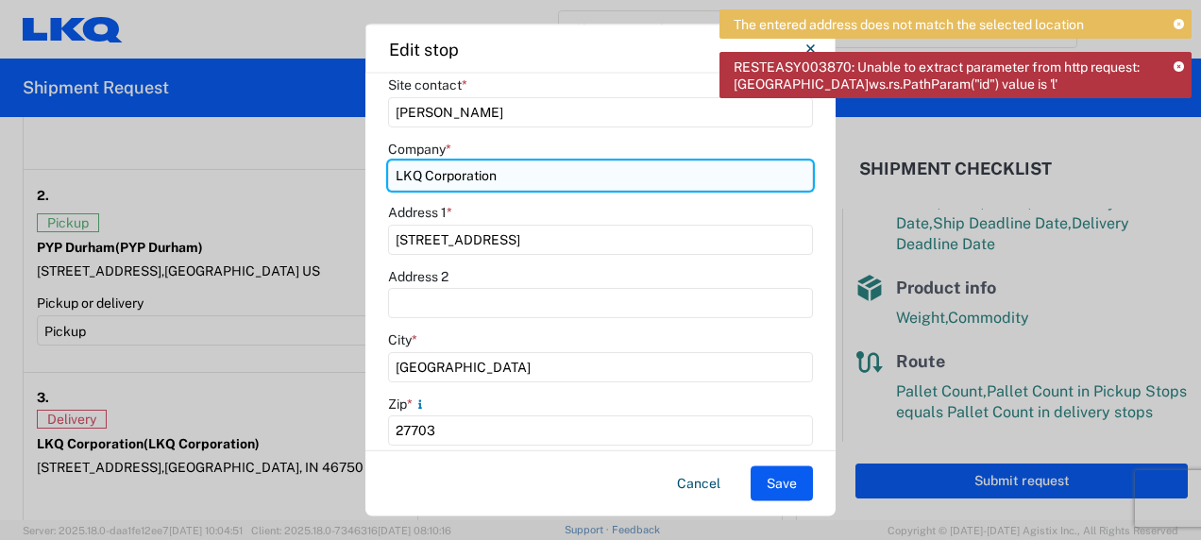
click at [532, 167] on input "LKQ Corporation" at bounding box center [600, 176] width 425 height 30
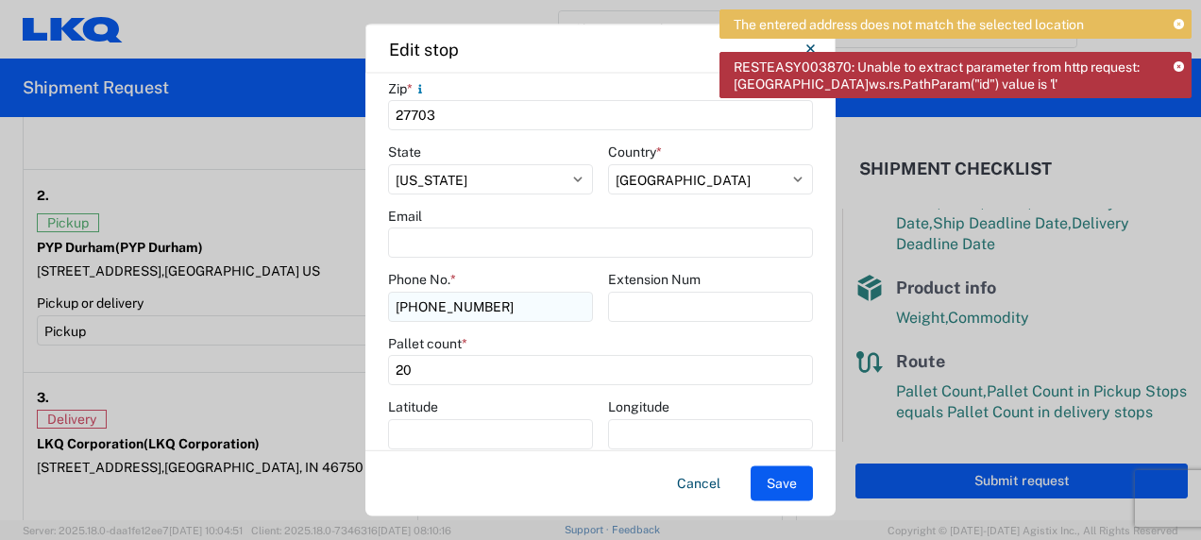
scroll to position [530, 0]
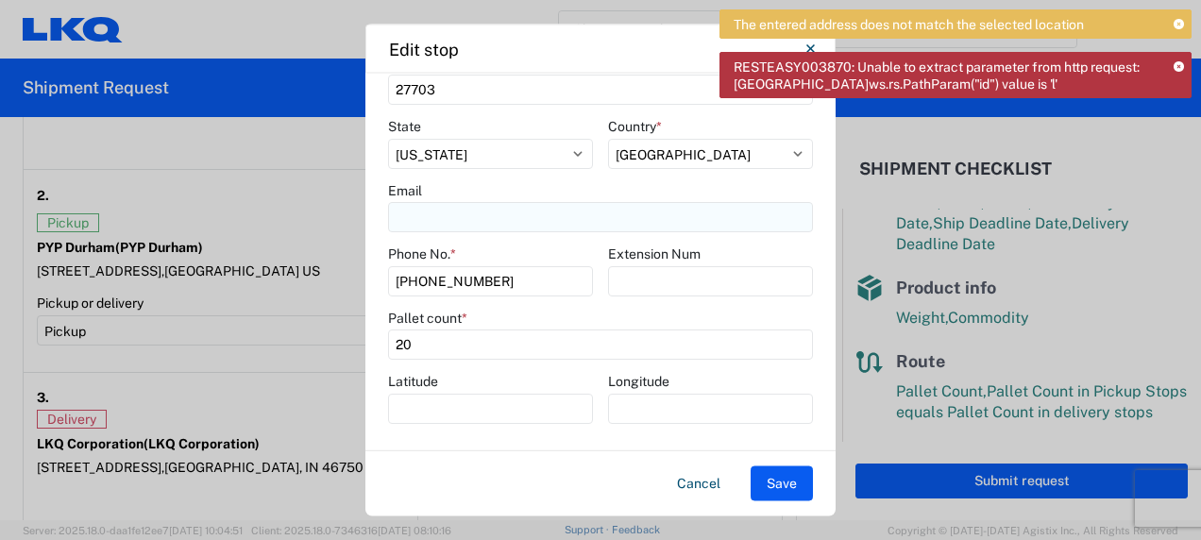
type input "PYP Durham"
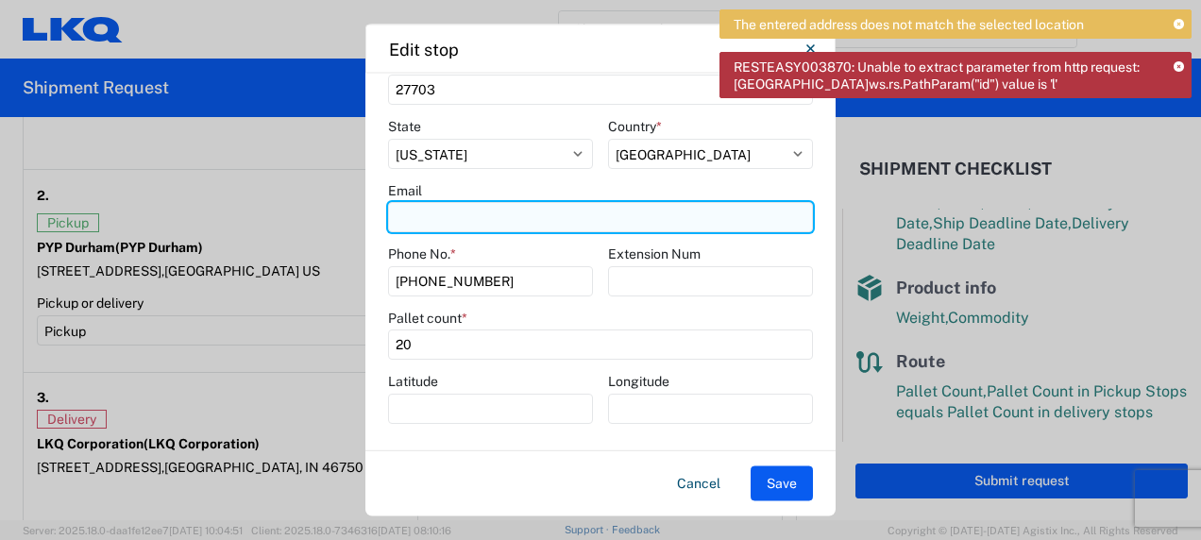
click at [518, 221] on input "Email" at bounding box center [600, 218] width 425 height 30
type input "[EMAIL_ADDRESS][DOMAIN_NAME]"
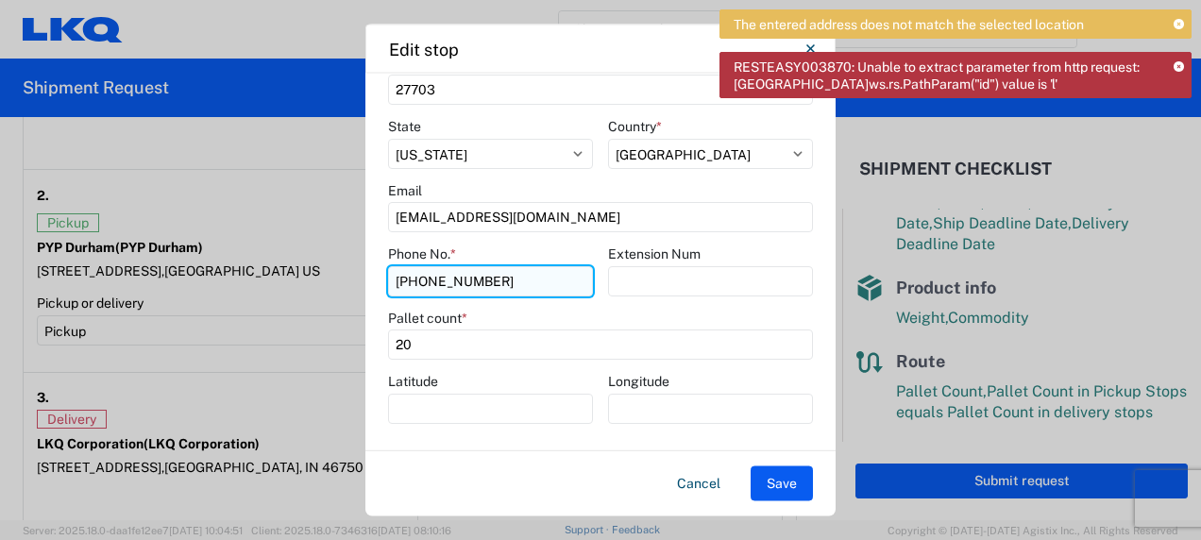
drag, startPoint x: 502, startPoint y: 281, endPoint x: 388, endPoint y: 278, distance: 114.3
click at [388, 278] on input "[PHONE_NUMBER]" at bounding box center [490, 281] width 205 height 30
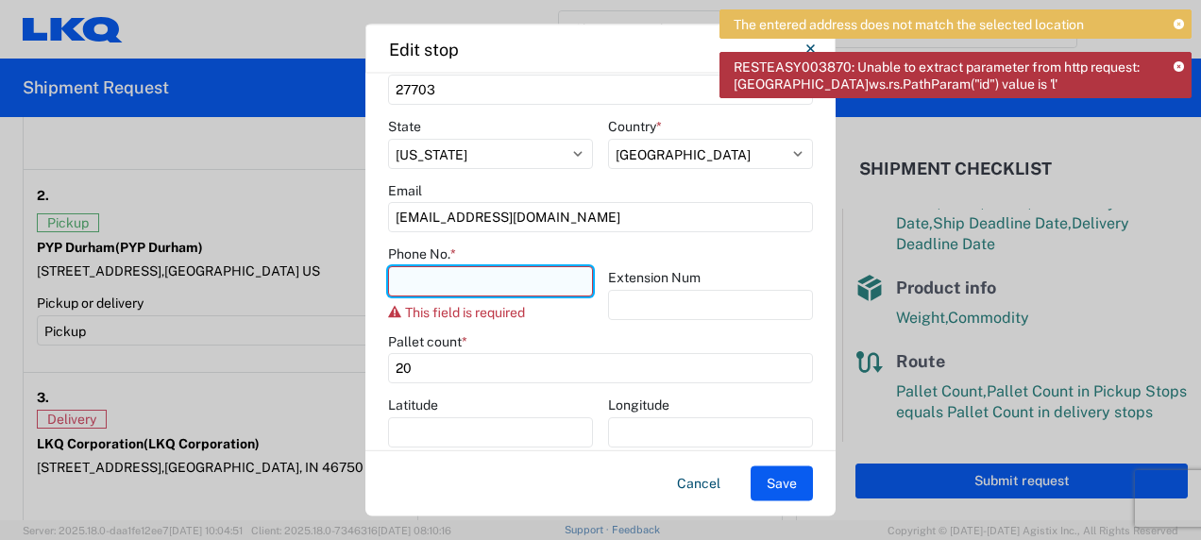
paste input "[PHONE_NUMBER]"
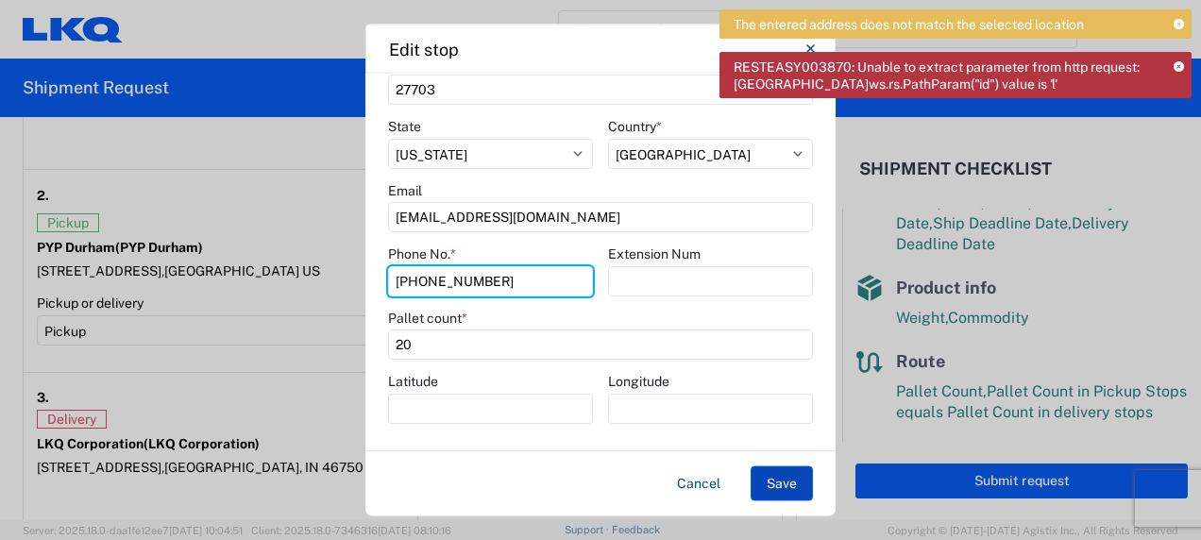
type input "[PHONE_NUMBER]"
click at [771, 485] on button "Save" at bounding box center [782, 483] width 62 height 35
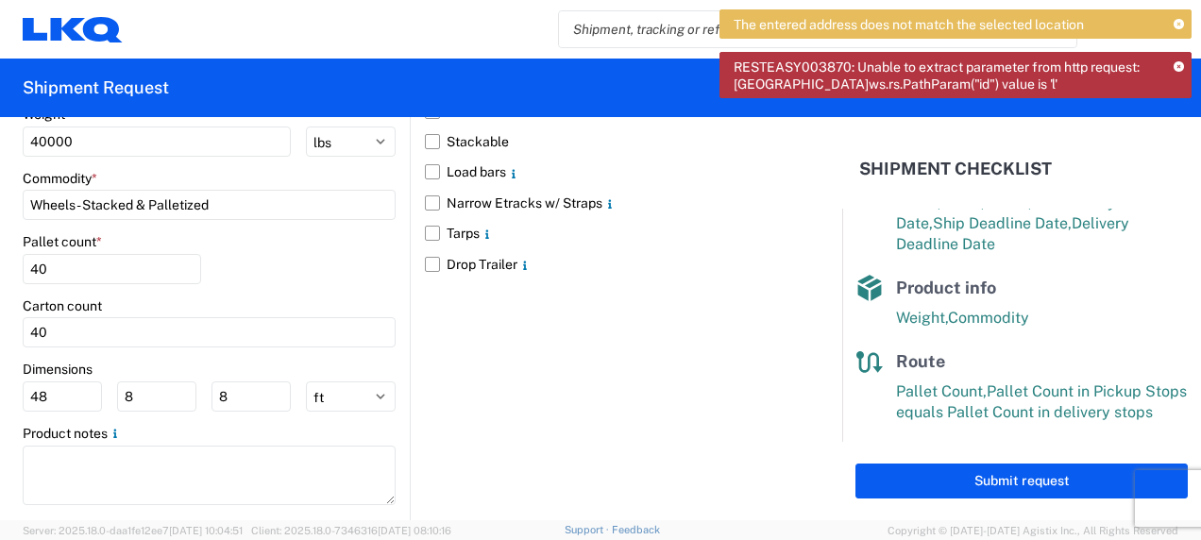
scroll to position [2214, 0]
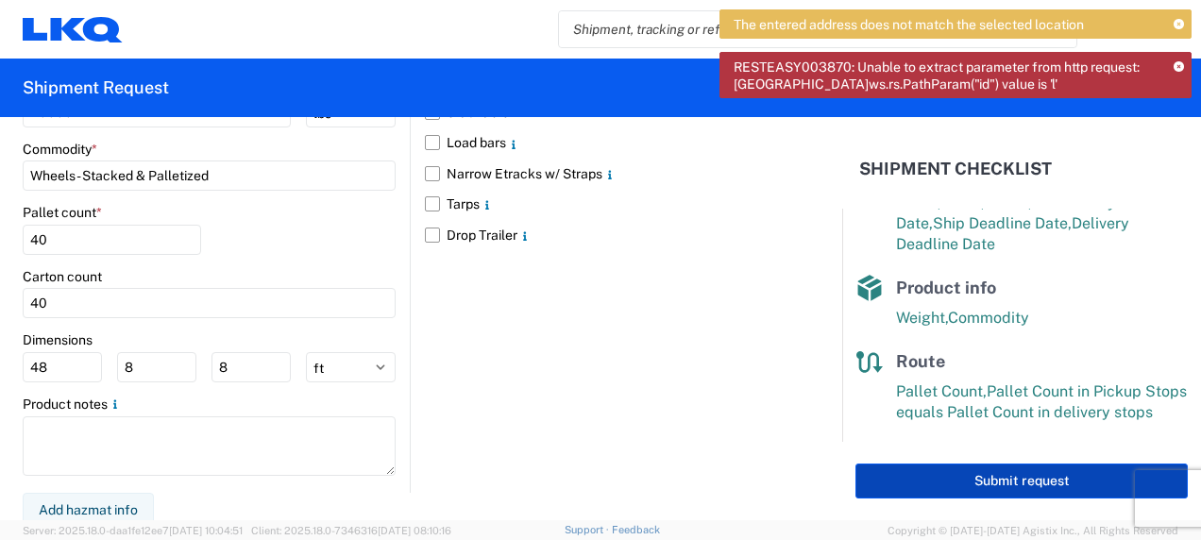
click at [1033, 479] on button "Submit request" at bounding box center [1022, 481] width 332 height 35
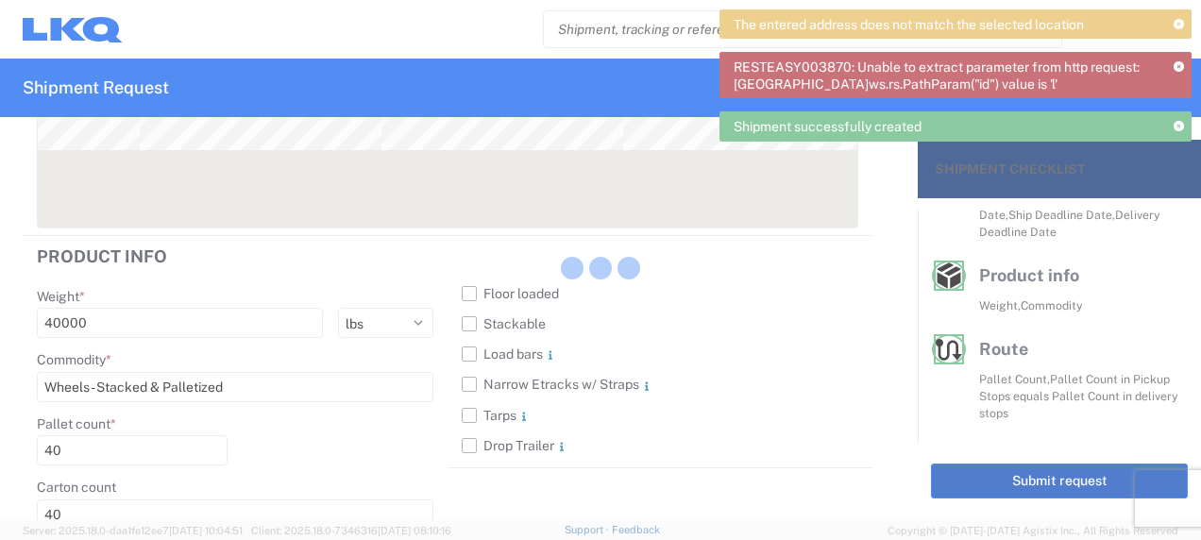
scroll to position [364, 0]
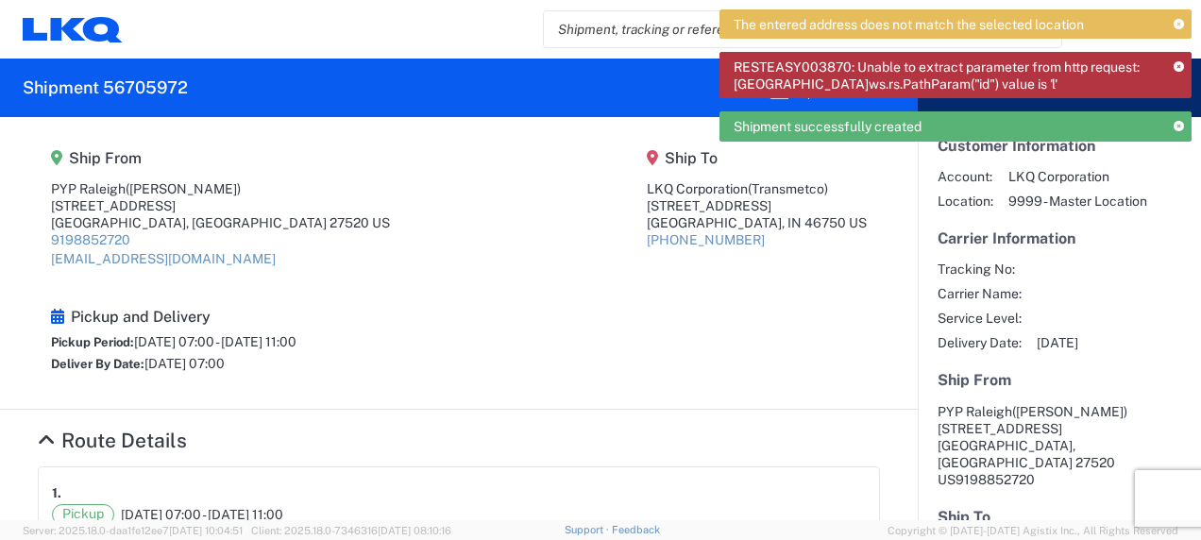
click at [1181, 20] on icon at bounding box center [1179, 25] width 10 height 10
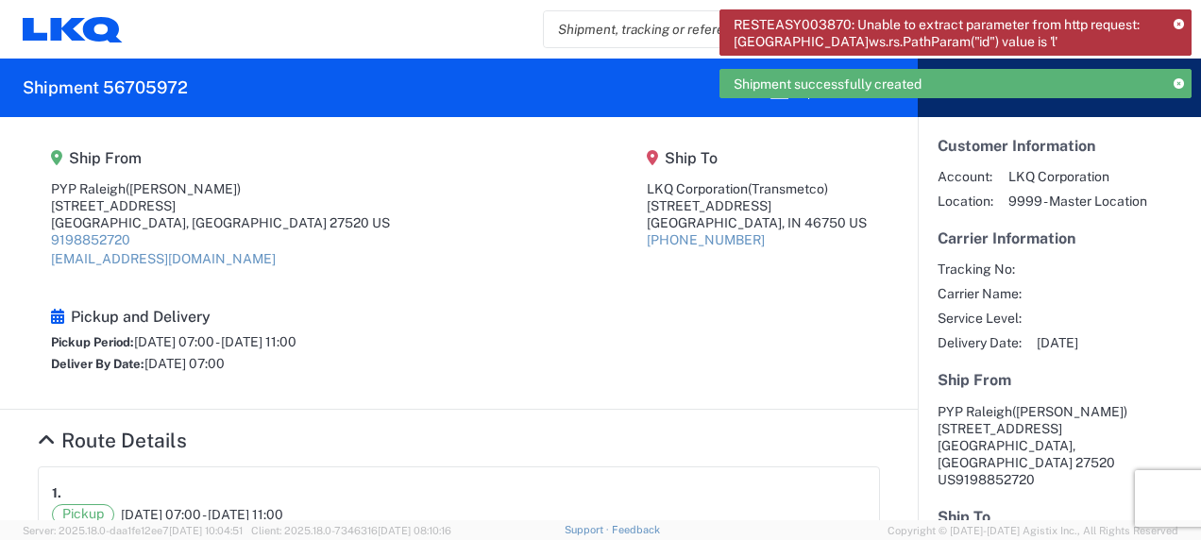
click at [1178, 22] on icon at bounding box center [1179, 25] width 10 height 10
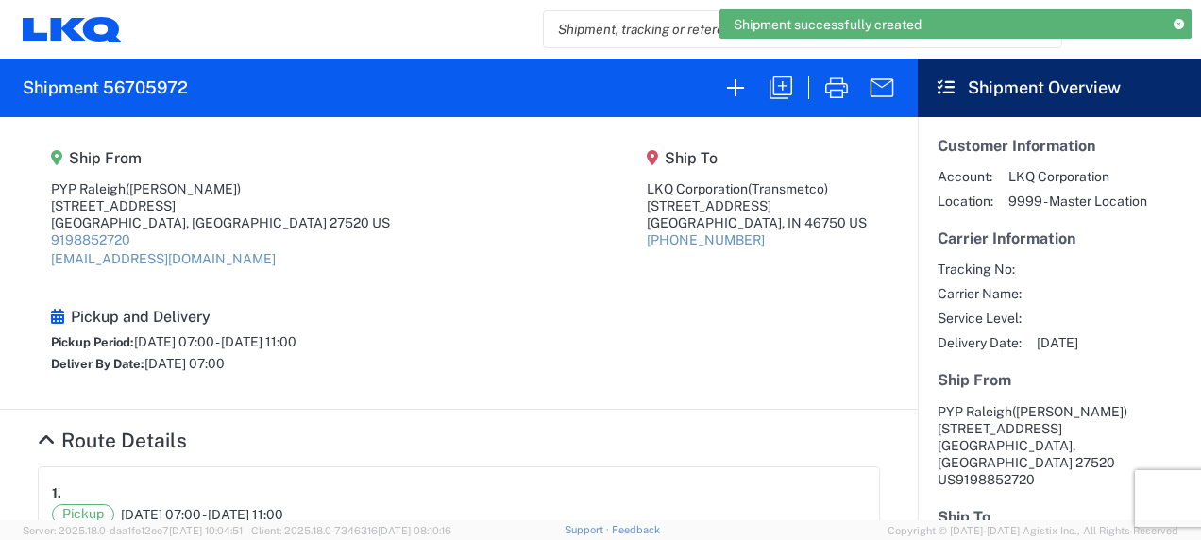
click at [1178, 22] on icon at bounding box center [1179, 25] width 10 height 10
